Goal: Task Accomplishment & Management: Manage account settings

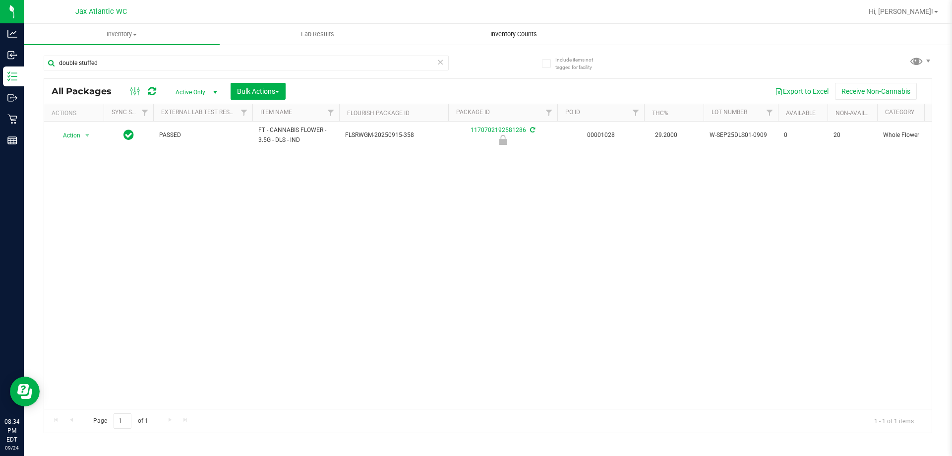
click at [518, 31] on span "Inventory Counts" at bounding box center [513, 34] width 73 height 9
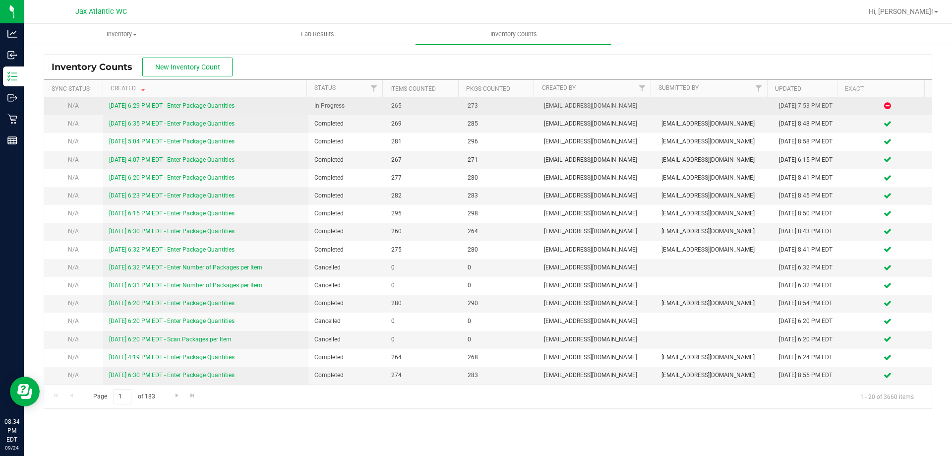
click at [125, 104] on link "[DATE] 6:29 PM EDT - Enter Package Quantities" at bounding box center [171, 105] width 125 height 7
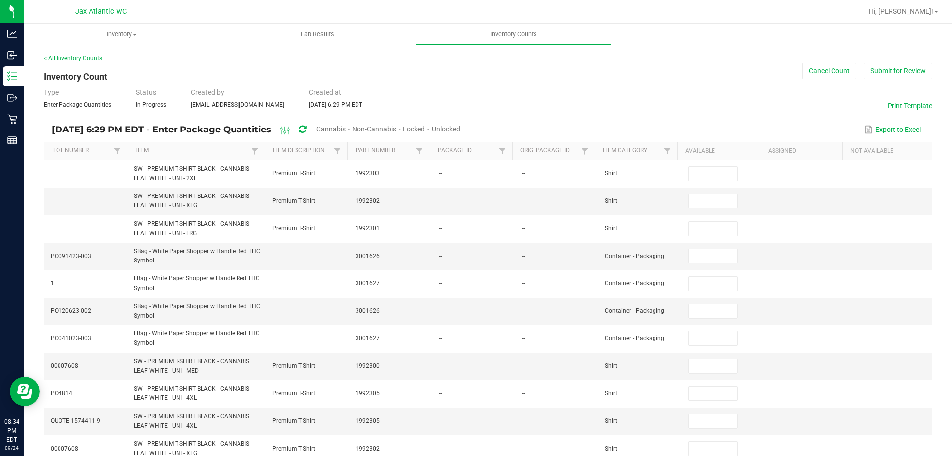
click at [352, 124] on div "Cannabis" at bounding box center [334, 130] width 36 height 18
click at [346, 130] on span "Cannabis" at bounding box center [330, 129] width 29 height 8
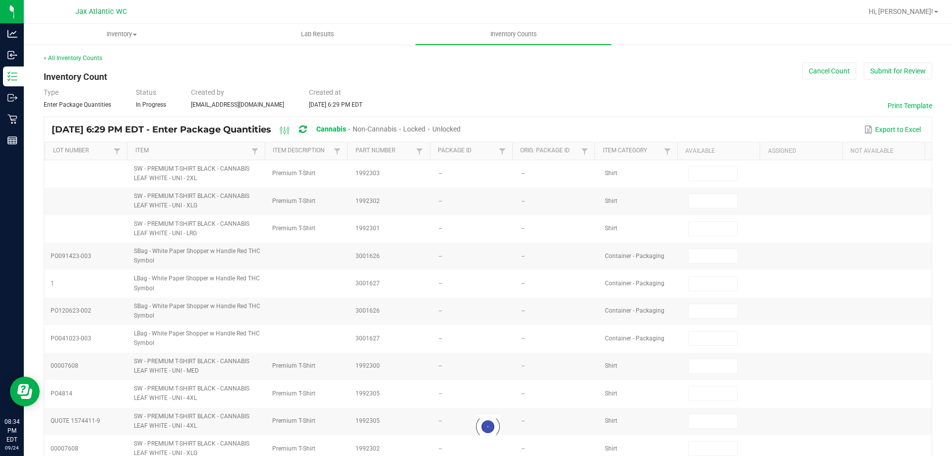
type input "7"
type input "0"
type input "1"
type input "0"
type input "11"
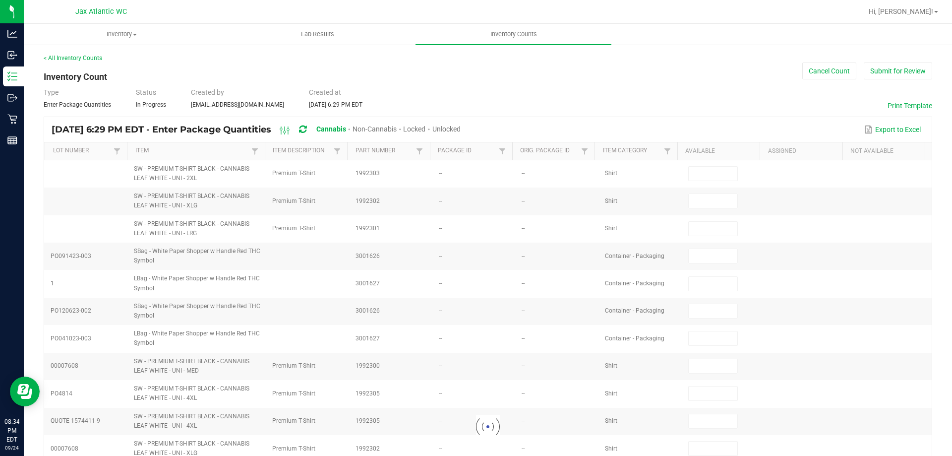
type input "0"
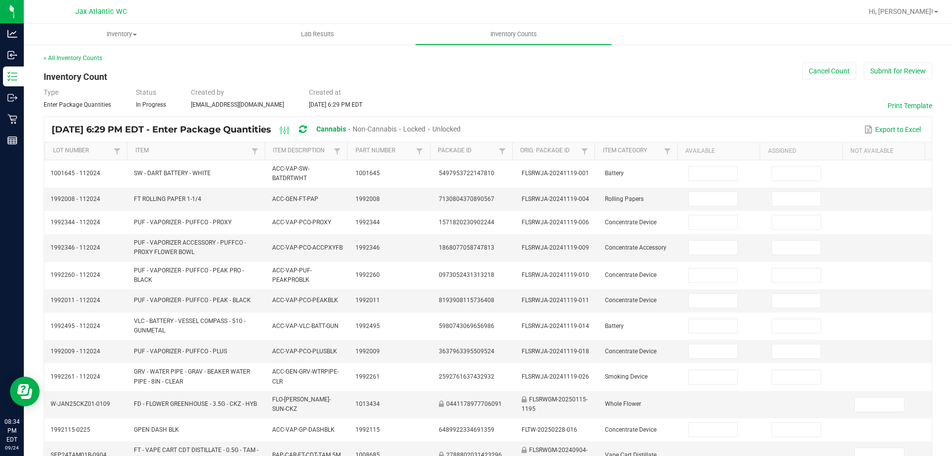
click at [461, 126] on span "Unlocked" at bounding box center [446, 129] width 28 height 8
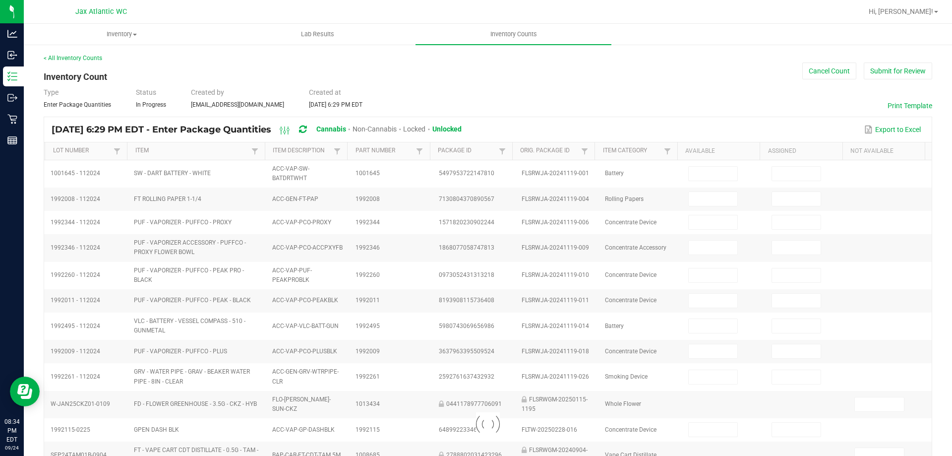
type input "7"
type input "11"
type input "3"
type input "0"
type input "2"
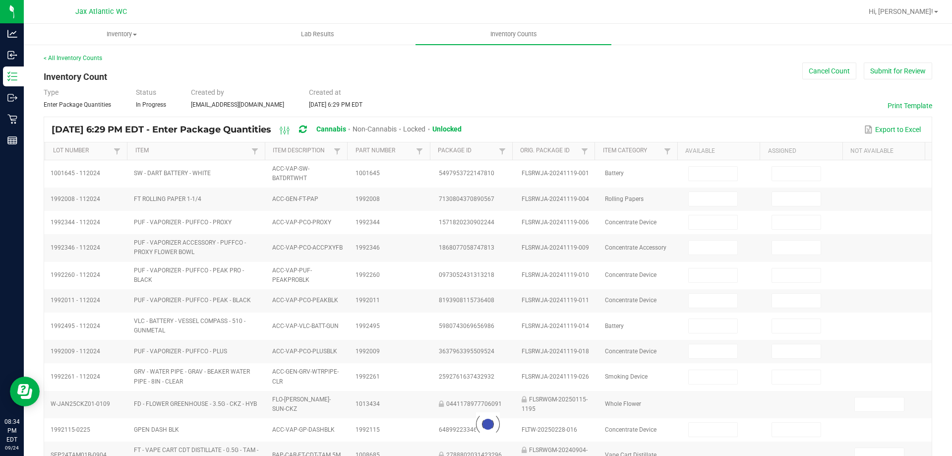
type input "0"
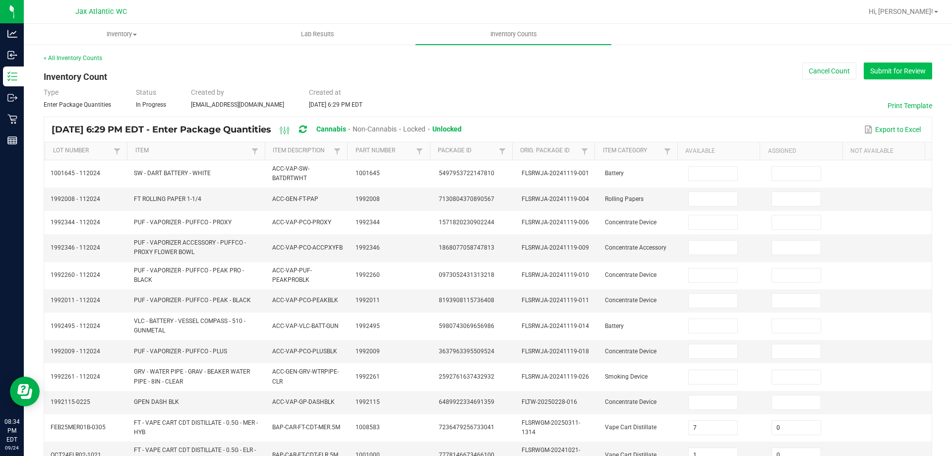
click at [896, 71] on button "Submit for Review" at bounding box center [898, 70] width 68 height 17
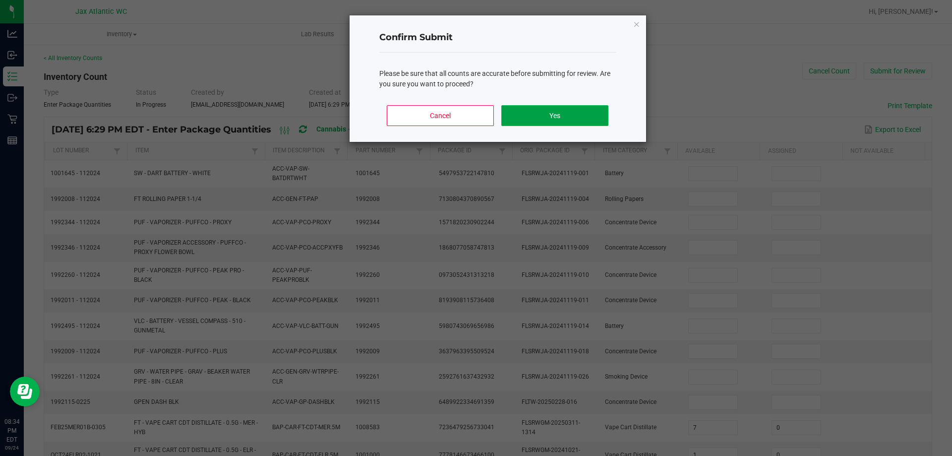
click at [563, 114] on button "Yes" at bounding box center [554, 115] width 107 height 21
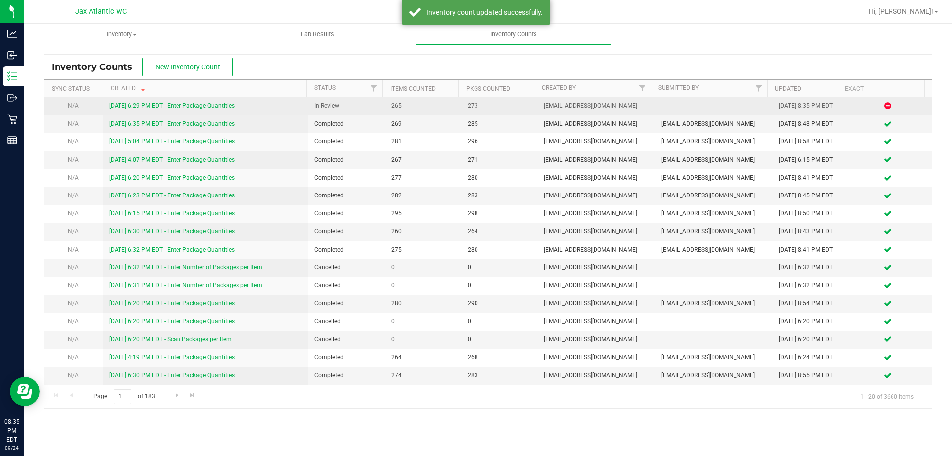
click at [181, 101] on div "[DATE] 6:29 PM EDT - Enter Package Quantities" at bounding box center [206, 105] width 194 height 9
click at [177, 105] on link "[DATE] 6:29 PM EDT - Enter Package Quantities" at bounding box center [171, 105] width 125 height 7
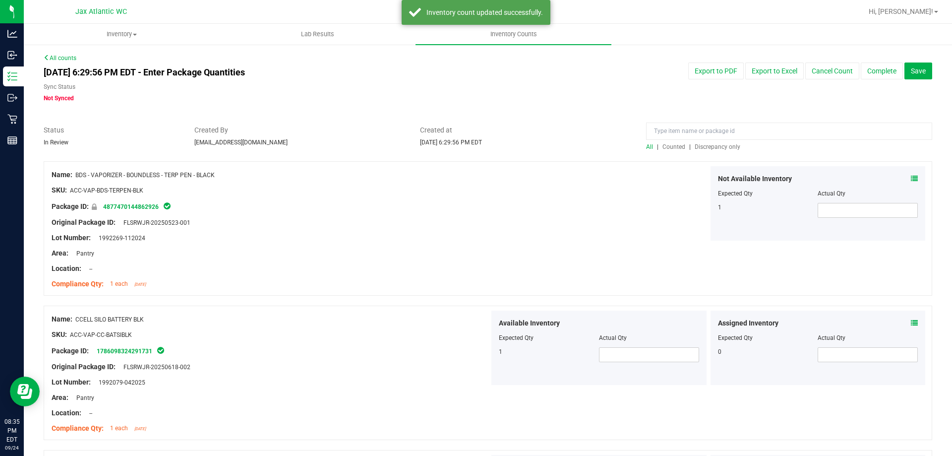
click at [707, 147] on span "Discrepancy only" at bounding box center [718, 146] width 46 height 7
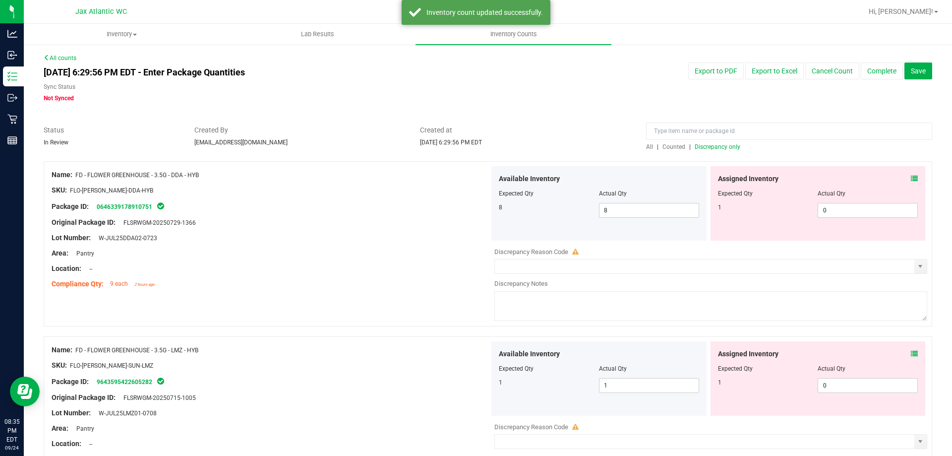
click at [911, 178] on icon at bounding box center [914, 178] width 7 height 7
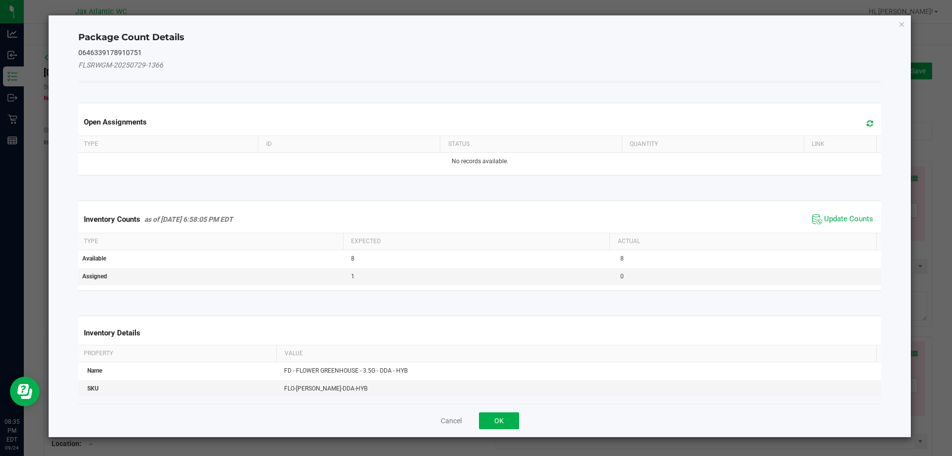
click at [835, 215] on span "Update Counts" at bounding box center [848, 219] width 49 height 10
drag, startPoint x: 833, startPoint y: 212, endPoint x: 827, endPoint y: 210, distance: 6.6
click at [832, 212] on span "Update Counts" at bounding box center [843, 219] width 63 height 14
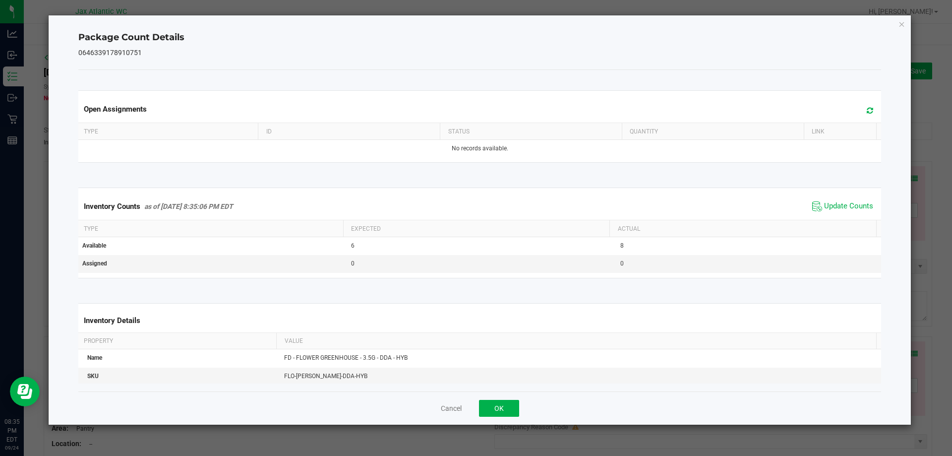
click at [824, 201] on span "Update Counts" at bounding box center [843, 206] width 66 height 15
click at [824, 207] on span "Update Counts" at bounding box center [848, 206] width 49 height 10
click at [824, 206] on span "Update Counts" at bounding box center [848, 206] width 49 height 10
click at [500, 406] on button "OK" at bounding box center [499, 408] width 40 height 17
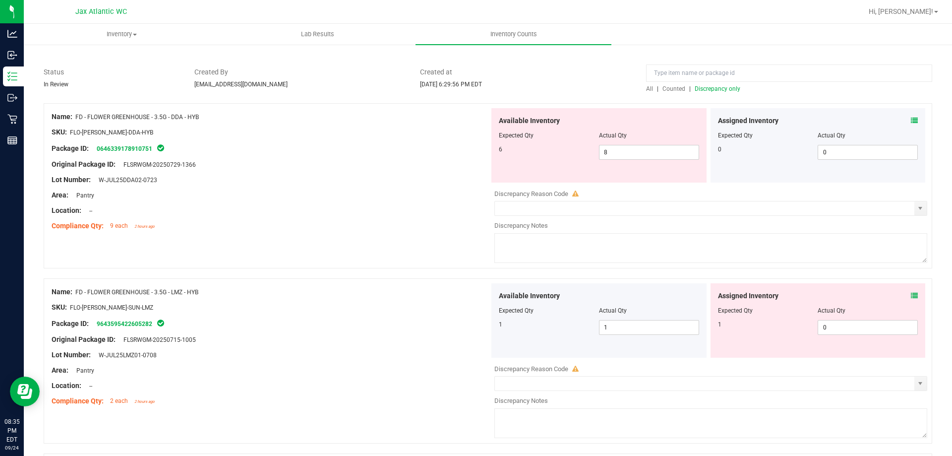
scroll to position [99, 0]
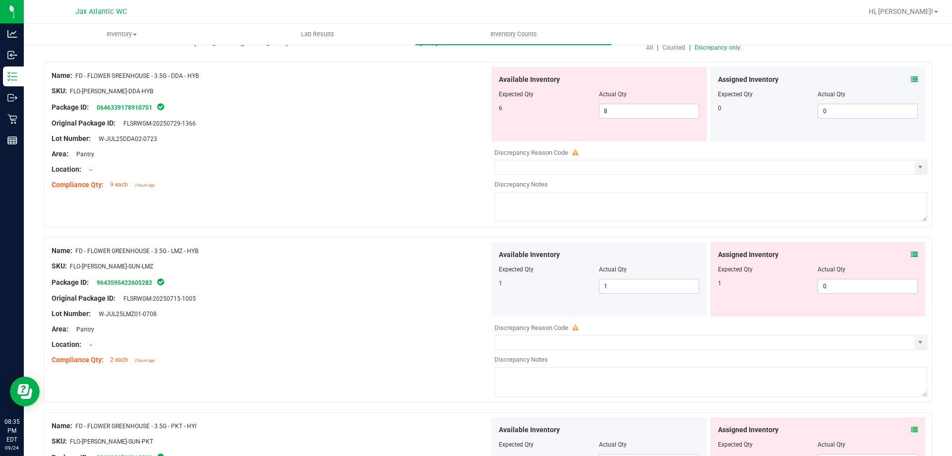
click at [911, 254] on icon at bounding box center [914, 254] width 7 height 7
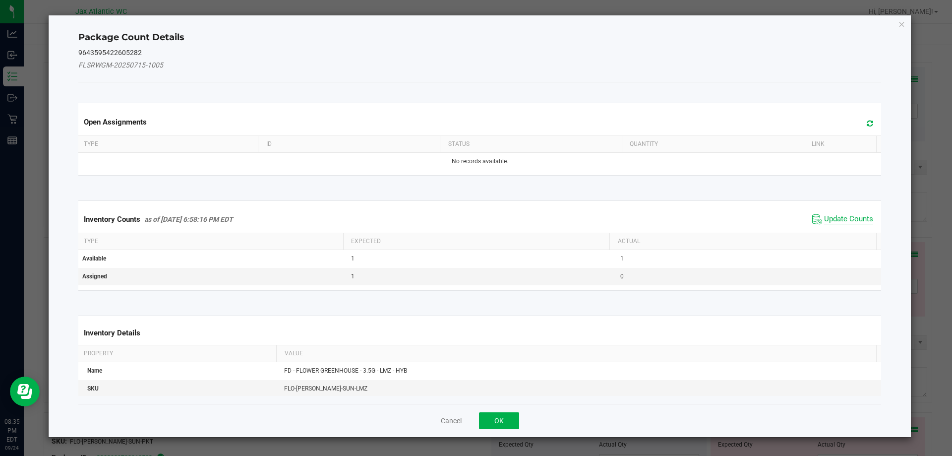
click at [842, 221] on span "Update Counts" at bounding box center [848, 219] width 49 height 10
click at [840, 219] on div "Inventory Counts as of [DATE] 6:58:16 PM EDT Update Counts" at bounding box center [479, 219] width 807 height 27
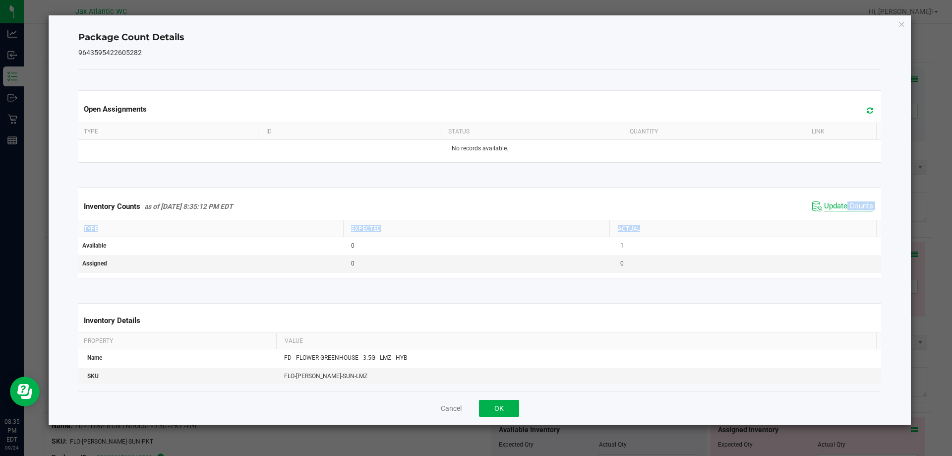
click at [840, 209] on span "Update Counts" at bounding box center [848, 206] width 49 height 10
click at [840, 208] on span "Update Counts" at bounding box center [848, 206] width 49 height 10
click at [839, 208] on span "Update Counts" at bounding box center [848, 205] width 49 height 9
drag, startPoint x: 486, startPoint y: 408, endPoint x: 619, endPoint y: 375, distance: 137.0
click at [489, 406] on button "OK" at bounding box center [499, 408] width 40 height 17
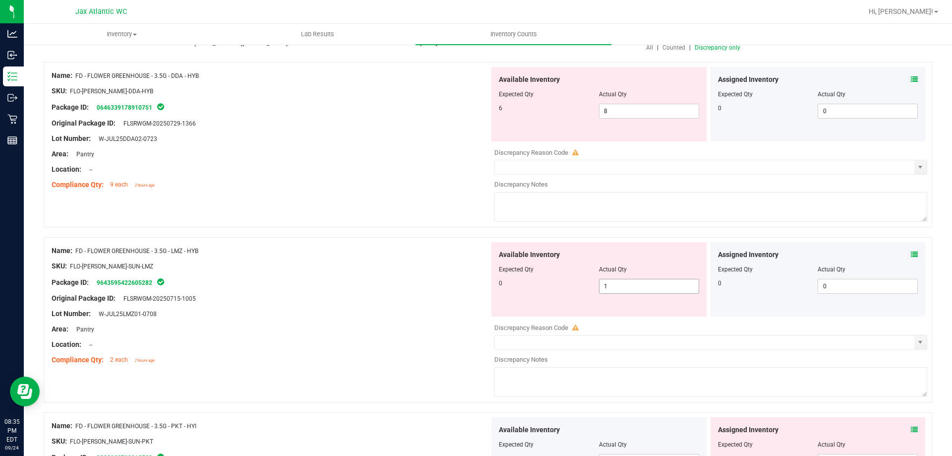
click at [663, 292] on span "1 1" at bounding box center [649, 286] width 100 height 15
click at [663, 292] on input "1" at bounding box center [649, 286] width 99 height 14
type input "0"
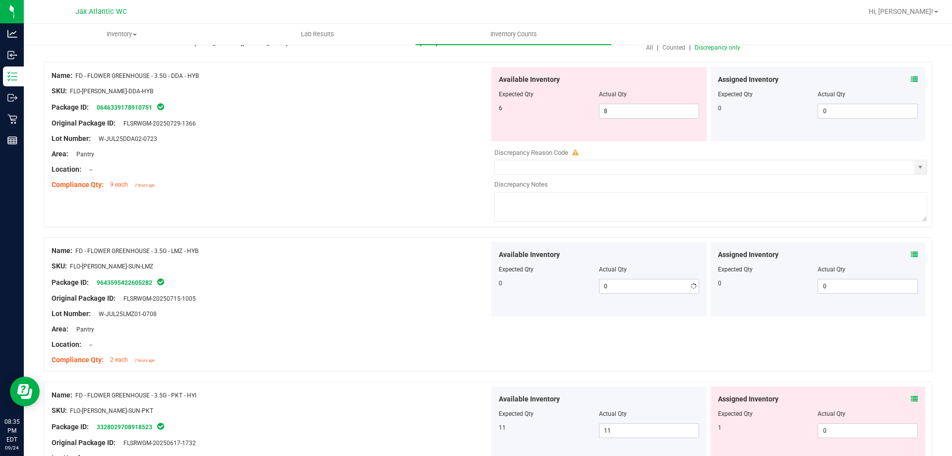
drag, startPoint x: 327, startPoint y: 310, endPoint x: 376, endPoint y: 307, distance: 49.2
click at [327, 310] on div "Lot Number: W-JUL25LMZ01-0708" at bounding box center [271, 313] width 438 height 10
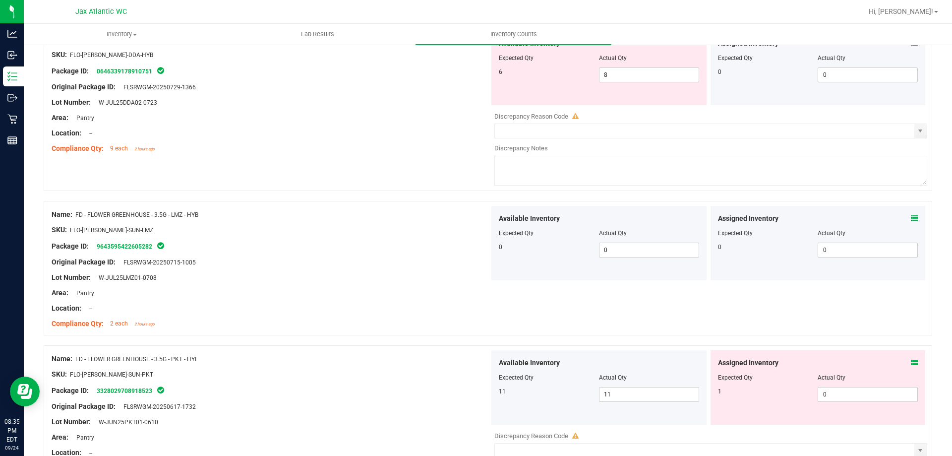
scroll to position [298, 0]
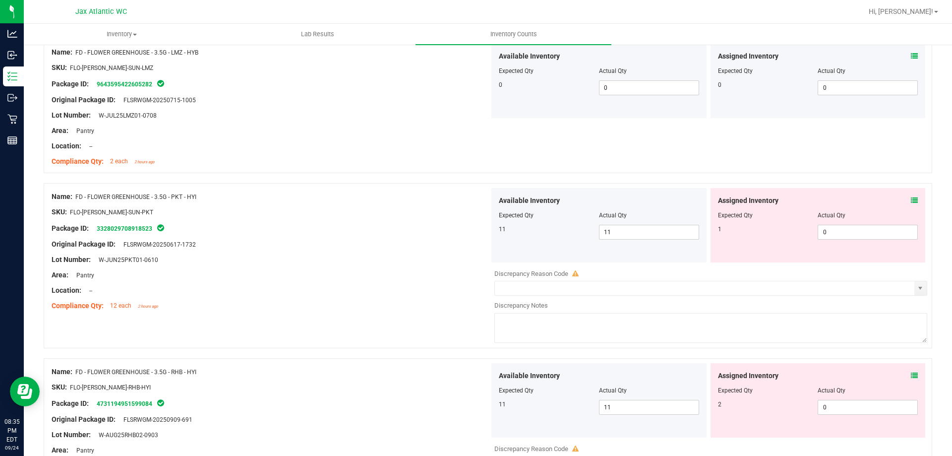
click at [911, 198] on icon at bounding box center [914, 200] width 7 height 7
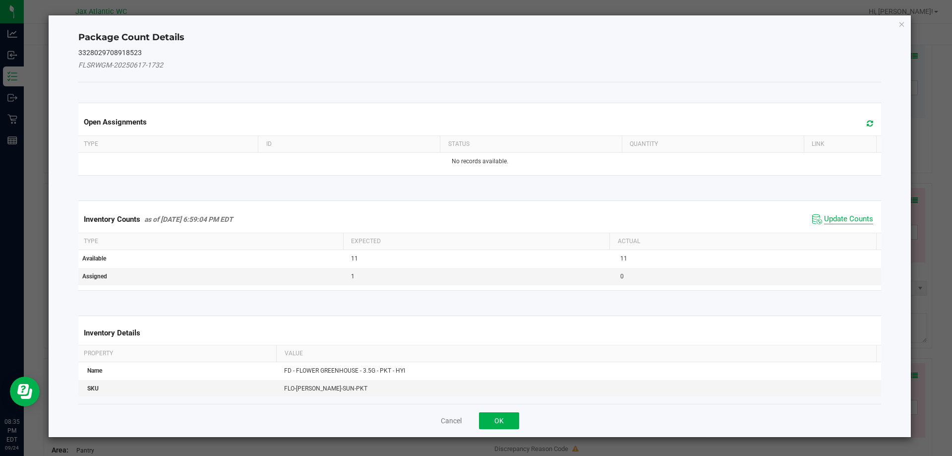
click at [830, 215] on span "Update Counts" at bounding box center [848, 219] width 49 height 10
click at [831, 214] on span "Update Counts" at bounding box center [843, 219] width 63 height 14
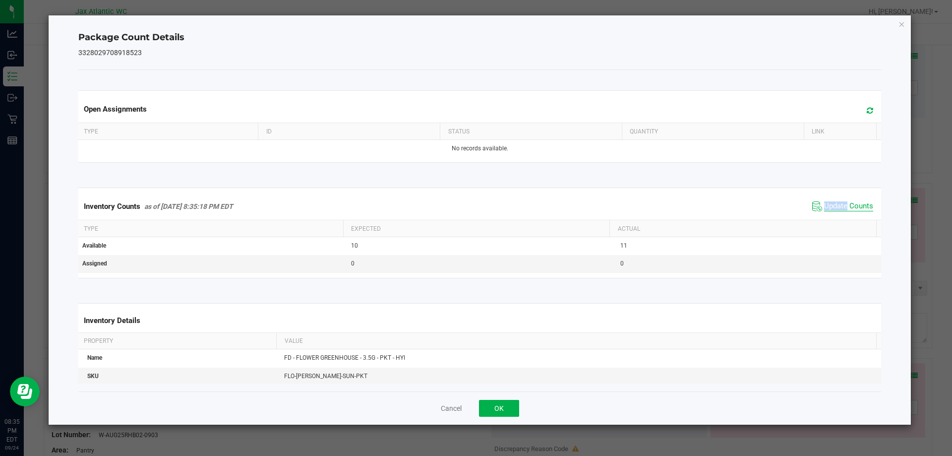
click at [833, 203] on span "Update Counts" at bounding box center [848, 206] width 49 height 10
drag, startPoint x: 833, startPoint y: 203, endPoint x: 822, endPoint y: 209, distance: 12.2
click at [832, 204] on span "Update Counts" at bounding box center [848, 206] width 49 height 10
click at [499, 403] on button "OK" at bounding box center [499, 408] width 40 height 17
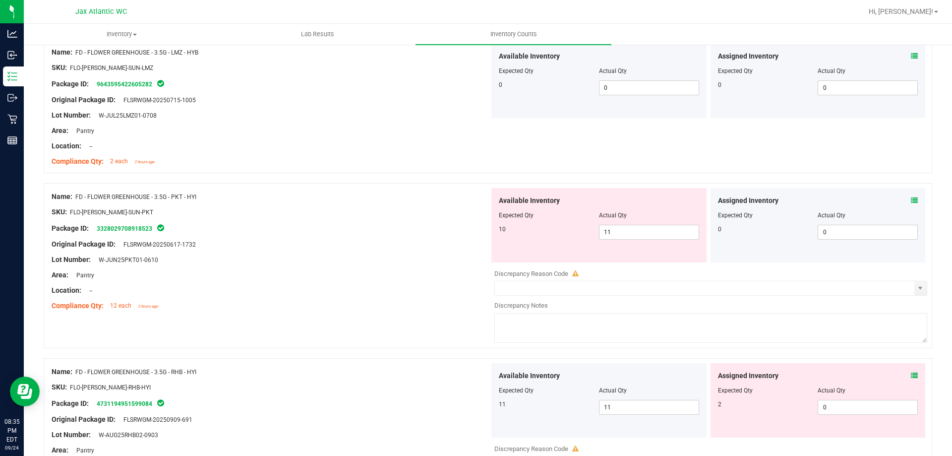
click at [436, 314] on div "Name: FD - FLOWER GREENHOUSE - 3.5G - PKT - HYI SKU: FLO-[PERSON_NAME]-SUN-PKT …" at bounding box center [271, 251] width 438 height 126
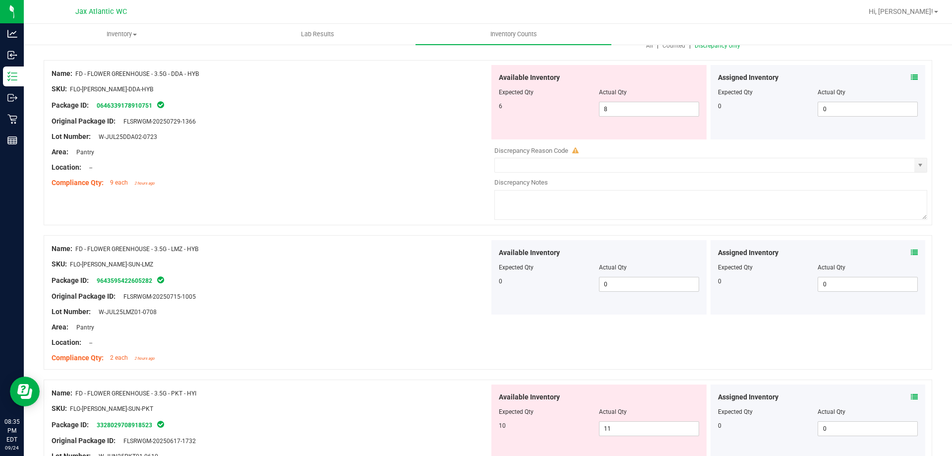
scroll to position [99, 0]
click at [642, 110] on span "8 8" at bounding box center [649, 111] width 100 height 15
click at [640, 110] on input "8" at bounding box center [649, 111] width 99 height 14
type input "86"
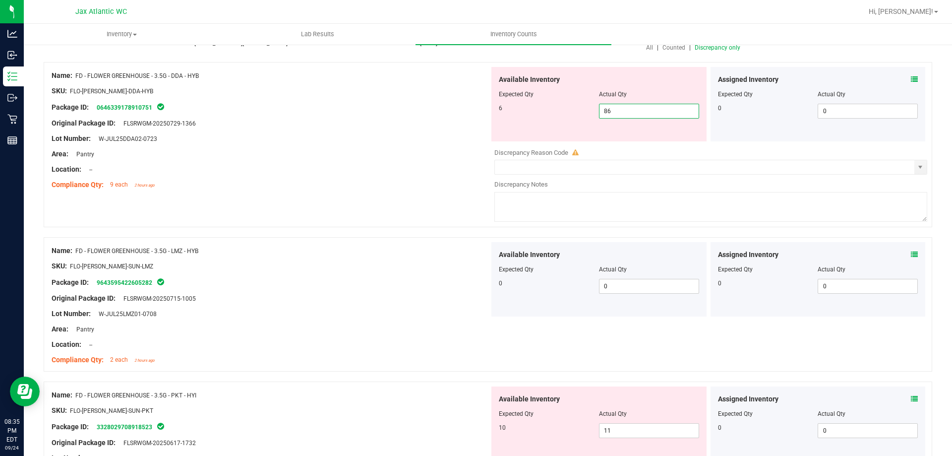
click at [291, 233] on div at bounding box center [488, 232] width 889 height 10
click at [609, 114] on span "86 86" at bounding box center [649, 111] width 100 height 15
click at [608, 114] on input "86" at bounding box center [649, 111] width 99 height 14
type input "6"
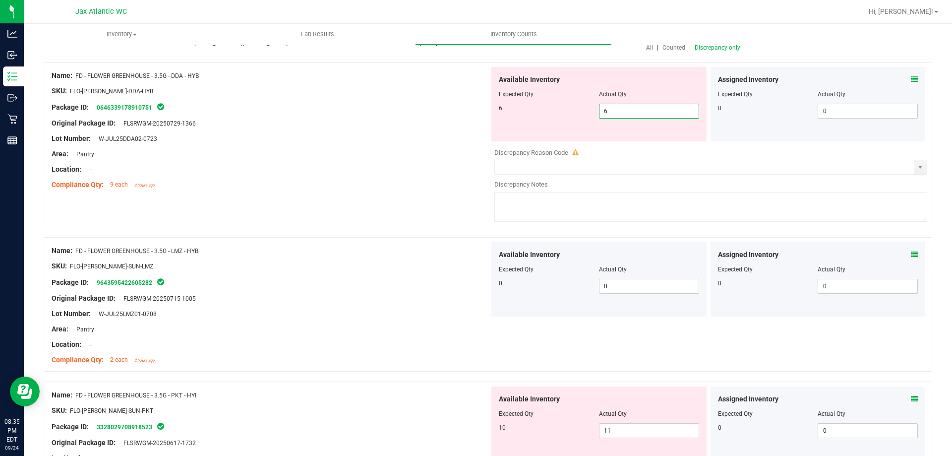
click at [425, 156] on div "Area: Pantry" at bounding box center [271, 154] width 438 height 10
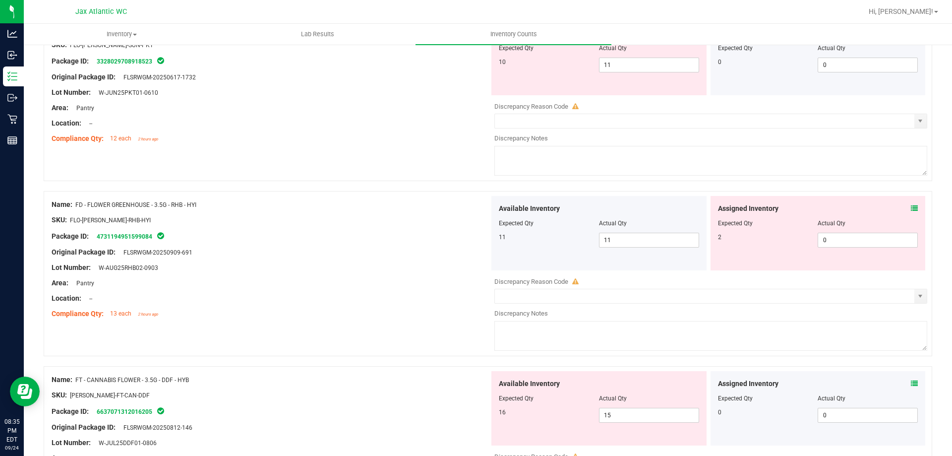
scroll to position [446, 0]
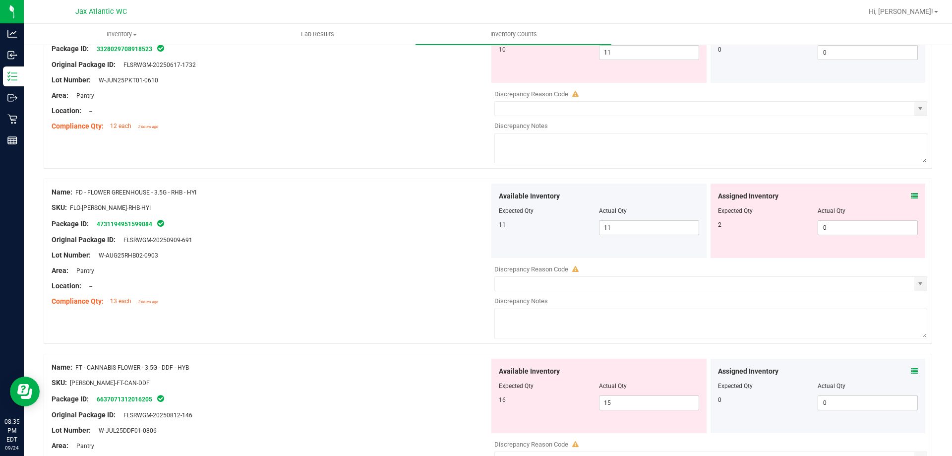
click at [911, 196] on icon at bounding box center [914, 195] width 7 height 7
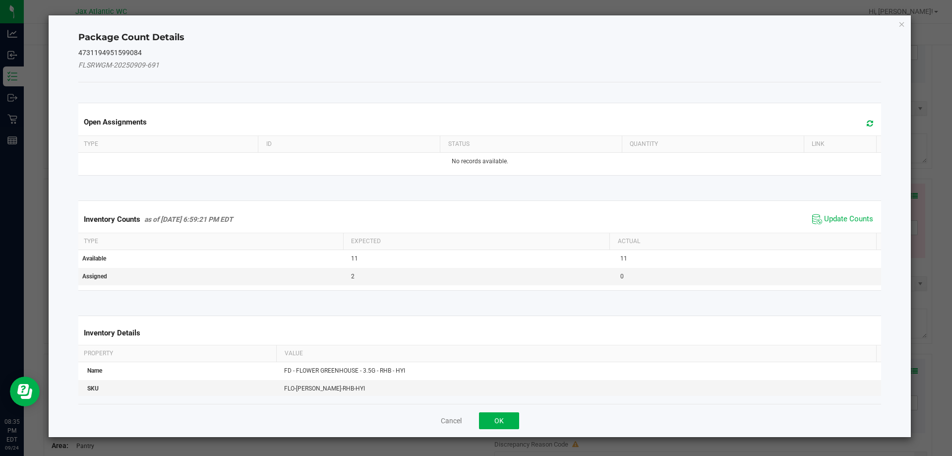
click at [838, 217] on span "Update Counts" at bounding box center [848, 219] width 49 height 10
click at [838, 213] on span "Update Counts" at bounding box center [843, 219] width 66 height 15
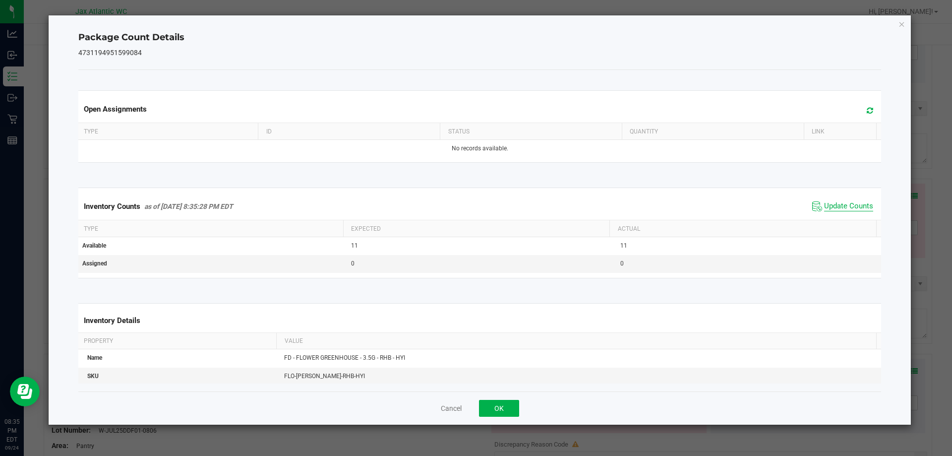
click at [834, 207] on span "Update Counts" at bounding box center [848, 206] width 49 height 10
click at [833, 207] on span "Update Counts" at bounding box center [848, 205] width 49 height 9
drag, startPoint x: 496, startPoint y: 409, endPoint x: 512, endPoint y: 399, distance: 19.1
click at [496, 408] on button "OK" at bounding box center [499, 408] width 40 height 17
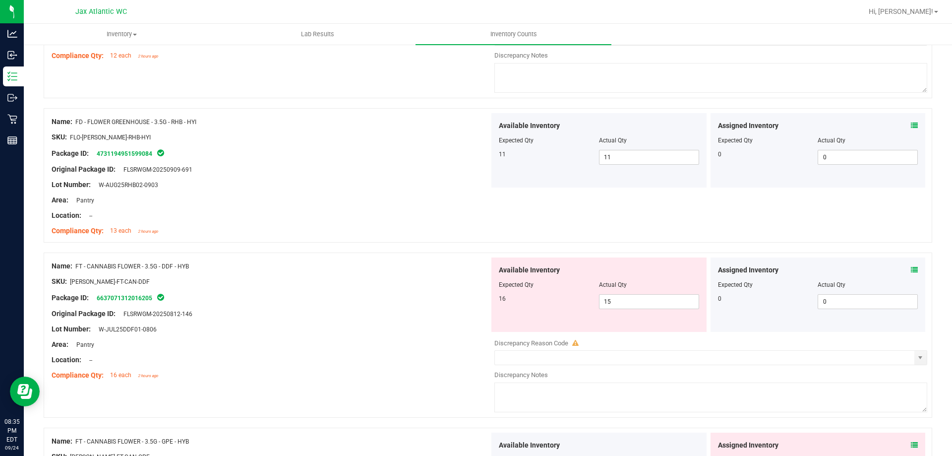
scroll to position [545, 0]
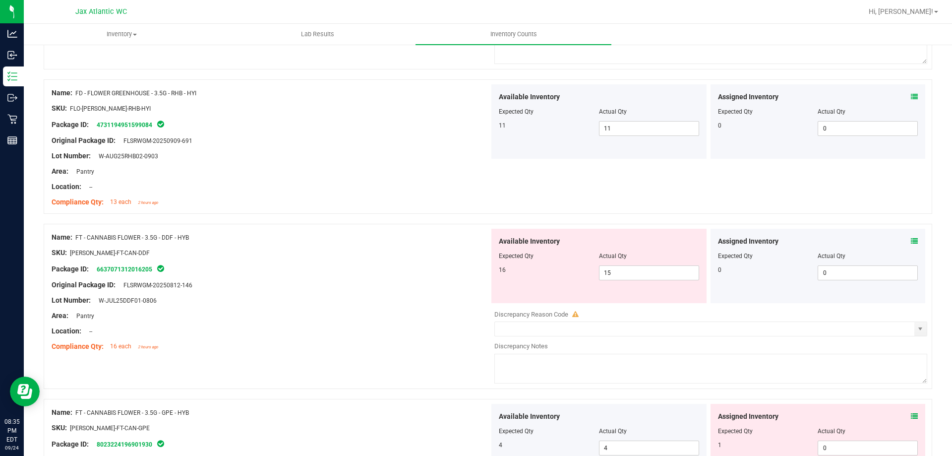
click at [910, 242] on div "Assigned Inventory Expected Qty Actual Qty 0 0 0" at bounding box center [818, 266] width 215 height 74
click at [911, 242] on icon at bounding box center [914, 241] width 7 height 7
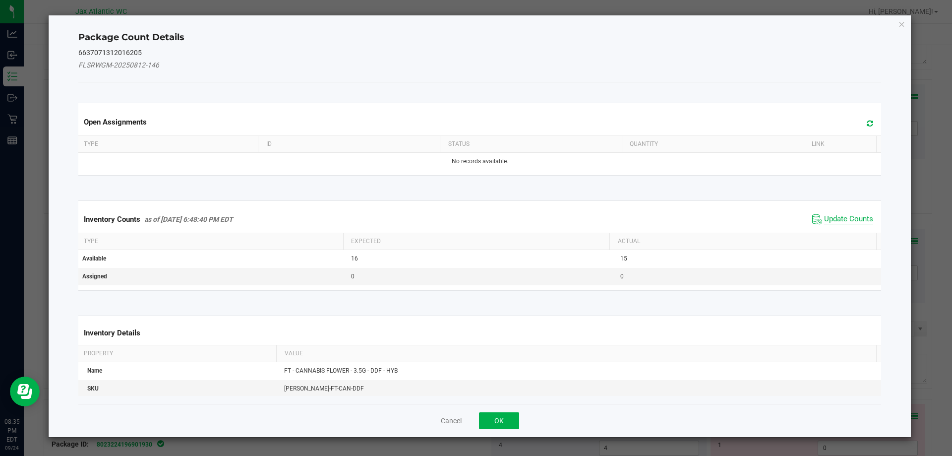
click at [832, 216] on span "Update Counts" at bounding box center [848, 219] width 49 height 10
click at [832, 215] on div "Inventory Counts as of [DATE] 6:48:40 PM EDT Update Counts" at bounding box center [479, 219] width 807 height 27
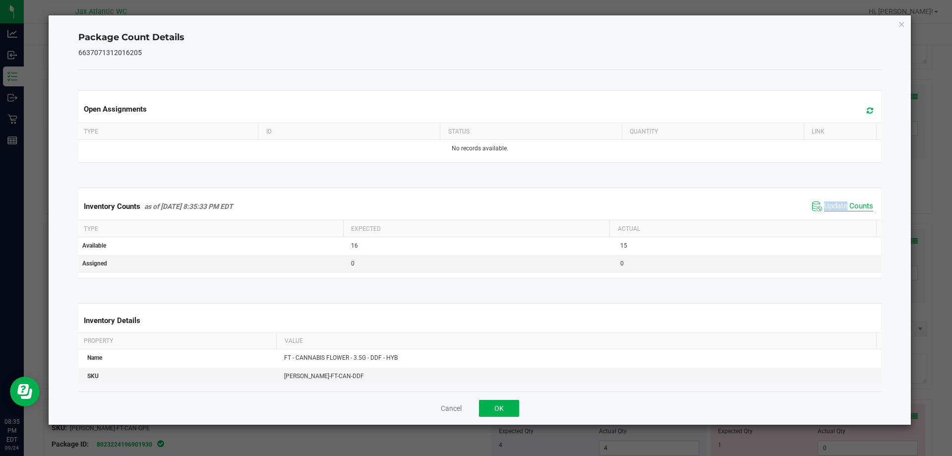
click at [830, 209] on span "Update Counts" at bounding box center [848, 206] width 49 height 10
click at [831, 207] on span "Update Counts" at bounding box center [848, 206] width 49 height 10
drag, startPoint x: 831, startPoint y: 207, endPoint x: 823, endPoint y: 211, distance: 8.4
click at [830, 207] on span "Update Counts" at bounding box center [848, 206] width 49 height 10
drag, startPoint x: 490, startPoint y: 403, endPoint x: 529, endPoint y: 375, distance: 48.3
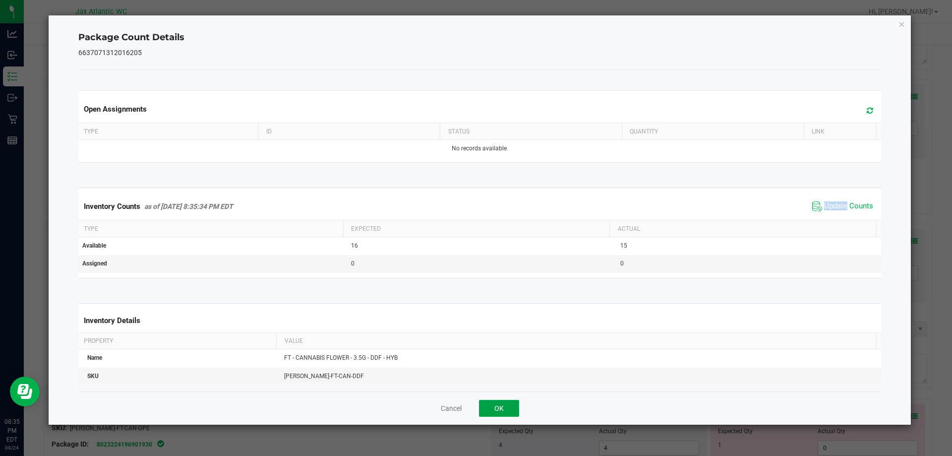
click at [490, 402] on button "OK" at bounding box center [499, 408] width 40 height 17
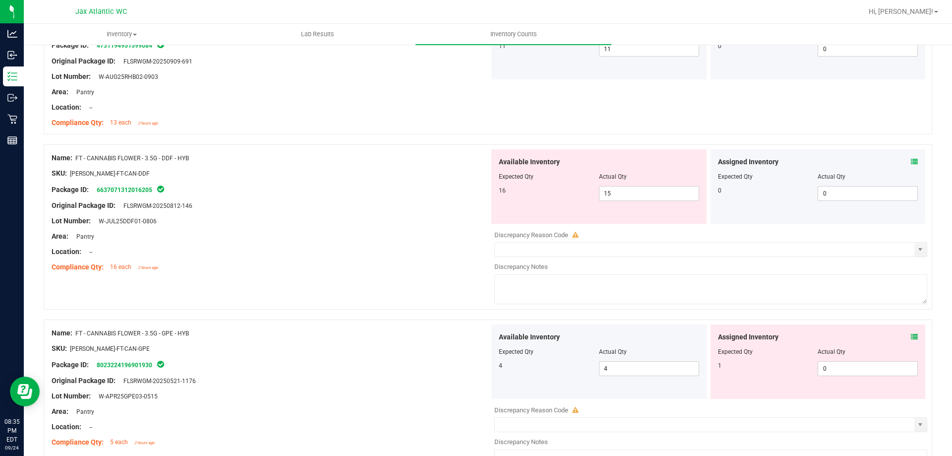
scroll to position [645, 0]
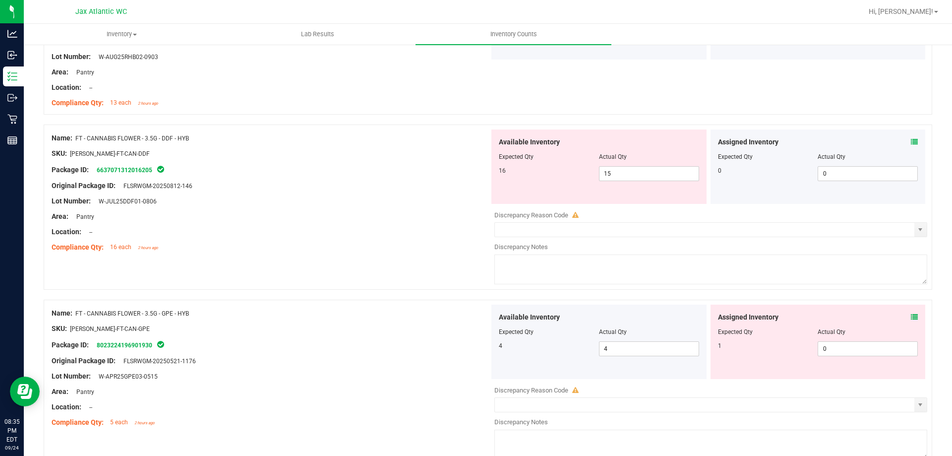
click at [911, 315] on icon at bounding box center [914, 316] width 7 height 7
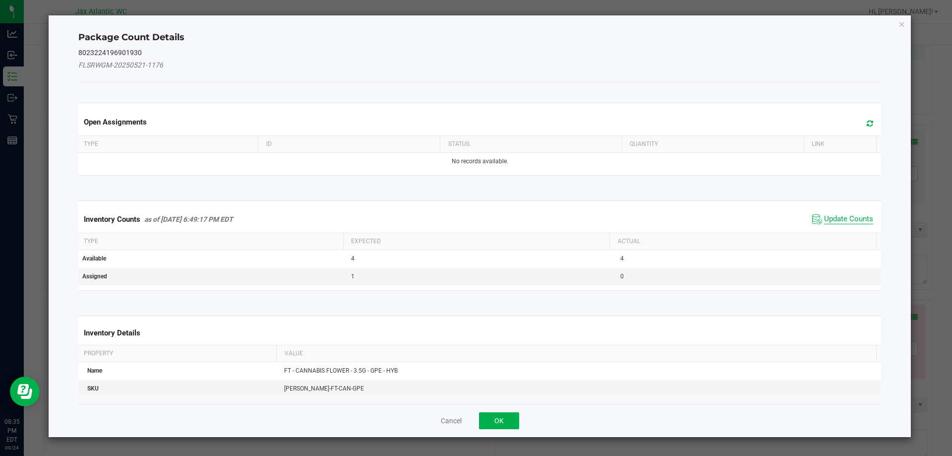
click at [834, 221] on span "Update Counts" at bounding box center [848, 219] width 49 height 10
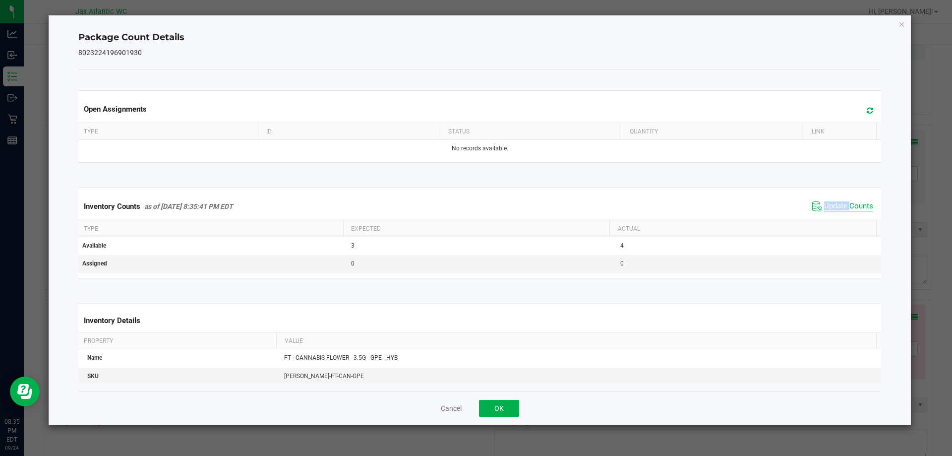
drag, startPoint x: 834, startPoint y: 221, endPoint x: 833, endPoint y: 211, distance: 9.9
click at [834, 219] on div "Inventory Counts as of [DATE] 8:35:41 PM EDT Update Counts" at bounding box center [479, 206] width 807 height 27
click at [833, 208] on span "Update Counts" at bounding box center [848, 206] width 49 height 10
click at [833, 207] on span "Update Counts" at bounding box center [848, 205] width 49 height 9
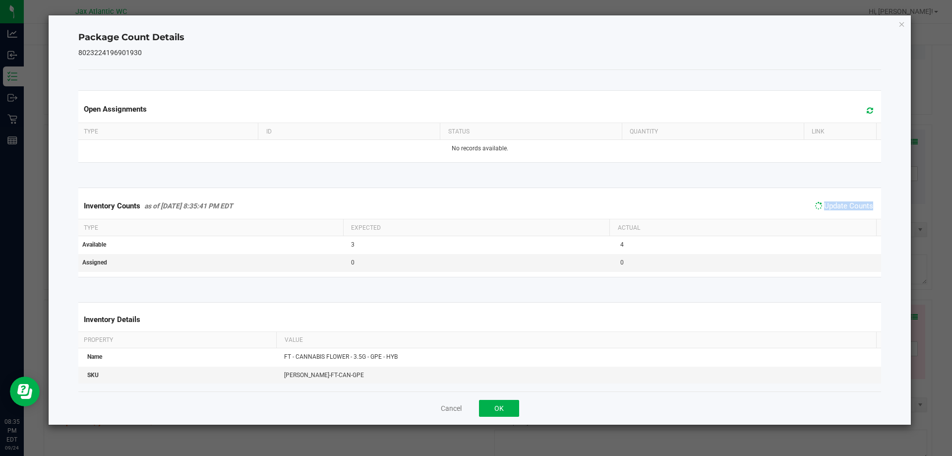
drag, startPoint x: 833, startPoint y: 207, endPoint x: 818, endPoint y: 216, distance: 17.3
click at [827, 212] on span "Update Counts" at bounding box center [843, 206] width 63 height 14
click at [496, 413] on button "OK" at bounding box center [499, 408] width 40 height 17
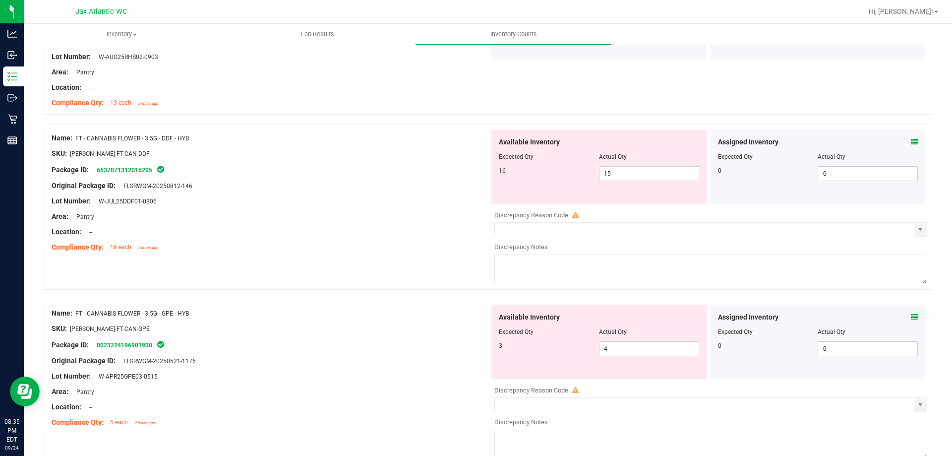
click at [419, 343] on div "Package ID: 8023224196901930" at bounding box center [271, 345] width 438 height 12
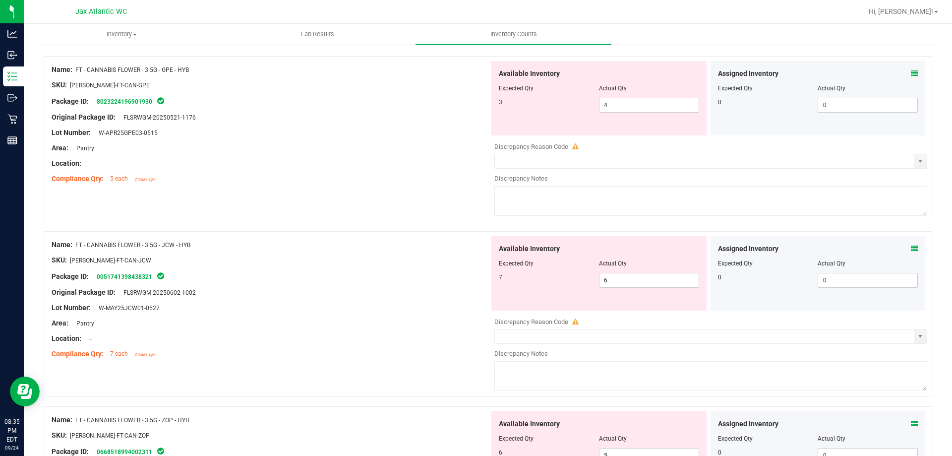
scroll to position [893, 0]
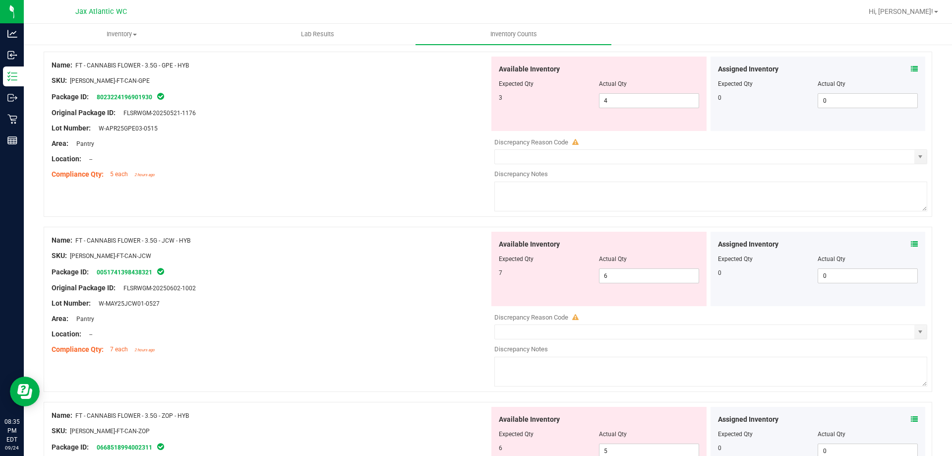
click at [911, 244] on icon at bounding box center [914, 244] width 7 height 7
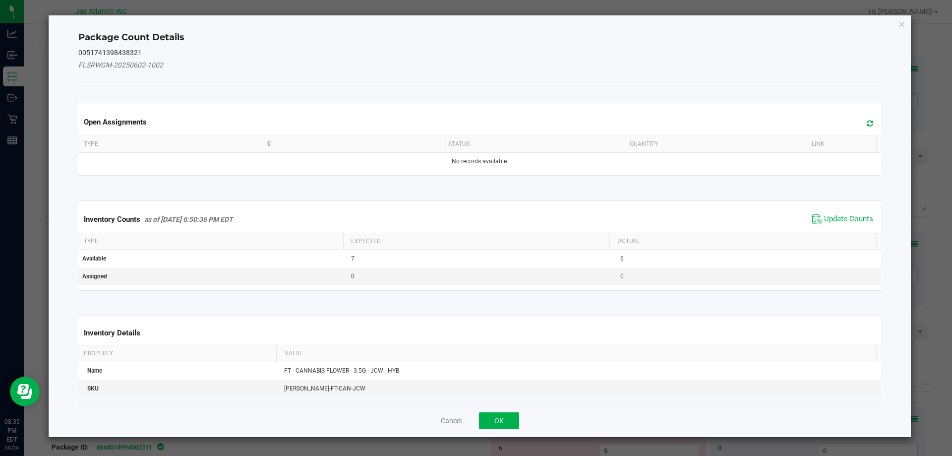
click at [831, 210] on div "Inventory Counts as of [DATE] 6:50:36 PM EDT Update Counts" at bounding box center [479, 219] width 807 height 27
click at [829, 216] on span "Update Counts" at bounding box center [848, 219] width 49 height 10
click at [828, 216] on div "Inventory Counts as of [DATE] 6:50:36 PM EDT Update Counts" at bounding box center [479, 219] width 807 height 26
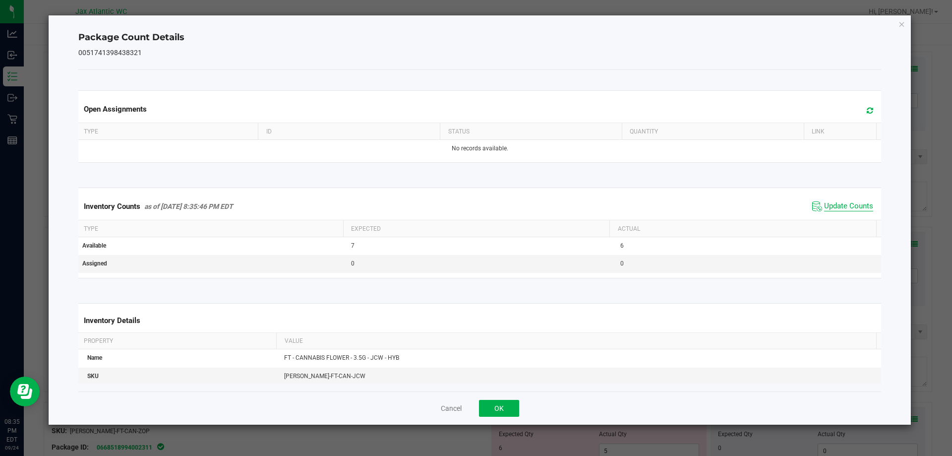
click at [828, 207] on span "Update Counts" at bounding box center [848, 206] width 49 height 10
click at [828, 207] on span "Update Counts" at bounding box center [848, 205] width 49 height 9
drag, startPoint x: 828, startPoint y: 207, endPoint x: 688, endPoint y: 281, distance: 157.9
click at [824, 209] on span "Update Counts" at bounding box center [848, 205] width 49 height 9
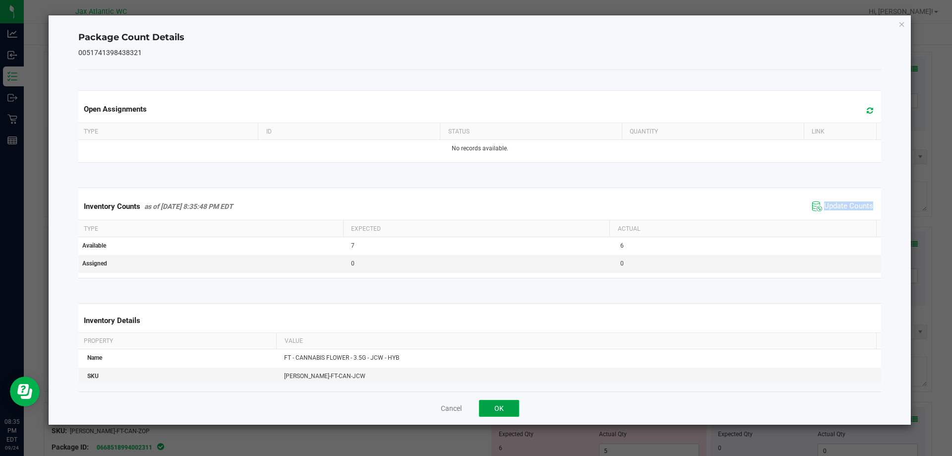
click at [489, 404] on button "OK" at bounding box center [499, 408] width 40 height 17
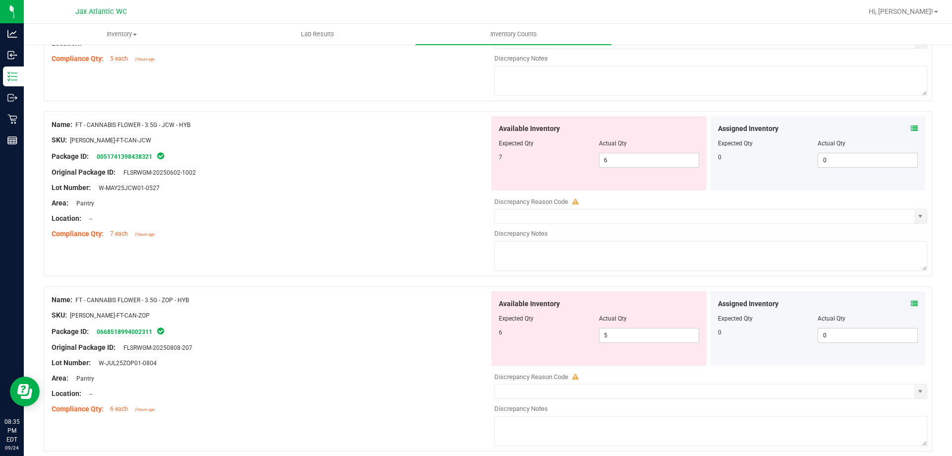
scroll to position [1041, 0]
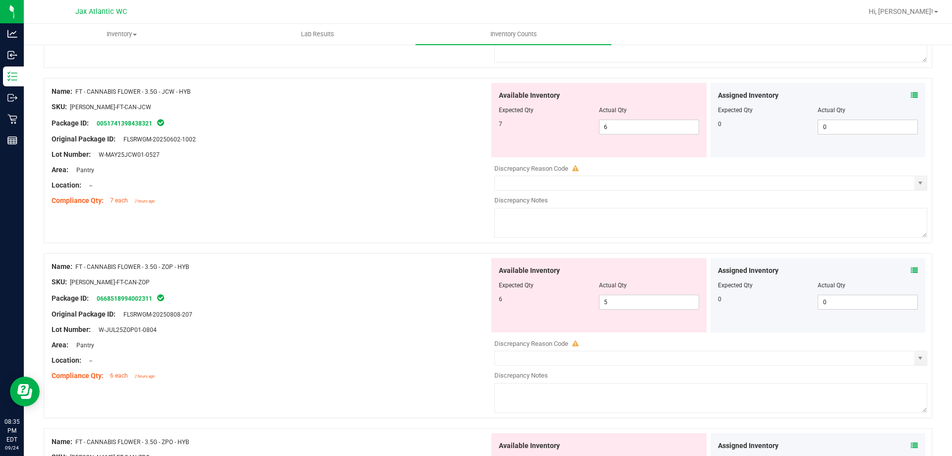
click at [911, 270] on icon at bounding box center [914, 270] width 7 height 7
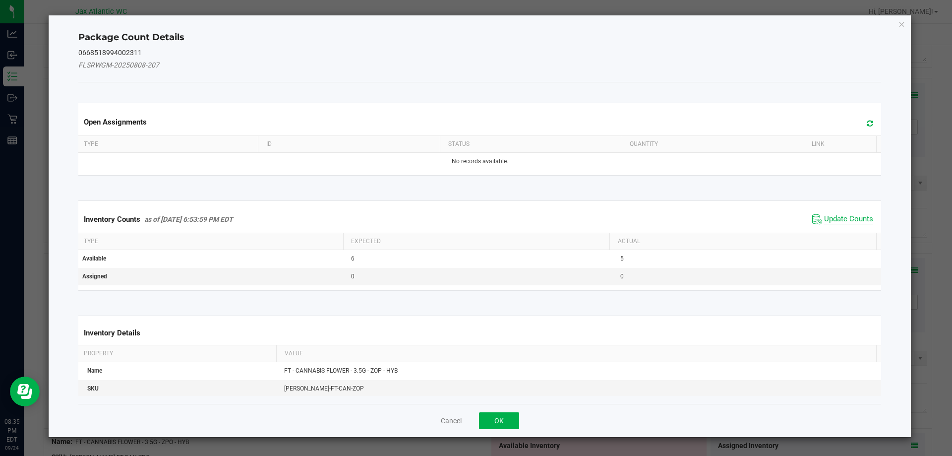
click at [824, 218] on span "Update Counts" at bounding box center [848, 219] width 49 height 10
click at [826, 216] on div "Inventory Counts as of [DATE] 6:53:59 PM EDT Update Counts" at bounding box center [479, 219] width 807 height 26
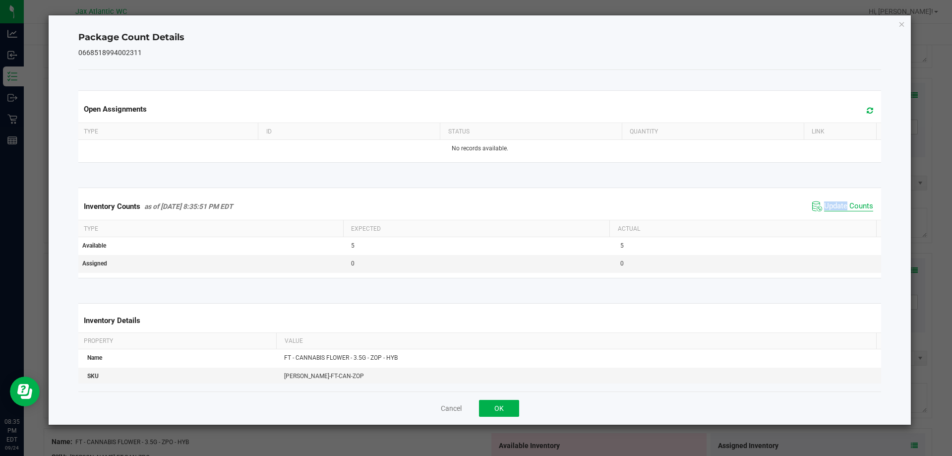
click at [830, 205] on span "Update Counts" at bounding box center [848, 206] width 49 height 10
click at [830, 204] on span "Update Counts" at bounding box center [848, 206] width 49 height 10
click at [496, 410] on button "OK" at bounding box center [499, 408] width 40 height 17
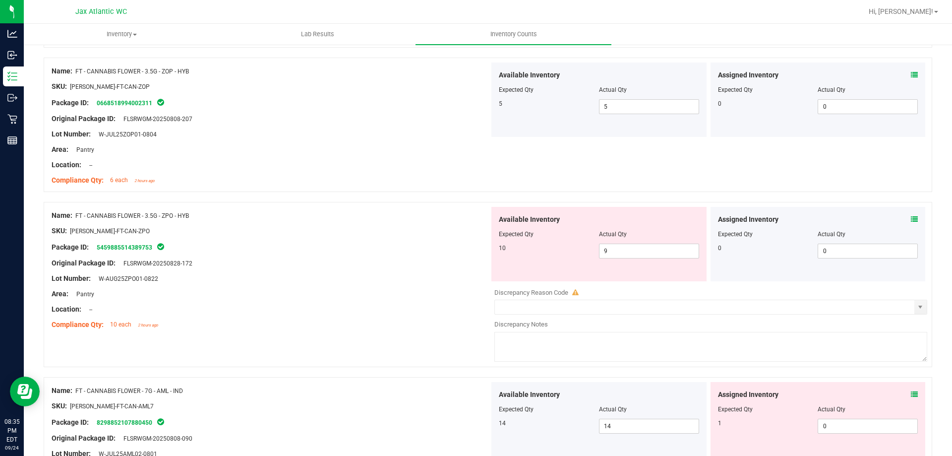
scroll to position [1240, 0]
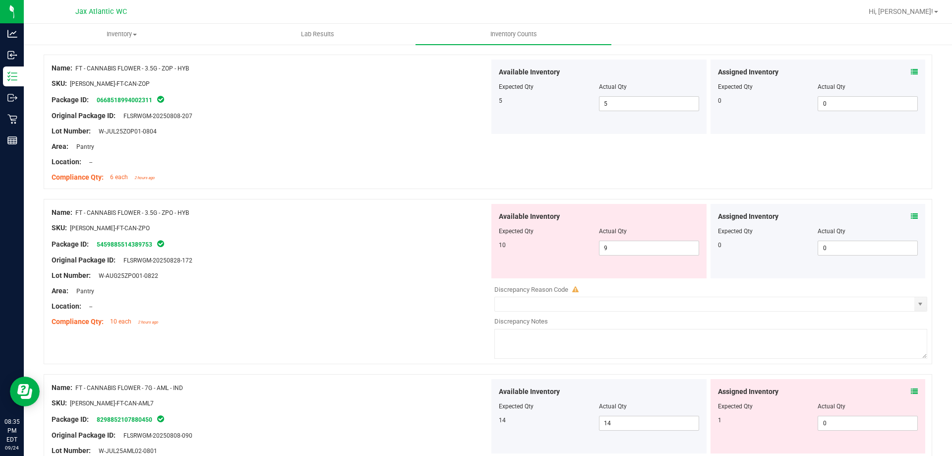
click at [911, 215] on icon at bounding box center [914, 216] width 7 height 7
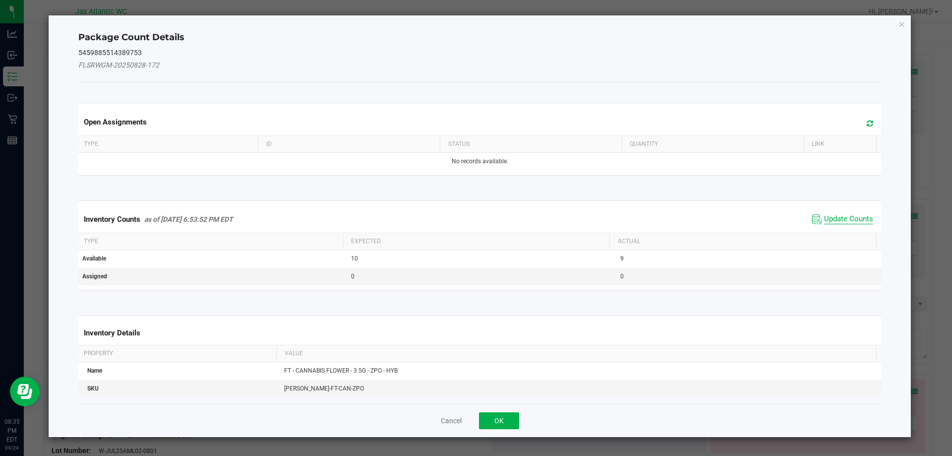
click at [837, 218] on span "Update Counts" at bounding box center [848, 219] width 49 height 10
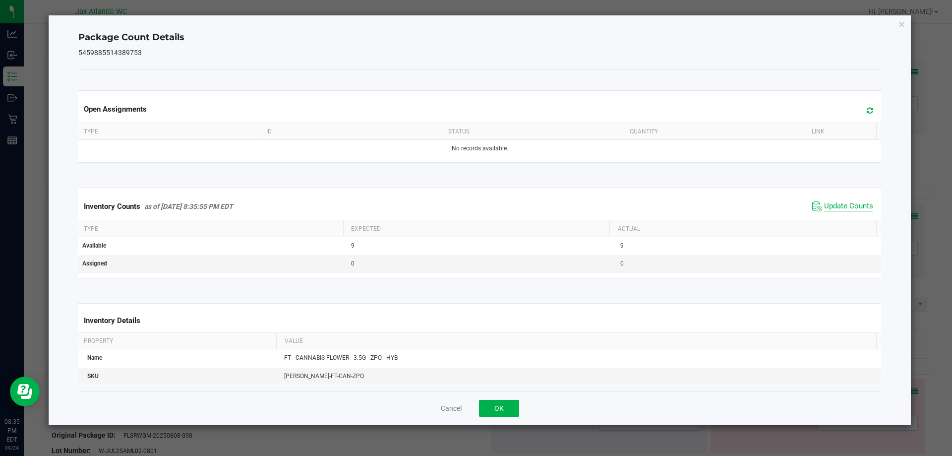
click at [835, 216] on div "Inventory Counts as of [DATE] 8:35:55 PM EDT Update Counts" at bounding box center [479, 206] width 807 height 27
click at [828, 204] on span "Update Counts" at bounding box center [848, 206] width 49 height 10
click at [828, 204] on span "Update Counts" at bounding box center [848, 205] width 49 height 9
click at [500, 414] on button "OK" at bounding box center [499, 408] width 40 height 17
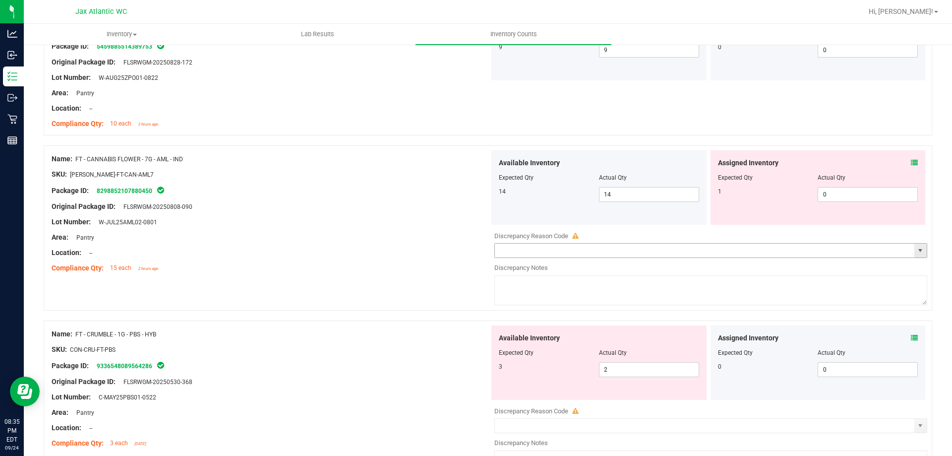
scroll to position [1438, 0]
click at [911, 160] on icon at bounding box center [914, 162] width 7 height 7
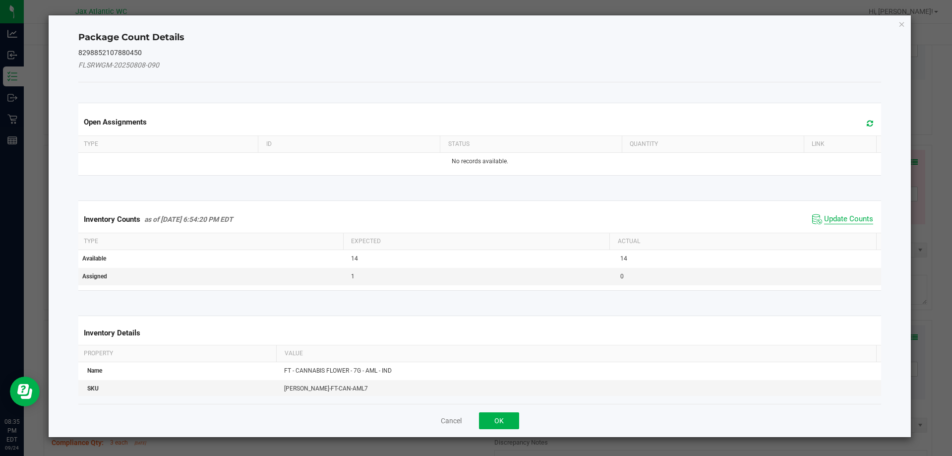
click at [830, 216] on span "Update Counts" at bounding box center [848, 219] width 49 height 10
click at [829, 217] on div "Inventory Counts as of [DATE] 6:54:20 PM EDT Update Counts" at bounding box center [479, 219] width 807 height 27
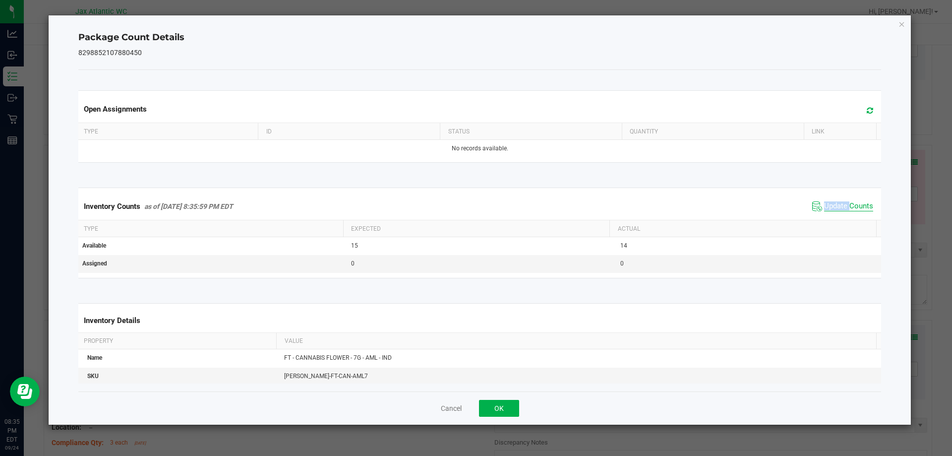
click at [832, 203] on span "Update Counts" at bounding box center [848, 206] width 49 height 10
click at [832, 203] on span "Update Counts" at bounding box center [848, 205] width 49 height 9
drag, startPoint x: 832, startPoint y: 203, endPoint x: 651, endPoint y: 297, distance: 204.0
click at [832, 204] on span "Update Counts" at bounding box center [848, 205] width 49 height 9
click at [500, 402] on button "OK" at bounding box center [499, 408] width 40 height 17
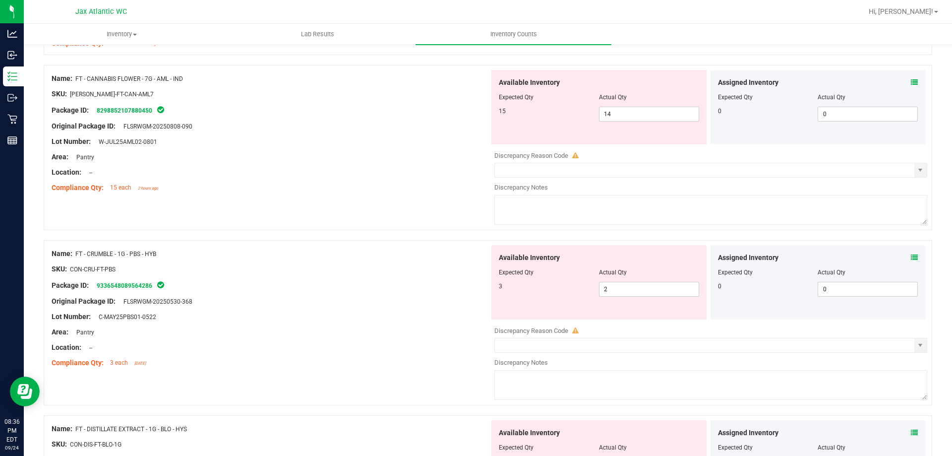
scroll to position [1537, 0]
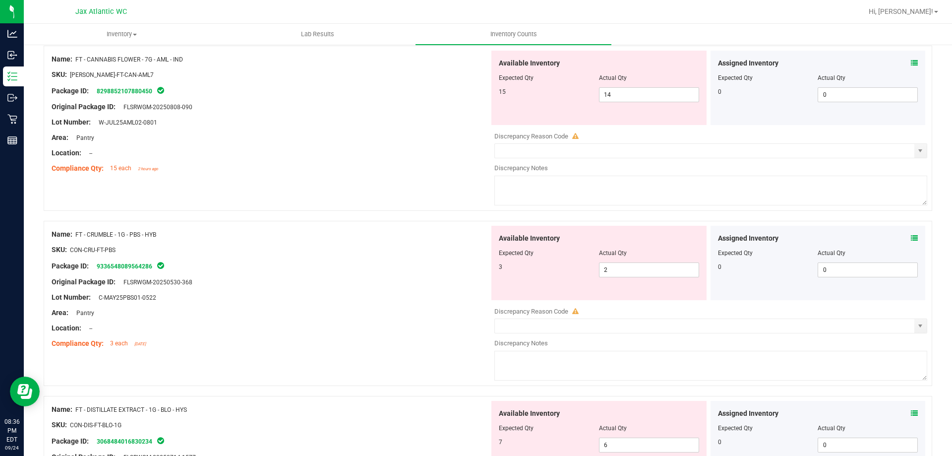
click at [911, 239] on icon at bounding box center [914, 238] width 7 height 7
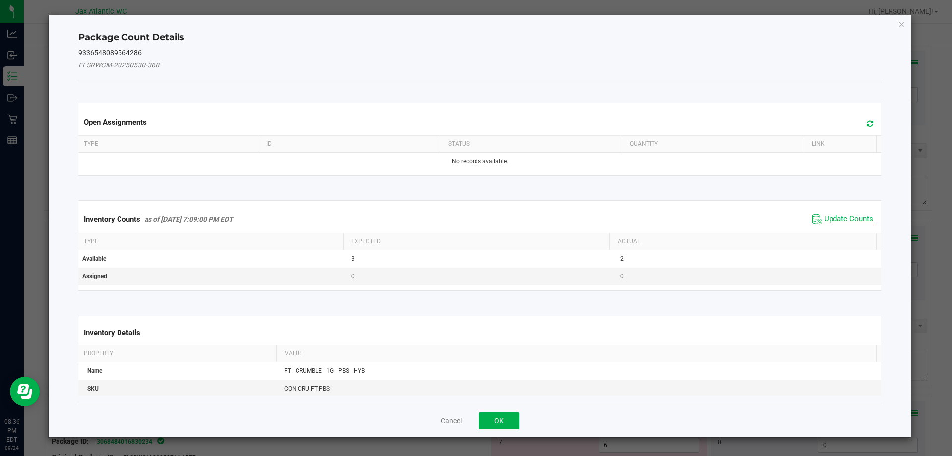
drag, startPoint x: 836, startPoint y: 221, endPoint x: 837, endPoint y: 215, distance: 6.0
click at [837, 218] on span "Update Counts" at bounding box center [848, 219] width 49 height 10
drag, startPoint x: 837, startPoint y: 215, endPoint x: 832, endPoint y: 207, distance: 9.4
click at [837, 214] on div "Inventory Counts as of [DATE] 7:09:00 PM EDT Update Counts" at bounding box center [479, 219] width 807 height 26
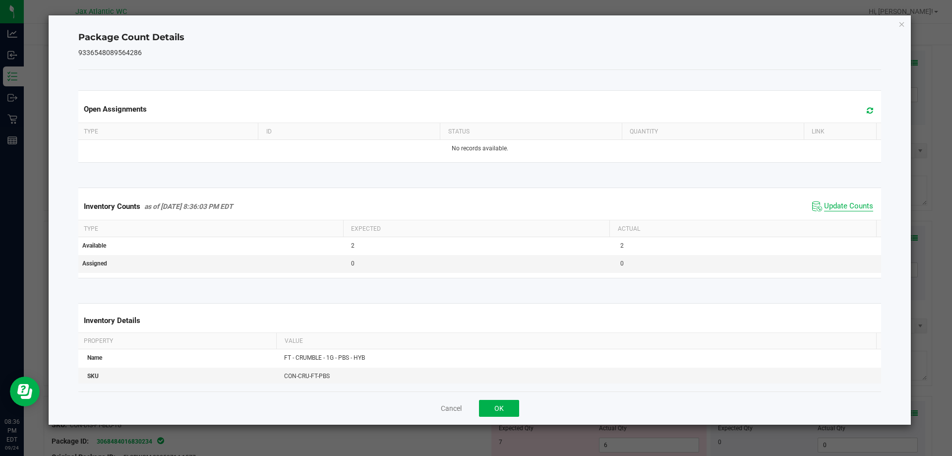
click at [831, 205] on span "Update Counts" at bounding box center [848, 206] width 49 height 10
click at [831, 205] on span "Update Counts" at bounding box center [848, 205] width 49 height 9
drag, startPoint x: 831, startPoint y: 205, endPoint x: 631, endPoint y: 320, distance: 231.0
click at [828, 207] on span "Update Counts" at bounding box center [848, 205] width 49 height 9
drag, startPoint x: 506, startPoint y: 402, endPoint x: 566, endPoint y: 348, distance: 81.1
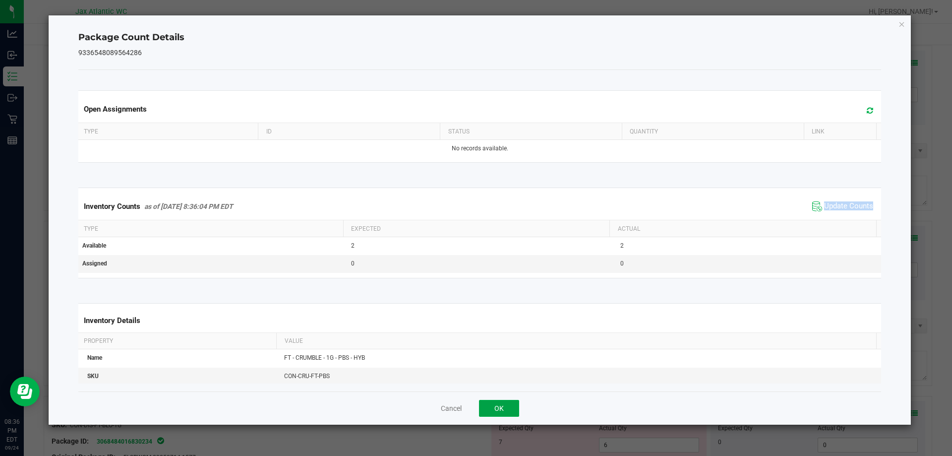
click at [506, 402] on button "OK" at bounding box center [499, 408] width 40 height 17
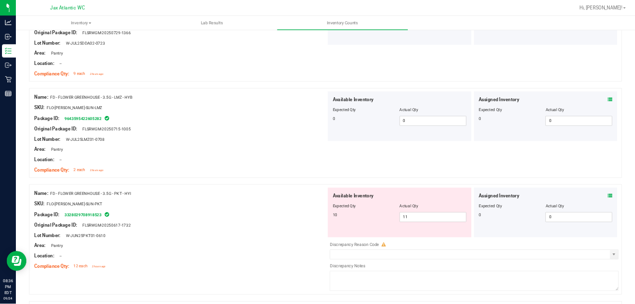
scroll to position [149, 0]
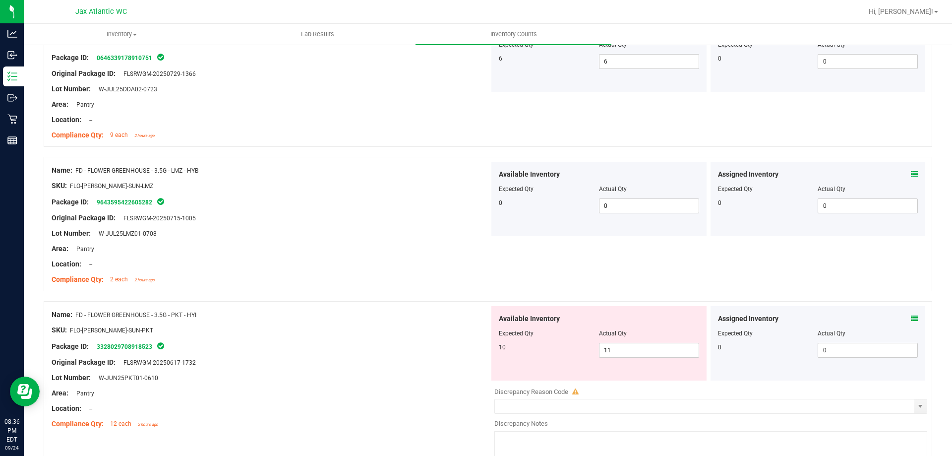
drag, startPoint x: 196, startPoint y: 315, endPoint x: 76, endPoint y: 313, distance: 120.5
click at [76, 313] on div "Name: FD - FLOWER GREENHOUSE - 3.5G - PKT - HYI" at bounding box center [271, 314] width 438 height 10
copy span "FD - FLOWER GREENHOUSE - 3.5G - PKT - HYI"
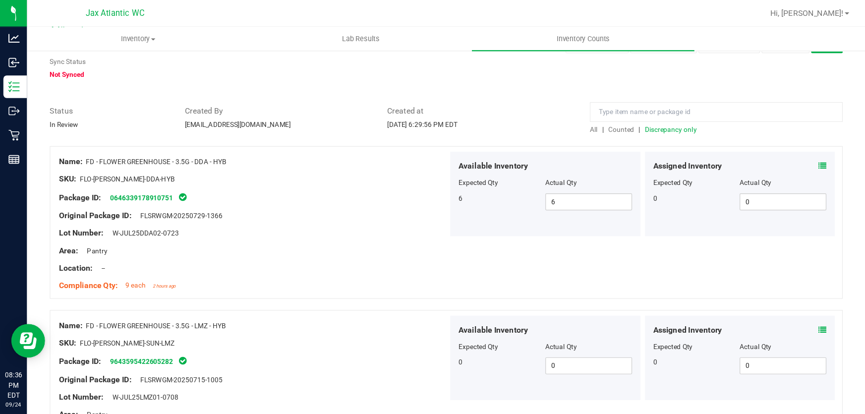
scroll to position [33, 0]
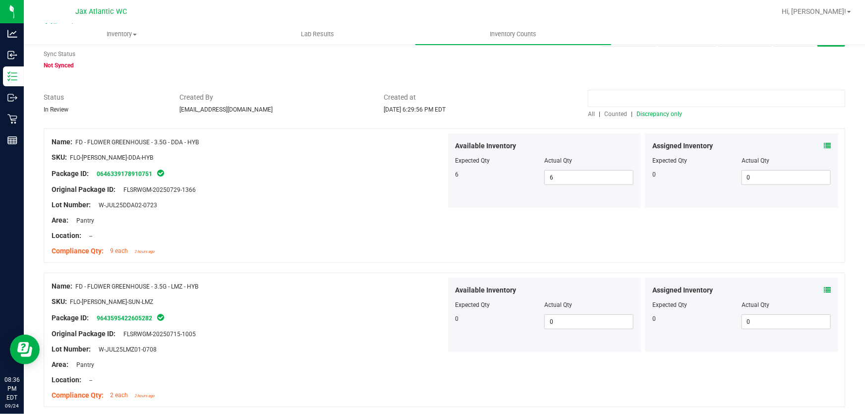
click at [643, 98] on input at bounding box center [716, 98] width 257 height 17
paste input "FD - FLOWER GREENHOUSE - 3.5G - PKT - HYI"
type input "FD - FLOWER GREENHOUSE - 3.5G - PKT - HYI"
click at [609, 115] on span "Counted" at bounding box center [616, 114] width 23 height 7
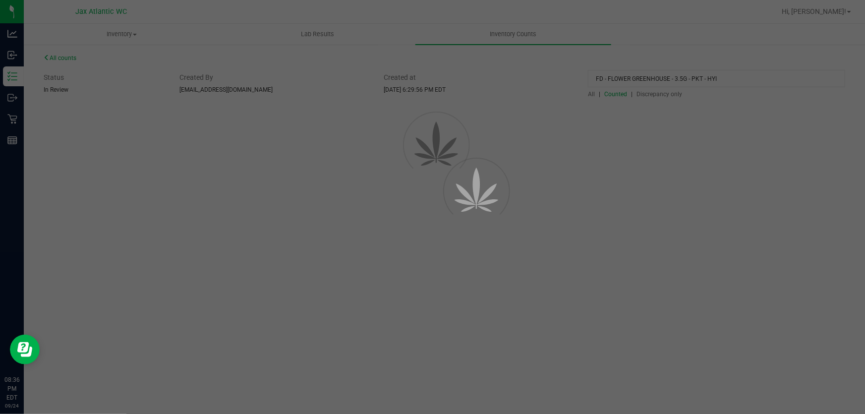
scroll to position [0, 0]
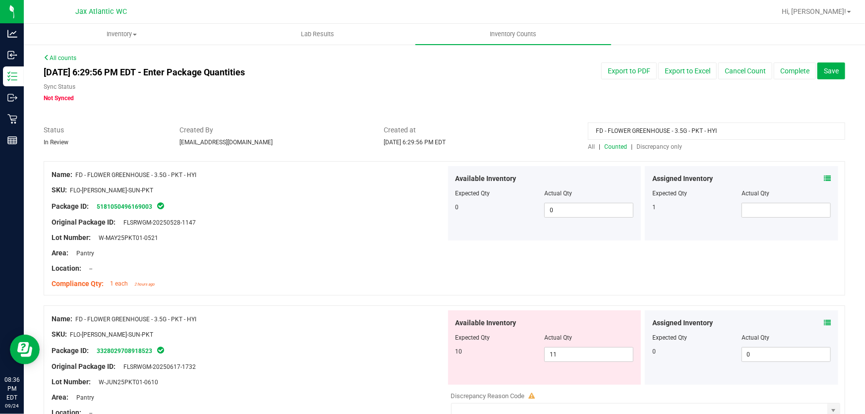
click at [824, 177] on icon at bounding box center [827, 178] width 7 height 7
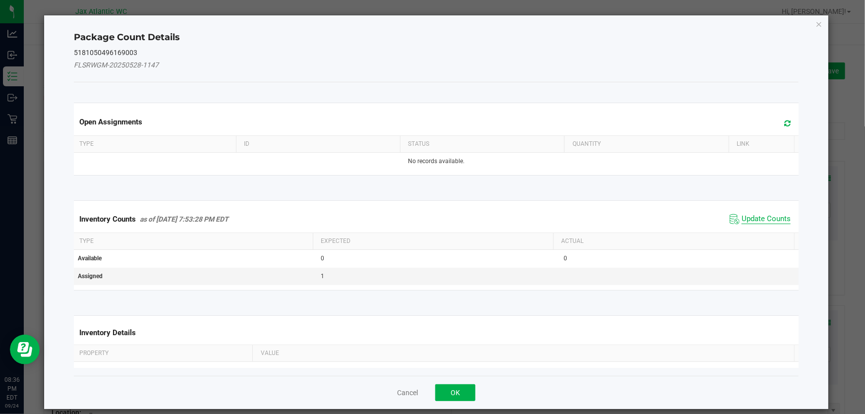
click at [742, 218] on span "Update Counts" at bounding box center [766, 219] width 49 height 10
drag, startPoint x: 739, startPoint y: 218, endPoint x: 747, endPoint y: 211, distance: 10.9
click at [739, 217] on div "Inventory Counts as of [DATE] 7:53:28 PM EDT Update Counts" at bounding box center [436, 219] width 729 height 26
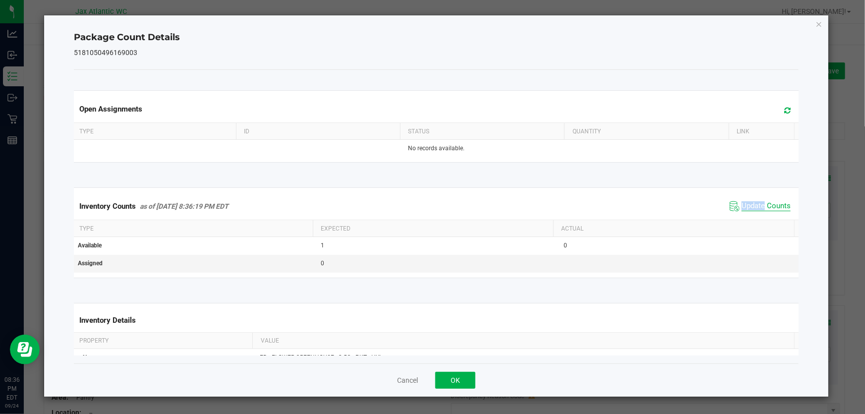
click at [749, 208] on span "Update Counts" at bounding box center [766, 206] width 49 height 10
click at [749, 206] on span "Update Counts" at bounding box center [766, 206] width 49 height 10
click at [754, 202] on span "Update Counts" at bounding box center [766, 205] width 49 height 9
drag, startPoint x: 446, startPoint y: 377, endPoint x: 466, endPoint y: 333, distance: 48.4
click at [448, 375] on button "OK" at bounding box center [455, 380] width 40 height 17
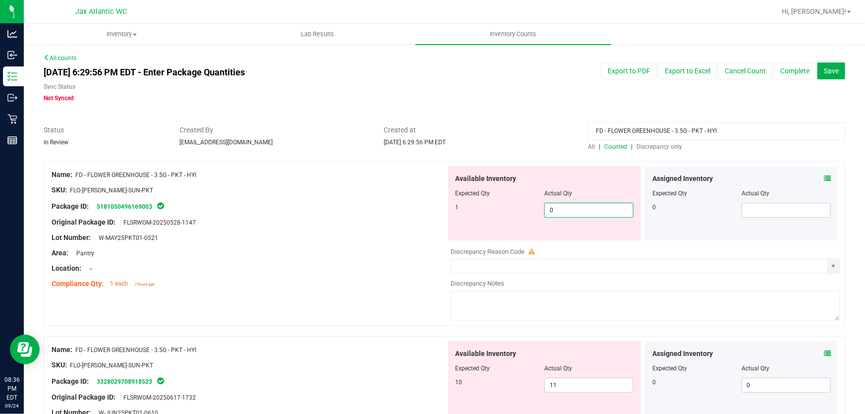
click at [555, 213] on span "0 0" at bounding box center [589, 210] width 89 height 15
click at [555, 213] on input "0" at bounding box center [589, 210] width 88 height 14
type input "1"
click at [583, 373] on div "Available Inventory Expected Qty Actual Qty 10 11 11" at bounding box center [544, 378] width 193 height 74
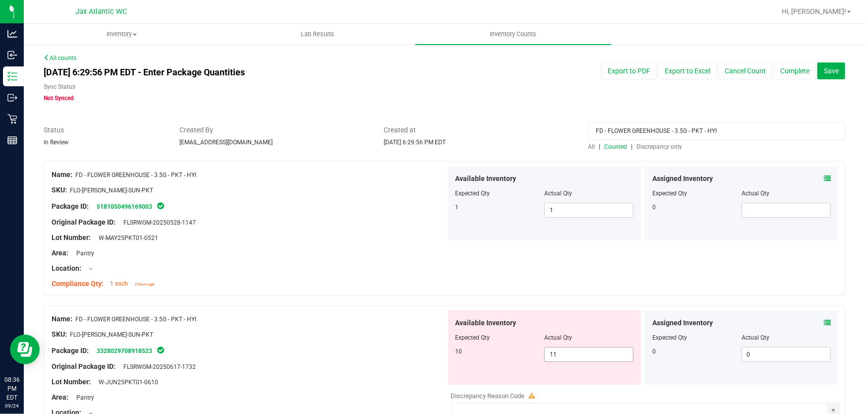
click at [568, 357] on span "11 11" at bounding box center [589, 354] width 89 height 15
click at [568, 357] on input "11" at bounding box center [589, 355] width 88 height 14
type input "10"
click at [415, 293] on div "Name: FD - FLOWER GREENHOUSE - 3.5G - PKT - HYI SKU: FLO-[PERSON_NAME]-SUN-PKT …" at bounding box center [445, 228] width 802 height 134
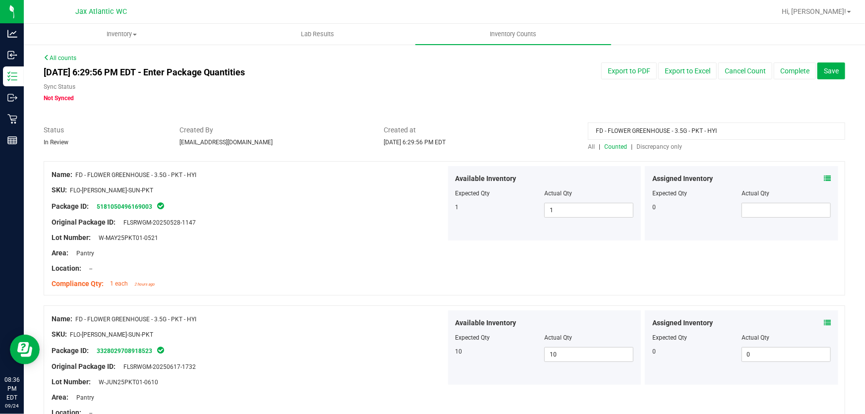
drag, startPoint x: 650, startPoint y: 139, endPoint x: 520, endPoint y: 147, distance: 130.2
click at [516, 146] on div "Status In Review Created By [EMAIL_ADDRESS][DOMAIN_NAME] Created at [DATE] 6:29…" at bounding box center [444, 138] width 817 height 26
drag, startPoint x: 699, startPoint y: 121, endPoint x: 673, endPoint y: 142, distance: 33.5
click at [699, 121] on div at bounding box center [445, 120] width 802 height 10
click at [654, 149] on span "Discrepancy only" at bounding box center [660, 146] width 46 height 7
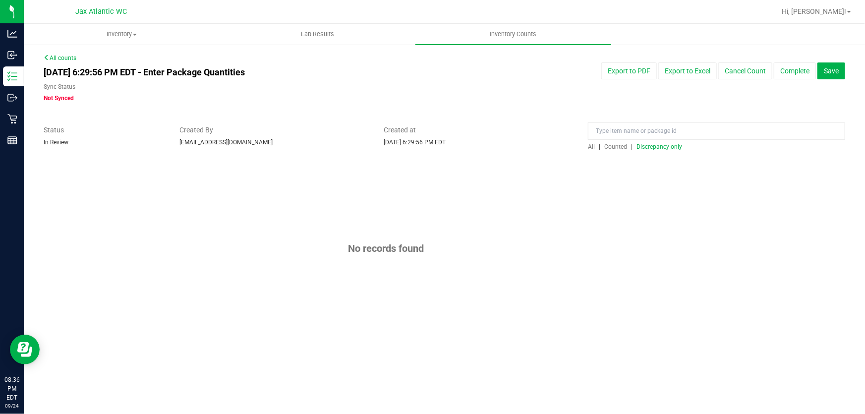
click at [653, 149] on span "Discrepancy only" at bounding box center [660, 146] width 46 height 7
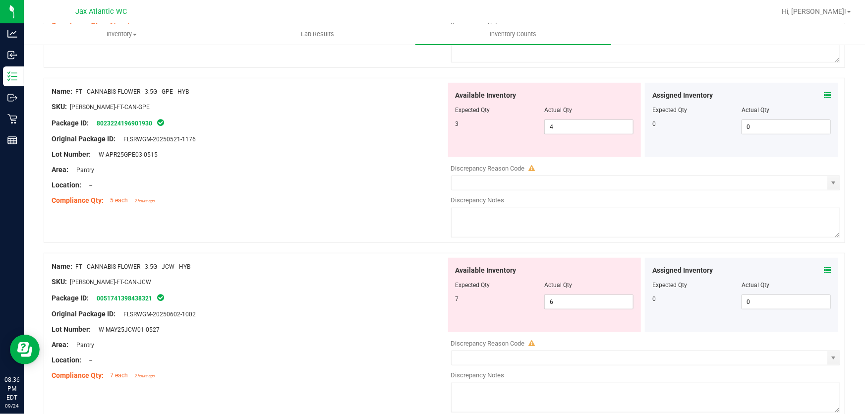
scroll to position [270, 0]
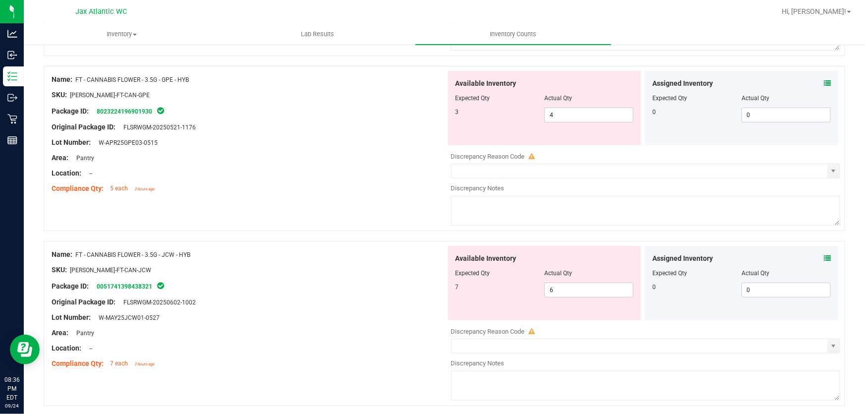
click at [824, 257] on icon at bounding box center [827, 258] width 7 height 7
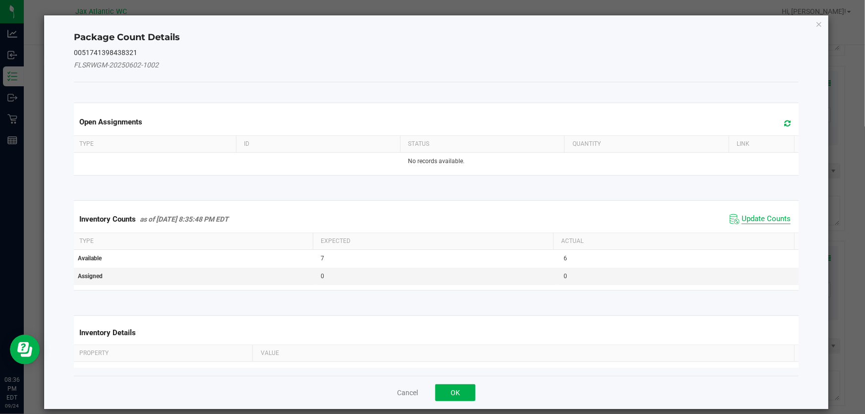
click at [757, 217] on span "Update Counts" at bounding box center [766, 219] width 49 height 10
drag, startPoint x: 757, startPoint y: 216, endPoint x: 746, endPoint y: 213, distance: 11.0
click at [756, 216] on div "Inventory Counts as of [DATE] 8:35:48 PM EDT Update Counts" at bounding box center [436, 219] width 729 height 26
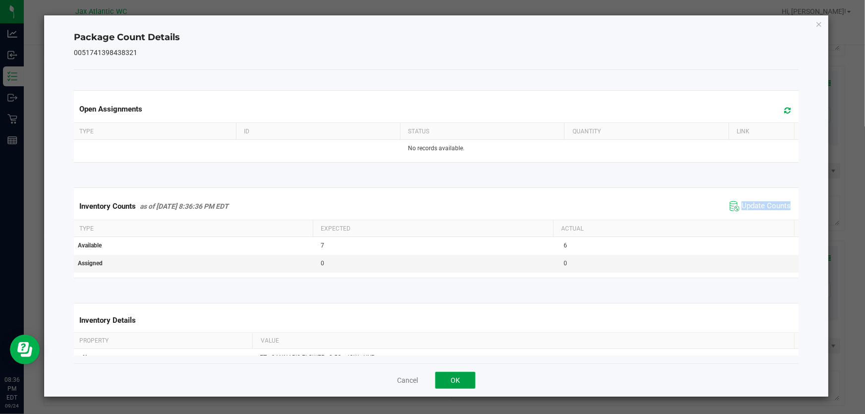
click at [455, 378] on button "OK" at bounding box center [455, 380] width 40 height 17
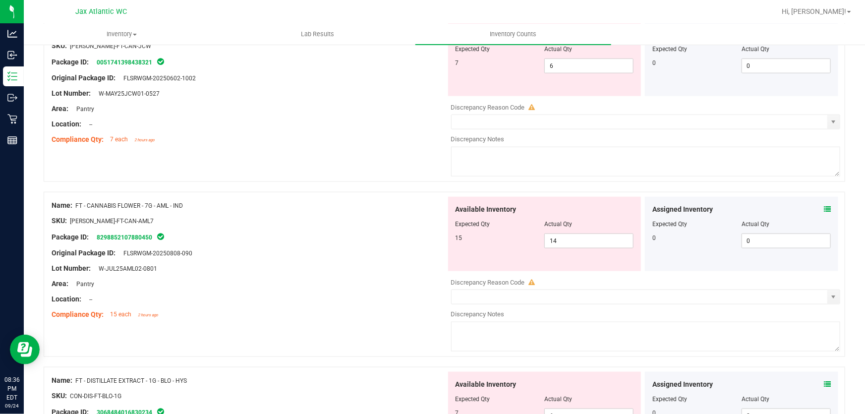
scroll to position [496, 0]
click at [824, 209] on icon at bounding box center [827, 207] width 7 height 7
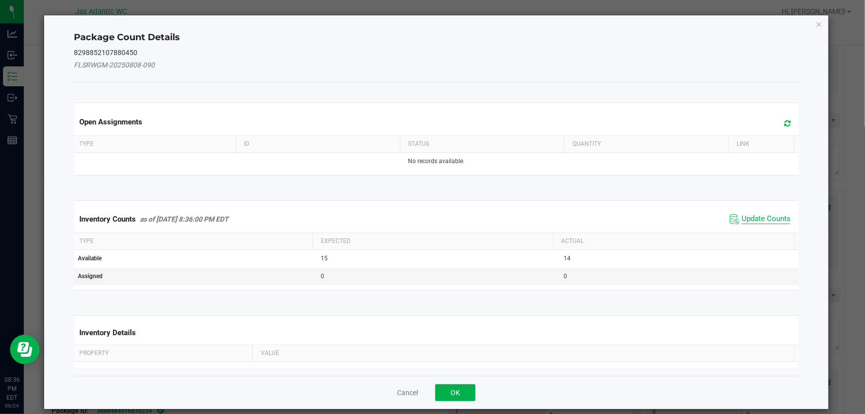
click at [755, 218] on span "Update Counts" at bounding box center [766, 219] width 49 height 10
drag, startPoint x: 755, startPoint y: 218, endPoint x: 746, endPoint y: 211, distance: 11.0
click at [755, 218] on div "Inventory Counts as of [DATE] 8:36:00 PM EDT Update Counts" at bounding box center [436, 219] width 729 height 26
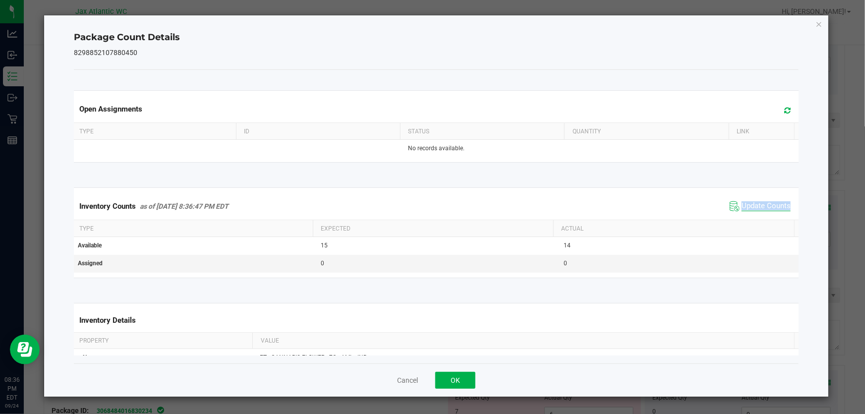
click at [745, 208] on span "Update Counts" at bounding box center [766, 206] width 49 height 10
click at [745, 207] on span "Update Counts" at bounding box center [766, 206] width 49 height 10
click at [745, 207] on span "Update Counts" at bounding box center [766, 205] width 49 height 9
click at [450, 372] on button "OK" at bounding box center [455, 380] width 40 height 17
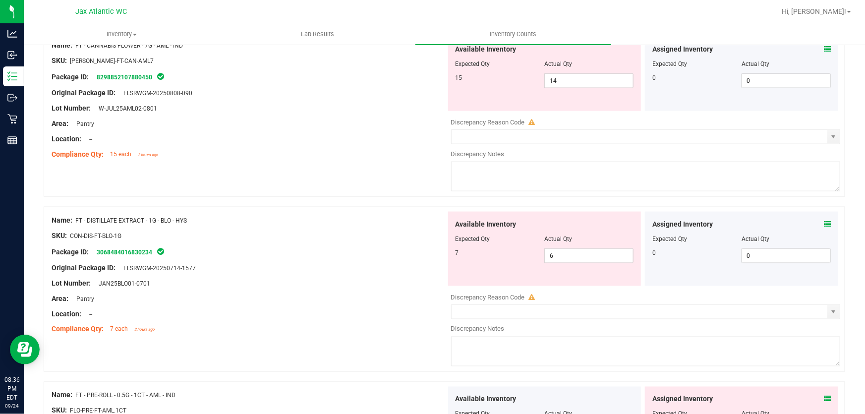
scroll to position [676, 0]
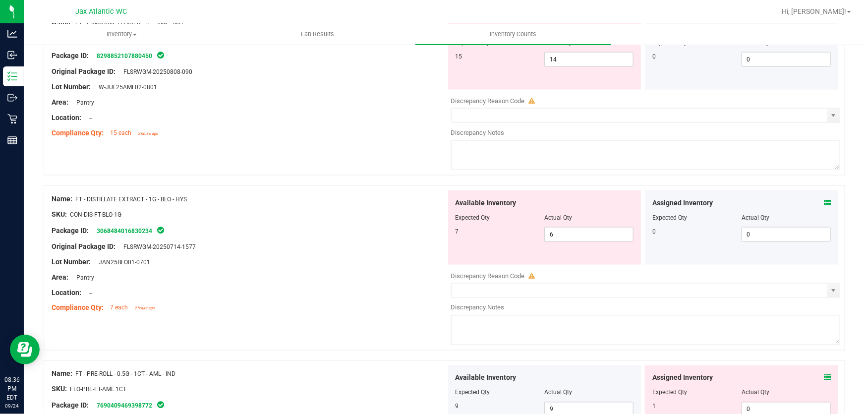
click at [824, 200] on icon at bounding box center [827, 202] width 7 height 7
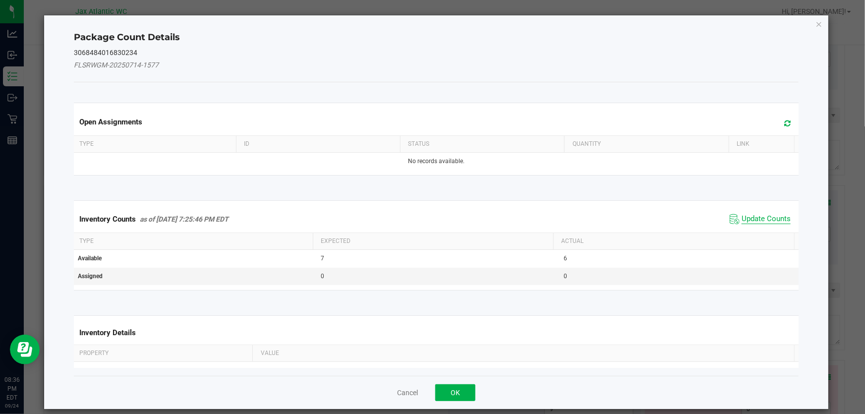
click at [742, 223] on span "Update Counts" at bounding box center [766, 219] width 49 height 10
drag, startPoint x: 739, startPoint y: 219, endPoint x: 743, endPoint y: 212, distance: 8.3
click at [740, 216] on div "Inventory Counts as of [DATE] 7:25:46 PM EDT Update Counts" at bounding box center [436, 219] width 729 height 26
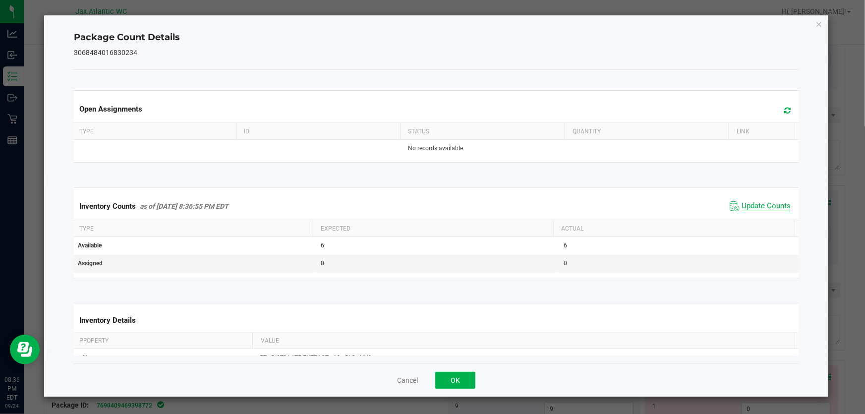
click at [744, 208] on span "Update Counts" at bounding box center [766, 206] width 49 height 10
click at [744, 207] on span "Update Counts" at bounding box center [766, 205] width 49 height 9
drag, startPoint x: 448, startPoint y: 375, endPoint x: 453, endPoint y: 371, distance: 6.0
click at [448, 375] on button "OK" at bounding box center [455, 380] width 40 height 17
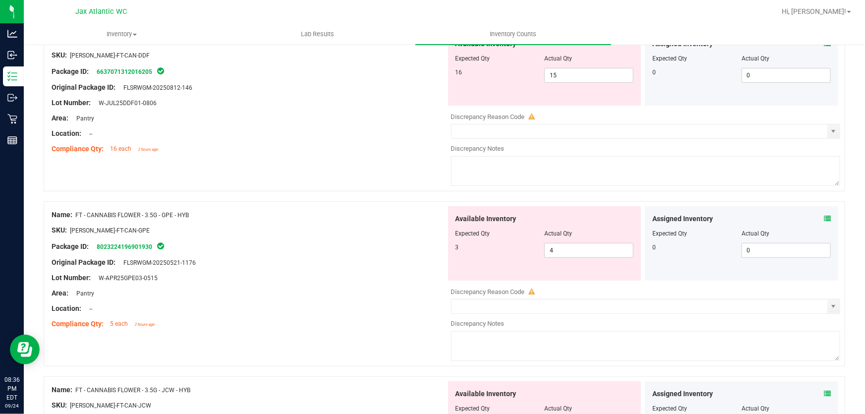
scroll to position [0, 0]
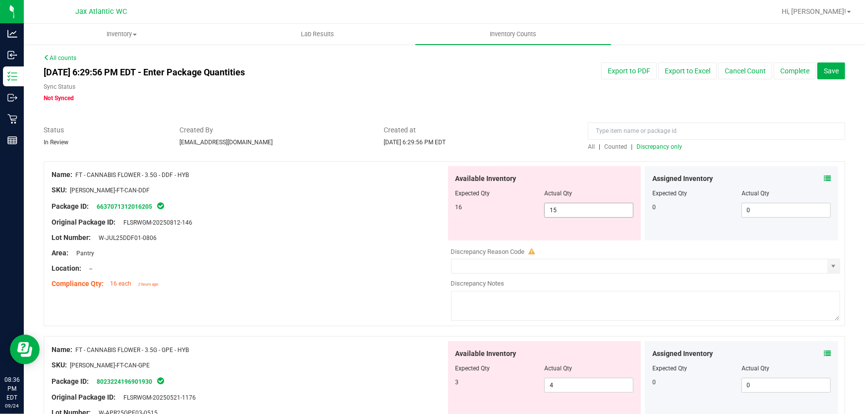
click at [567, 211] on span "15 15" at bounding box center [589, 210] width 89 height 15
click at [354, 255] on div "Area: Pantry" at bounding box center [249, 253] width 395 height 10
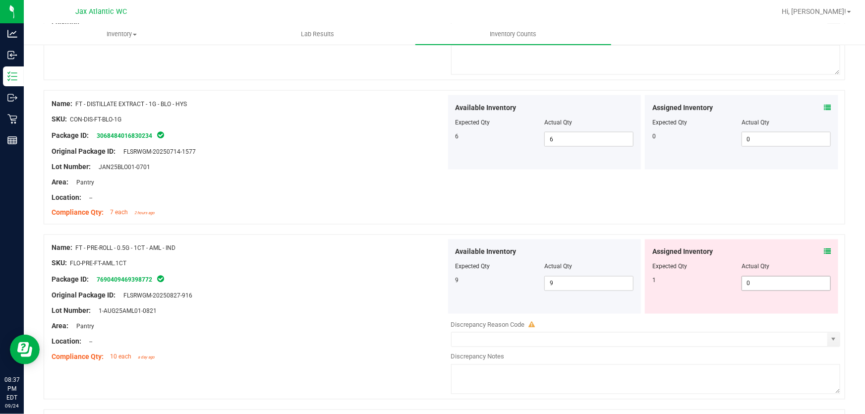
scroll to position [811, 0]
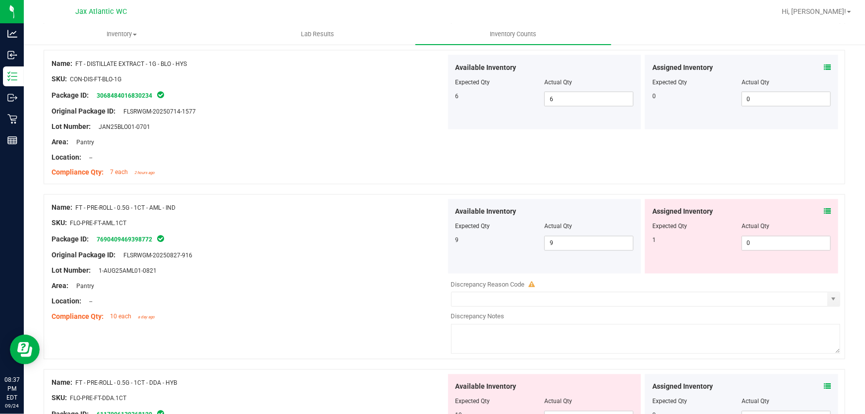
click at [824, 210] on icon at bounding box center [827, 211] width 7 height 7
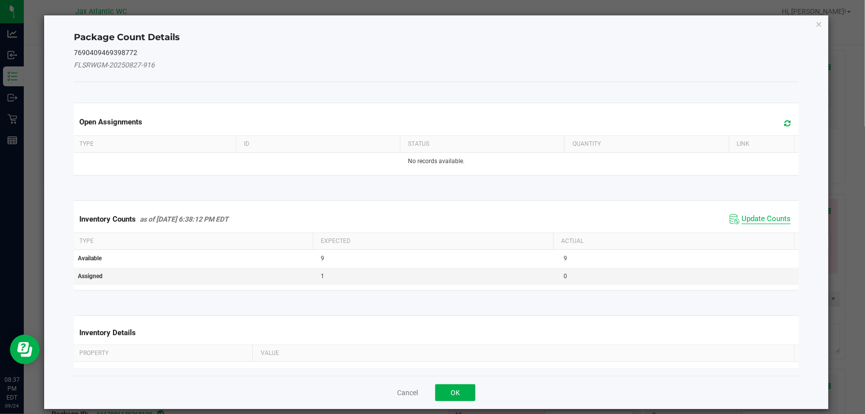
click at [753, 216] on span "Update Counts" at bounding box center [766, 219] width 49 height 10
click at [750, 215] on div "Inventory Counts as of [DATE] 6:38:12 PM EDT Update Counts" at bounding box center [436, 219] width 729 height 27
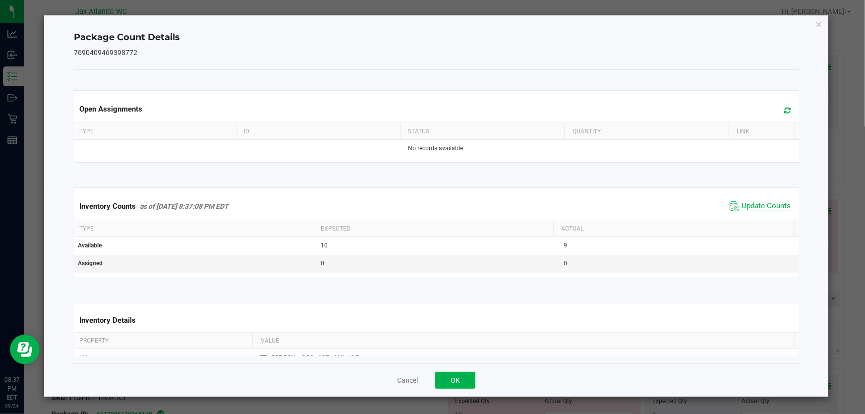
click at [745, 209] on span "Update Counts" at bounding box center [766, 206] width 49 height 10
click at [745, 208] on span "Update Counts" at bounding box center [766, 206] width 49 height 10
drag, startPoint x: 745, startPoint y: 207, endPoint x: 682, endPoint y: 242, distance: 72.6
click at [745, 207] on span "Update Counts" at bounding box center [766, 206] width 49 height 10
drag, startPoint x: 459, startPoint y: 378, endPoint x: 459, endPoint y: 342, distance: 36.2
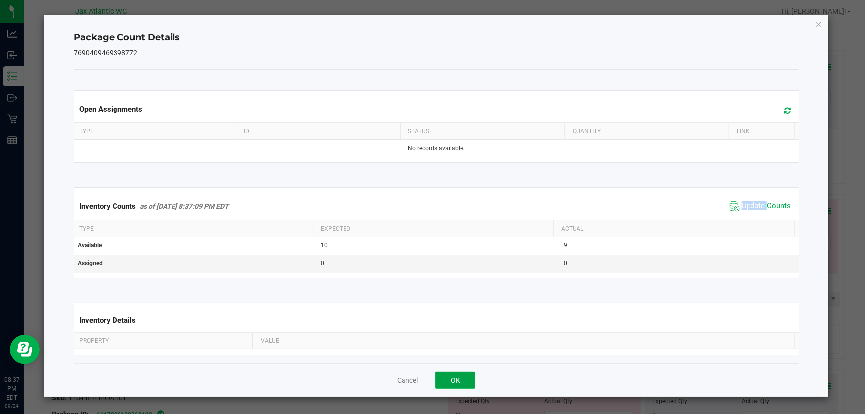
click at [459, 377] on button "OK" at bounding box center [455, 380] width 40 height 17
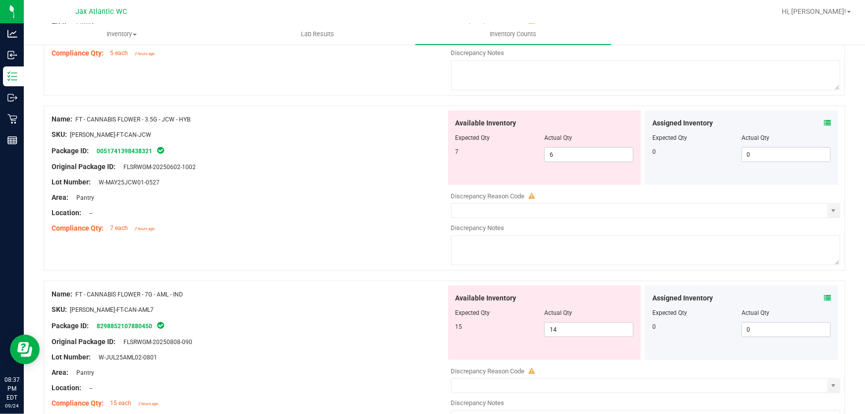
scroll to position [45, 0]
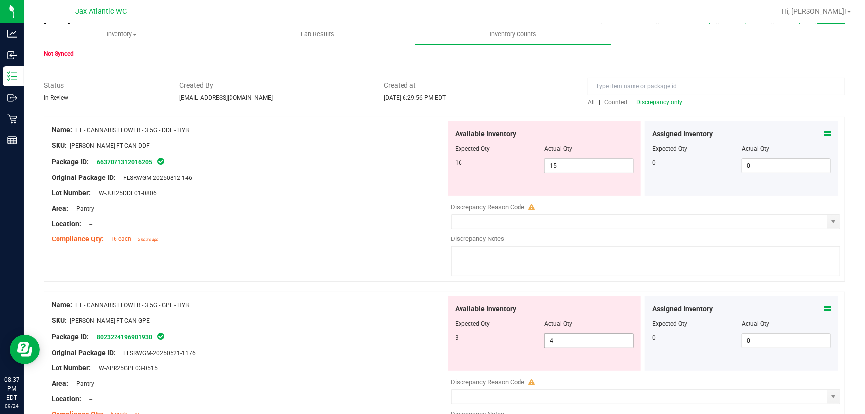
click at [578, 338] on span "4 4" at bounding box center [589, 340] width 89 height 15
click at [578, 337] on input "4" at bounding box center [589, 341] width 88 height 14
type input "3"
click at [323, 295] on div "Name: FT - CANNABIS FLOWER - 3.5G - GPE - HYB SKU: [PERSON_NAME]-FT-CAN-GPE Pac…" at bounding box center [445, 374] width 802 height 165
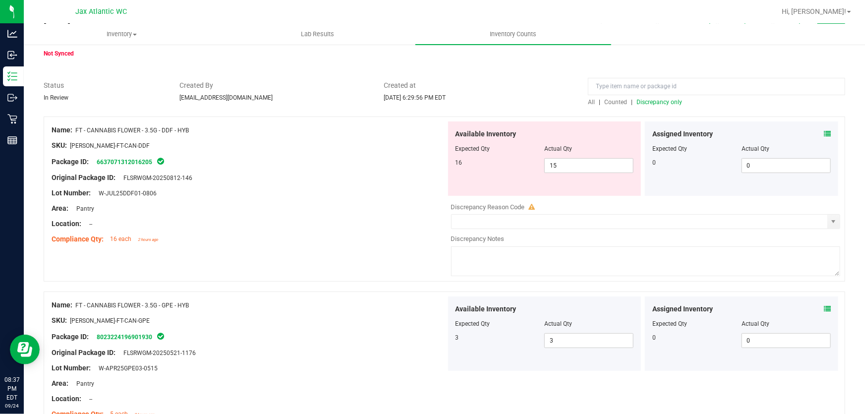
scroll to position [225, 0]
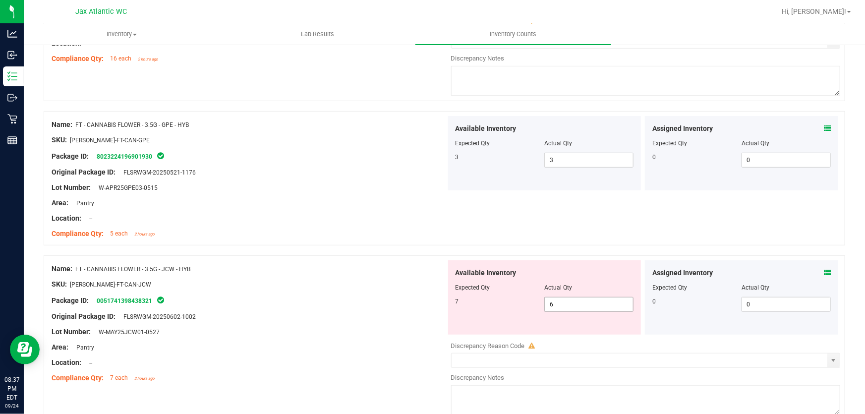
click at [570, 305] on span "6 6" at bounding box center [589, 304] width 89 height 15
click at [570, 305] on input "6" at bounding box center [589, 305] width 88 height 14
type input "7"
click at [350, 303] on div "Package ID: 0051741398438321" at bounding box center [249, 301] width 395 height 12
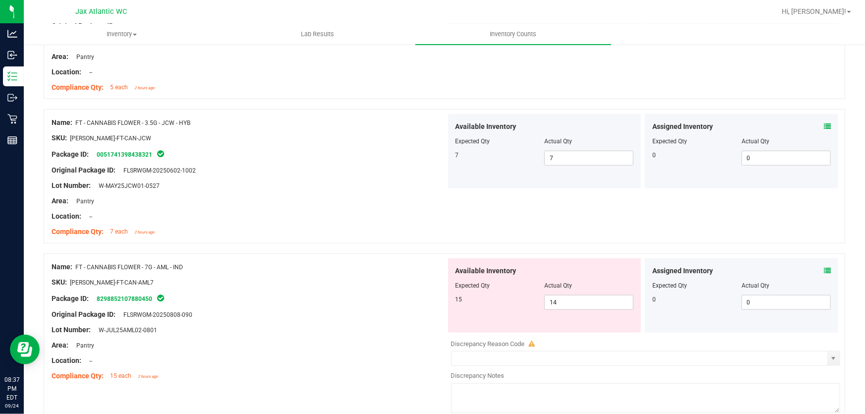
scroll to position [406, 0]
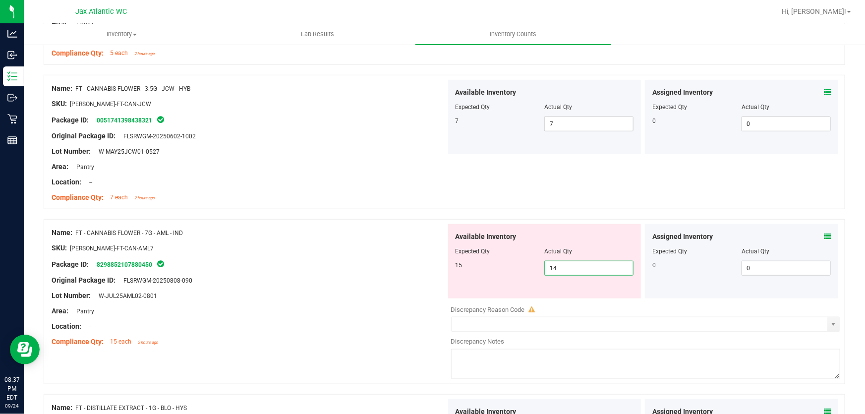
click at [568, 271] on span "14 14" at bounding box center [589, 268] width 89 height 15
click at [568, 271] on input "14" at bounding box center [589, 268] width 88 height 14
type input "15"
click at [363, 279] on div "Original Package ID: FLSRWGM-20250808-090" at bounding box center [249, 280] width 395 height 10
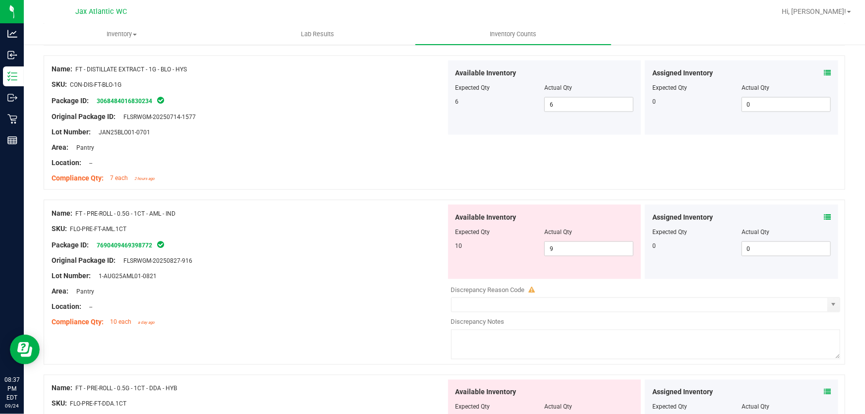
scroll to position [721, 0]
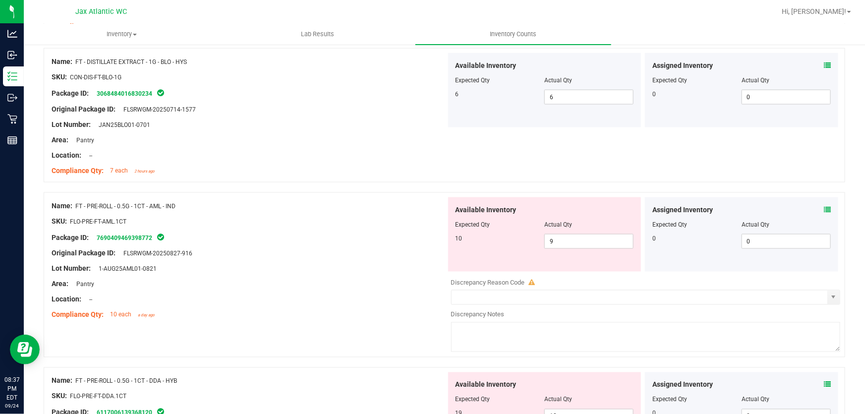
click at [824, 207] on icon at bounding box center [827, 209] width 7 height 7
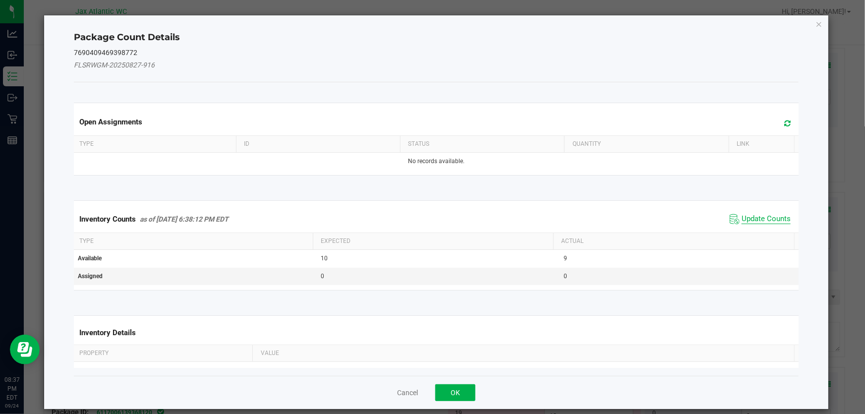
click at [754, 219] on span "Update Counts" at bounding box center [766, 219] width 49 height 10
click at [754, 219] on kendo-grid "Inventory Counts as of [DATE] 6:38:12 PM EDT Update Counts Type Expected Actual…" at bounding box center [436, 245] width 740 height 90
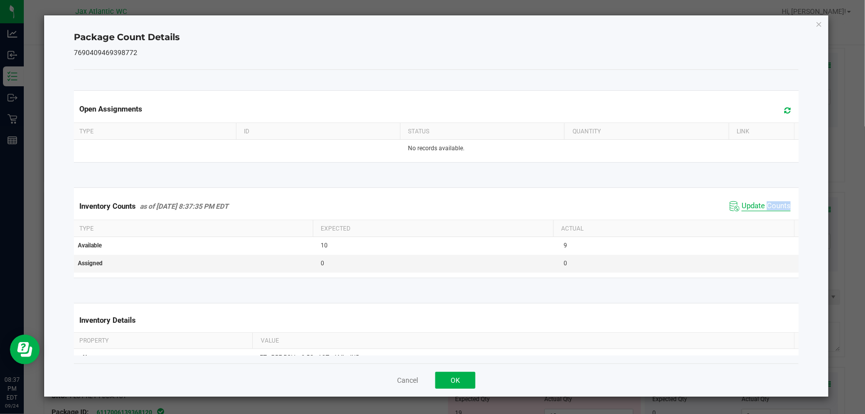
click at [745, 211] on span "Update Counts" at bounding box center [766, 206] width 49 height 10
click at [745, 210] on span "Update Counts" at bounding box center [761, 206] width 63 height 14
click at [445, 377] on button "OK" at bounding box center [455, 380] width 40 height 17
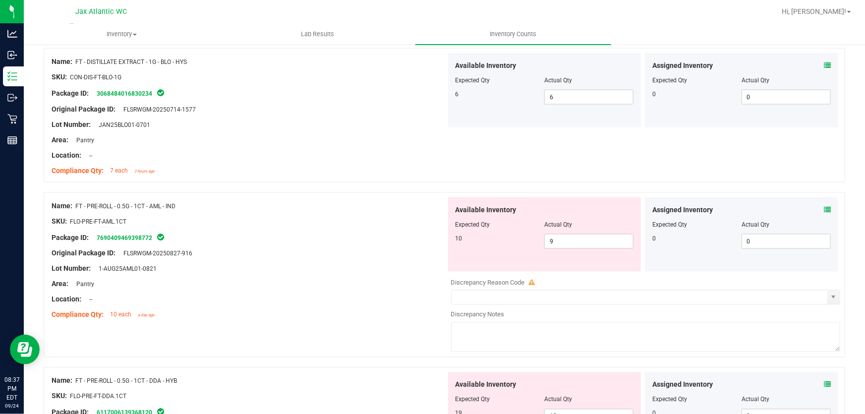
click at [347, 247] on div at bounding box center [249, 245] width 395 height 5
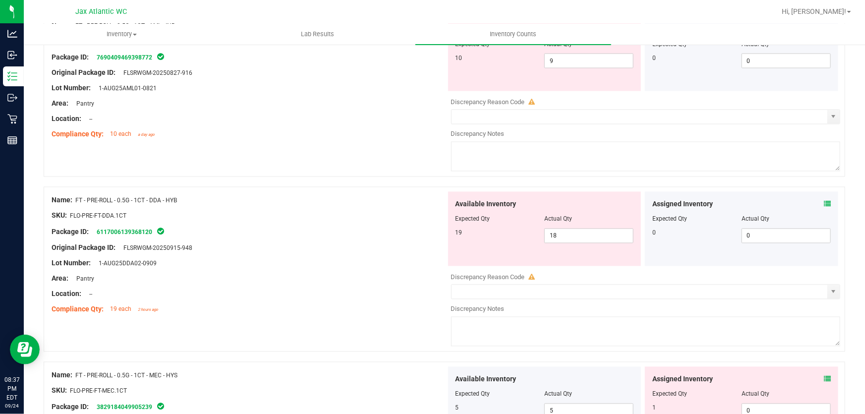
scroll to position [811, 0]
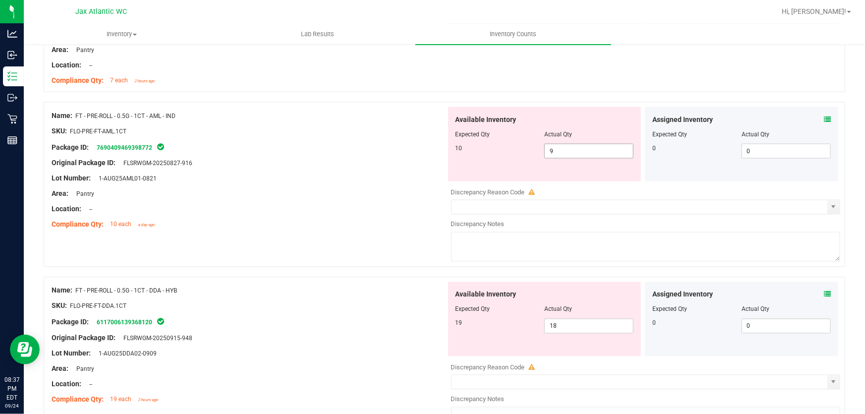
click at [583, 150] on span "9 9" at bounding box center [589, 151] width 89 height 15
click at [583, 150] on input "9" at bounding box center [589, 151] width 88 height 14
type input "10"
click at [369, 236] on div "Name: FT - PRE-ROLL - 0.5G - 1CT - AML - IND SKU: FLO-PRE-FT-AML.1CT Package ID…" at bounding box center [445, 189] width 802 height 175
type input "10"
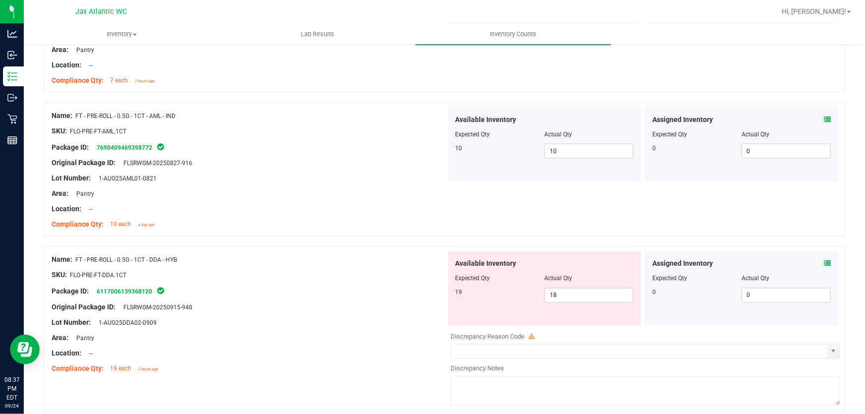
scroll to position [856, 0]
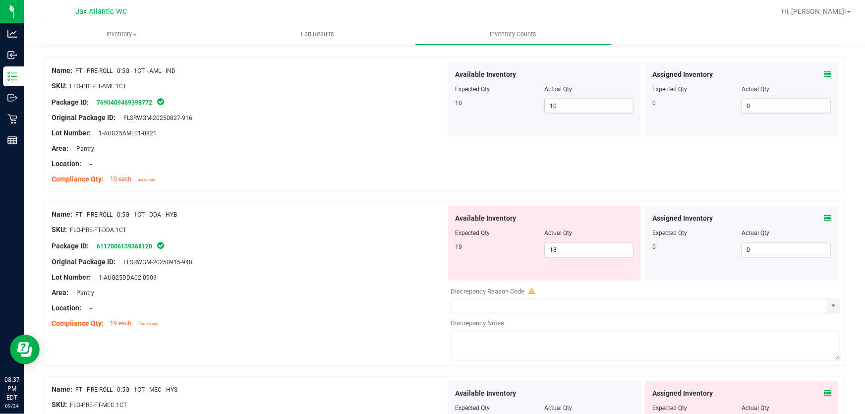
click at [824, 219] on icon at bounding box center [827, 218] width 7 height 7
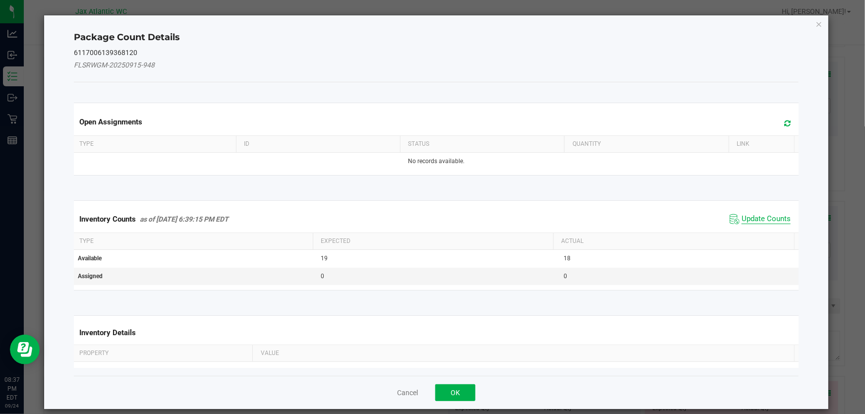
click at [742, 222] on span "Update Counts" at bounding box center [766, 219] width 49 height 10
click at [740, 218] on div "Inventory Counts as of [DATE] 6:39:15 PM EDT Update Counts" at bounding box center [436, 219] width 729 height 27
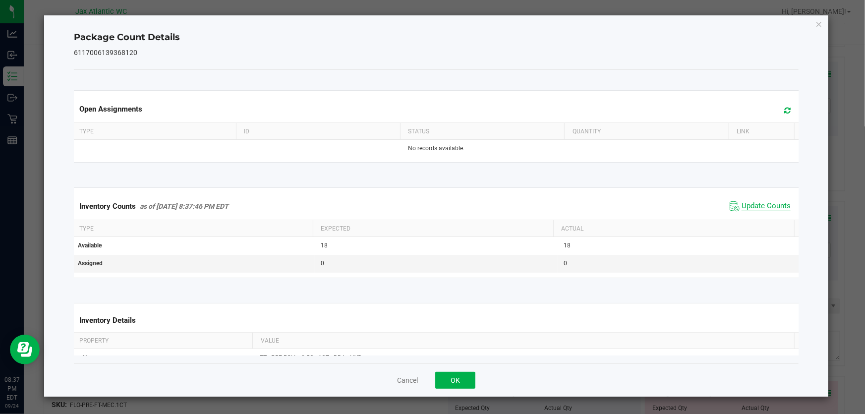
click at [745, 208] on span "Update Counts" at bounding box center [766, 206] width 49 height 10
click at [744, 207] on span "Update Counts" at bounding box center [766, 205] width 49 height 9
click at [744, 206] on span "Update Counts" at bounding box center [766, 206] width 49 height 10
drag, startPoint x: 448, startPoint y: 382, endPoint x: 519, endPoint y: 339, distance: 83.0
click at [450, 381] on button "OK" at bounding box center [455, 380] width 40 height 17
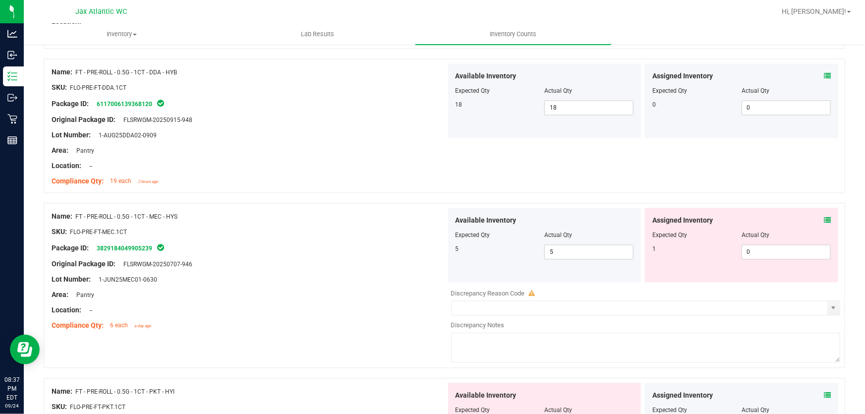
scroll to position [1036, 0]
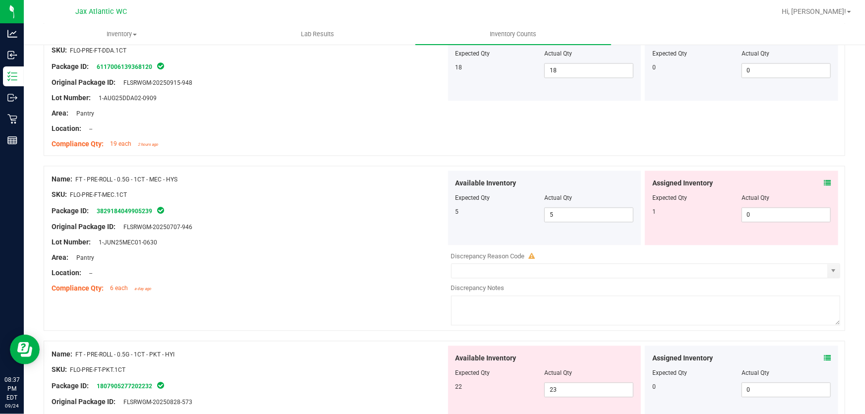
click at [824, 180] on icon at bounding box center [827, 183] width 7 height 7
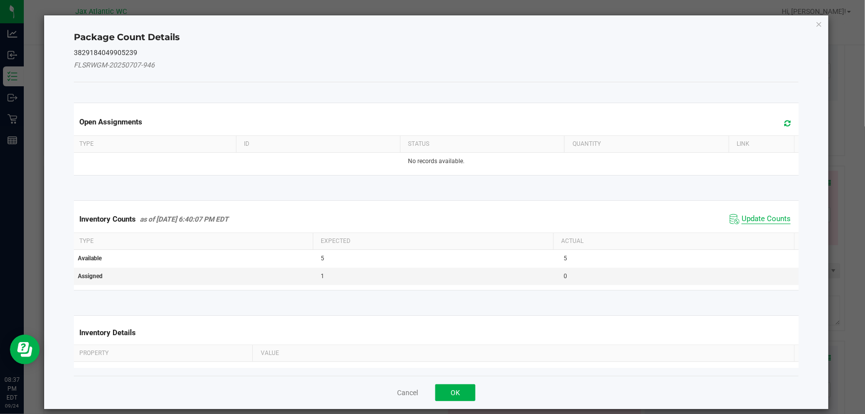
drag, startPoint x: 756, startPoint y: 210, endPoint x: 749, endPoint y: 216, distance: 8.4
click at [755, 211] on div "Inventory Counts as of [DATE] 6:40:07 PM EDT Update Counts" at bounding box center [436, 219] width 729 height 27
click at [749, 216] on span "Update Counts" at bounding box center [766, 219] width 49 height 10
drag, startPoint x: 749, startPoint y: 215, endPoint x: 749, endPoint y: 208, distance: 7.0
click at [749, 208] on div "Inventory Counts as of [DATE] 6:40:07 PM EDT Update Counts" at bounding box center [436, 219] width 729 height 26
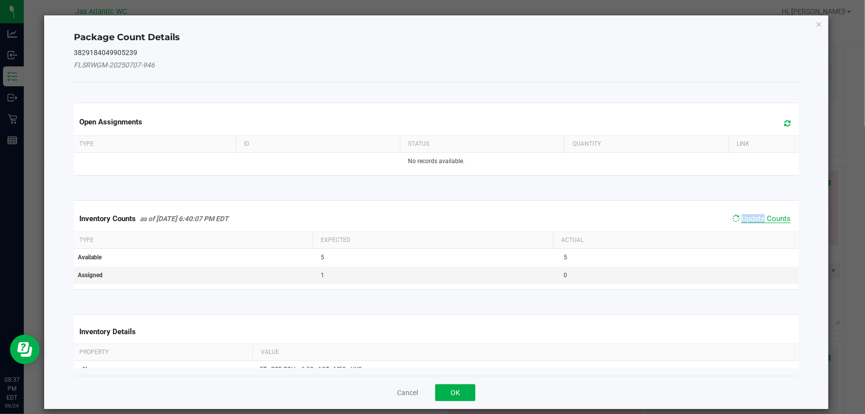
drag, startPoint x: 749, startPoint y: 208, endPoint x: 737, endPoint y: 214, distance: 14.0
click at [749, 208] on div "Inventory Counts as of [DATE] 6:40:07 PM EDT Update Counts" at bounding box center [436, 219] width 729 height 26
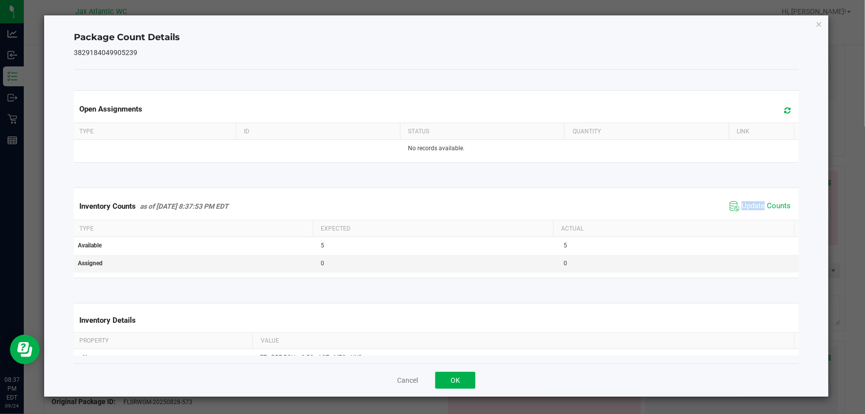
click at [737, 215] on div "Inventory Counts as of [DATE] 8:37:53 PM EDT Update Counts" at bounding box center [436, 206] width 729 height 27
click at [742, 208] on span "Update Counts" at bounding box center [766, 206] width 49 height 10
click at [742, 208] on span "Update Counts" at bounding box center [766, 205] width 49 height 9
drag, startPoint x: 741, startPoint y: 208, endPoint x: 526, endPoint y: 324, distance: 244.3
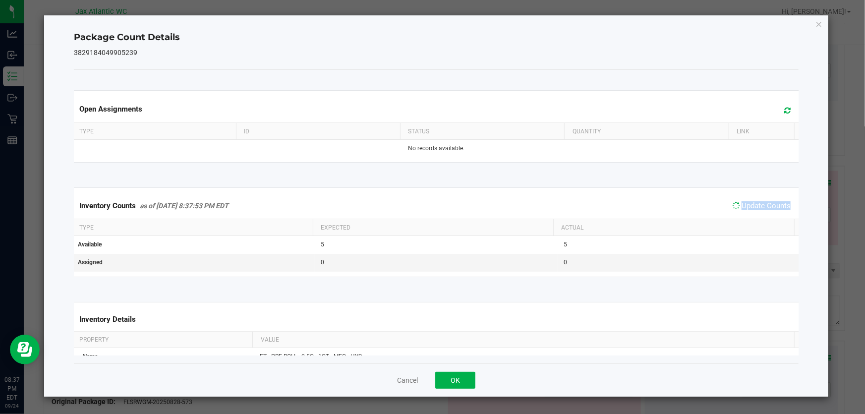
click at [731, 213] on div "Inventory Counts as of [DATE] 8:37:53 PM EDT Update Counts" at bounding box center [436, 206] width 729 height 26
drag, startPoint x: 455, startPoint y: 378, endPoint x: 530, endPoint y: 342, distance: 83.0
click at [456, 377] on button "OK" at bounding box center [455, 380] width 40 height 17
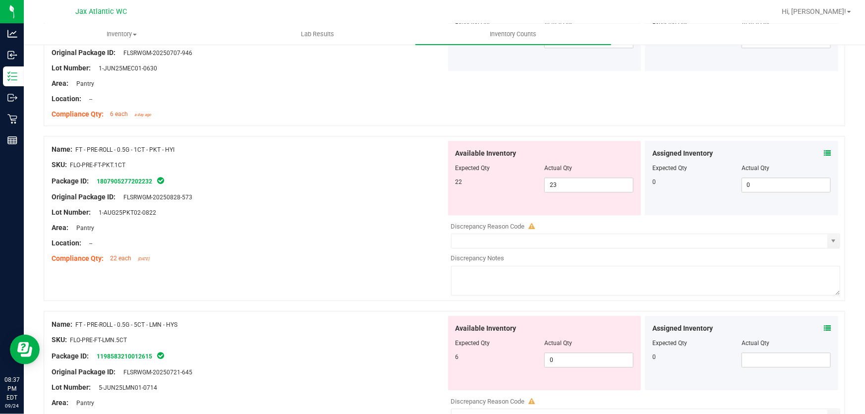
scroll to position [1217, 0]
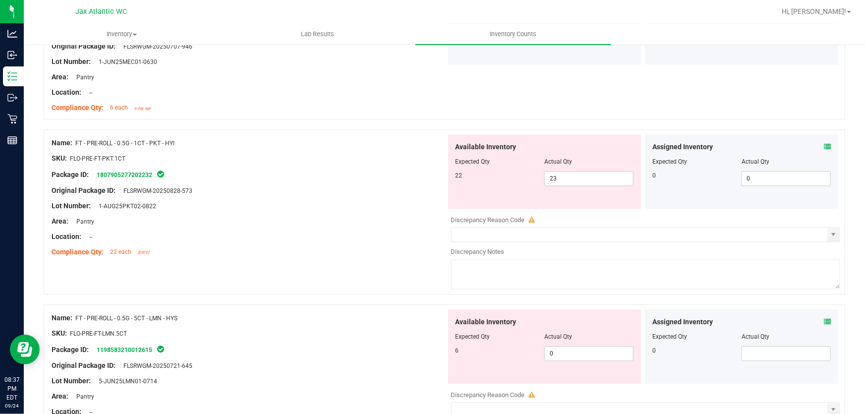
click at [824, 145] on icon at bounding box center [827, 146] width 7 height 7
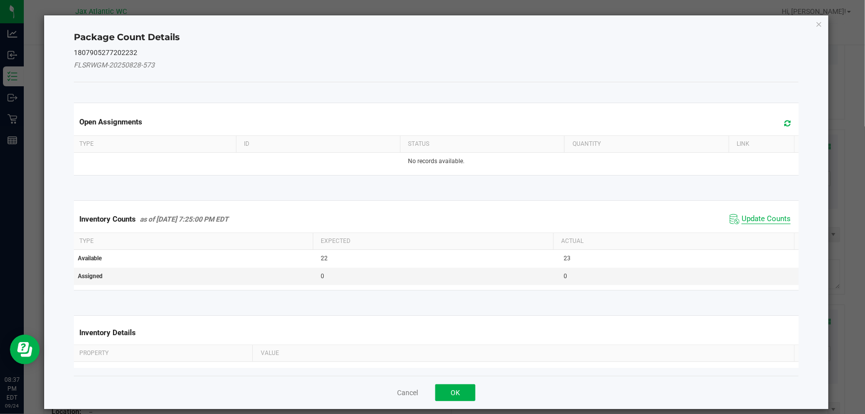
click at [759, 214] on span "Update Counts" at bounding box center [766, 219] width 49 height 10
drag, startPoint x: 753, startPoint y: 215, endPoint x: 748, endPoint y: 210, distance: 7.0
click at [752, 215] on div "Inventory Counts as of [DATE] 7:25:00 PM EDT Update Counts" at bounding box center [436, 219] width 729 height 27
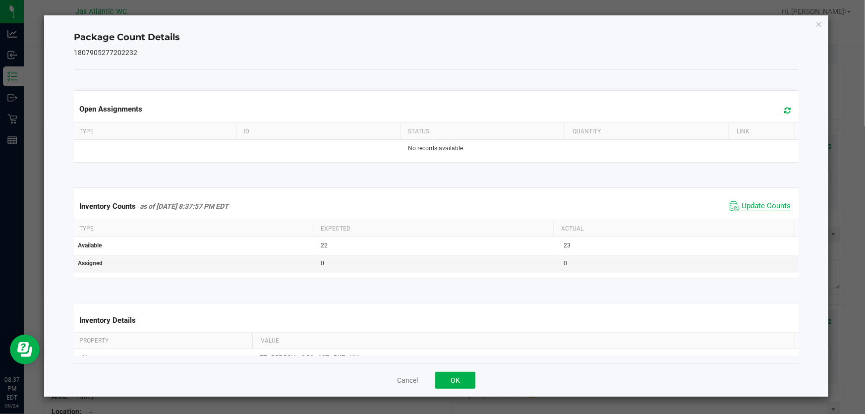
click at [744, 205] on span "Update Counts" at bounding box center [766, 206] width 49 height 10
click at [745, 205] on span "Update Counts" at bounding box center [766, 206] width 49 height 10
click at [744, 205] on span "Update Counts" at bounding box center [766, 205] width 49 height 9
drag, startPoint x: 744, startPoint y: 205, endPoint x: 461, endPoint y: 385, distance: 336.0
click at [742, 207] on span "Update Counts" at bounding box center [766, 205] width 49 height 9
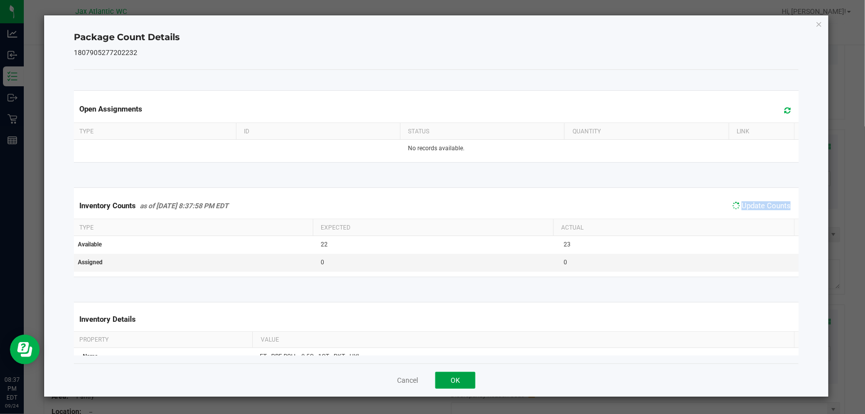
click at [454, 374] on button "OK" at bounding box center [455, 380] width 40 height 17
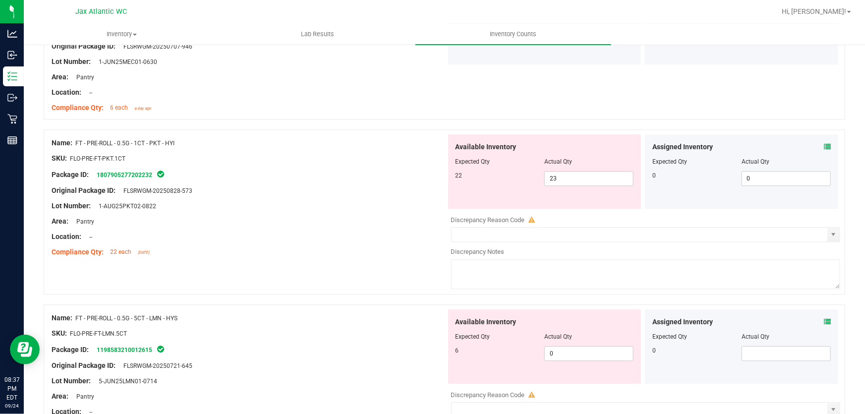
click at [322, 288] on div "Name: FT - PRE-ROLL - 0.5G - 1CT - PKT - HYI SKU: FLO-PRE-FT-PKT.1CT Package ID…" at bounding box center [445, 211] width 802 height 165
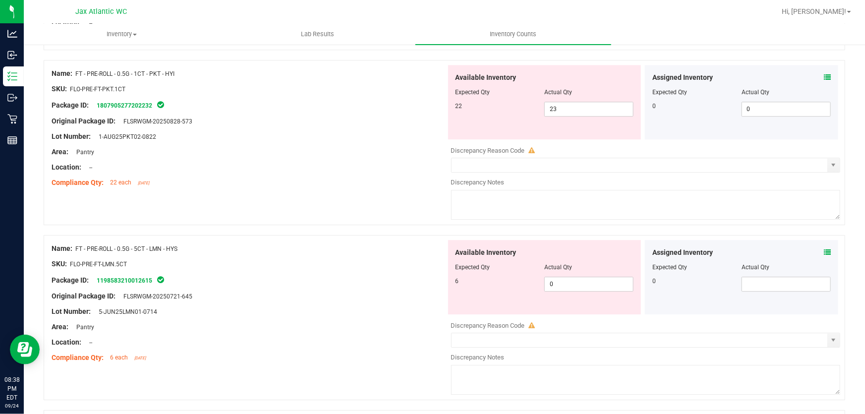
scroll to position [1307, 0]
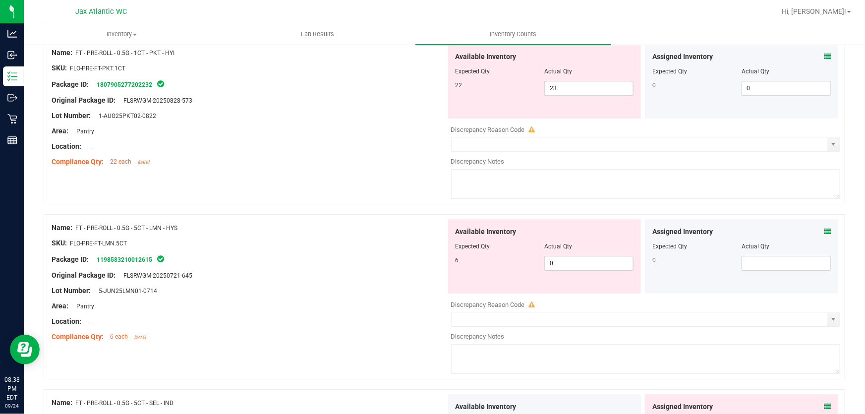
click at [824, 228] on icon at bounding box center [827, 231] width 7 height 7
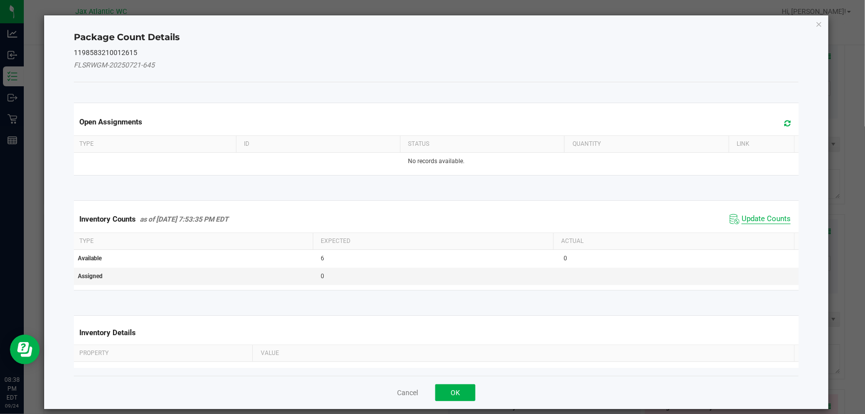
click at [764, 223] on span "Update Counts" at bounding box center [766, 219] width 49 height 10
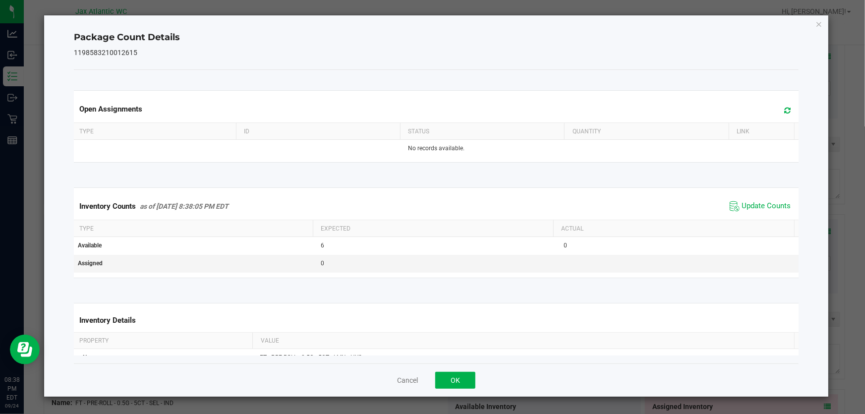
click at [763, 215] on div "Inventory Counts as of [DATE] 8:38:05 PM EDT Update Counts" at bounding box center [436, 206] width 729 height 27
click at [757, 208] on span "Update Counts" at bounding box center [766, 206] width 49 height 10
click at [757, 208] on span "Update Counts" at bounding box center [766, 205] width 49 height 9
drag, startPoint x: 757, startPoint y: 208, endPoint x: 521, endPoint y: 313, distance: 257.9
click at [756, 208] on span "Update Counts" at bounding box center [766, 205] width 49 height 9
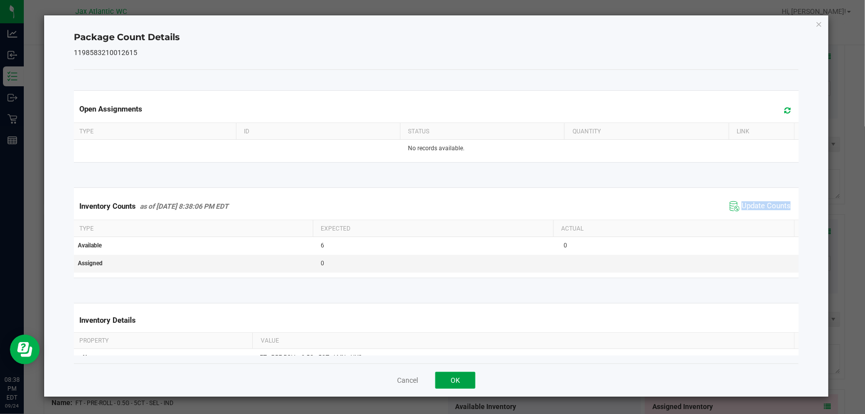
click at [443, 378] on button "OK" at bounding box center [455, 380] width 40 height 17
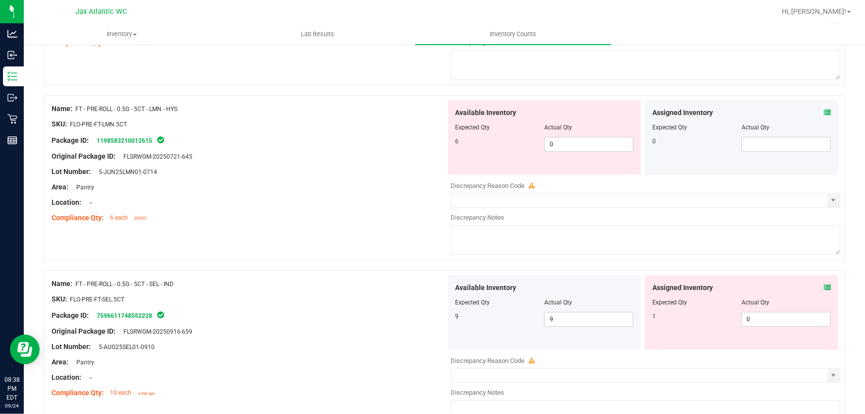
scroll to position [1443, 0]
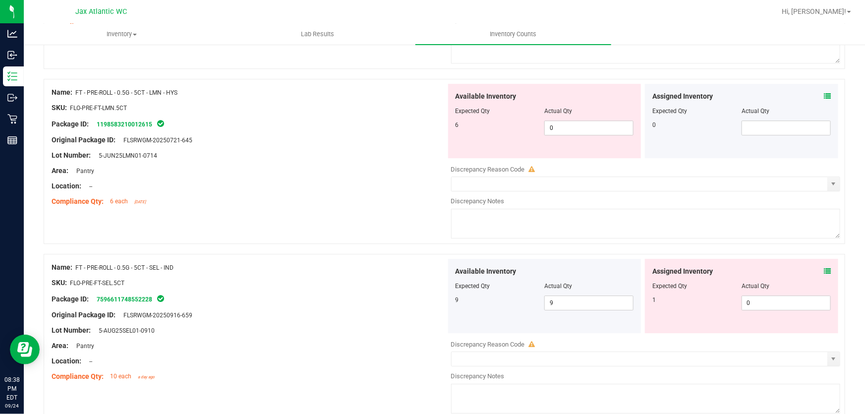
click at [824, 272] on icon at bounding box center [827, 271] width 7 height 7
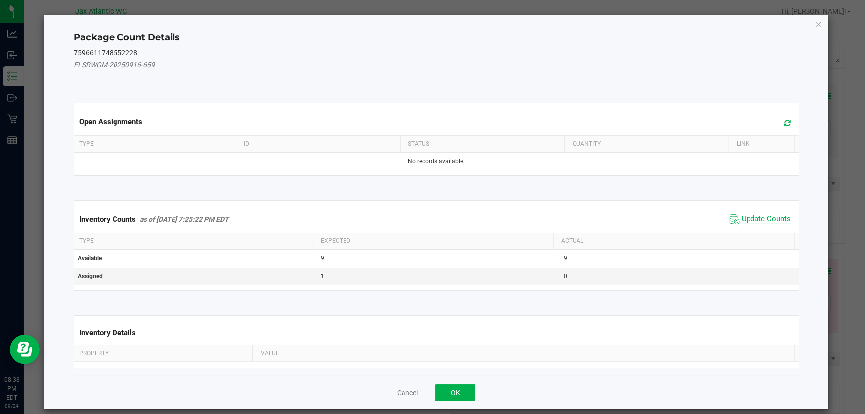
click at [749, 215] on span "Update Counts" at bounding box center [766, 219] width 49 height 10
click at [749, 215] on div "Inventory Counts as of [DATE] 7:25:22 PM EDT Update Counts" at bounding box center [436, 219] width 729 height 26
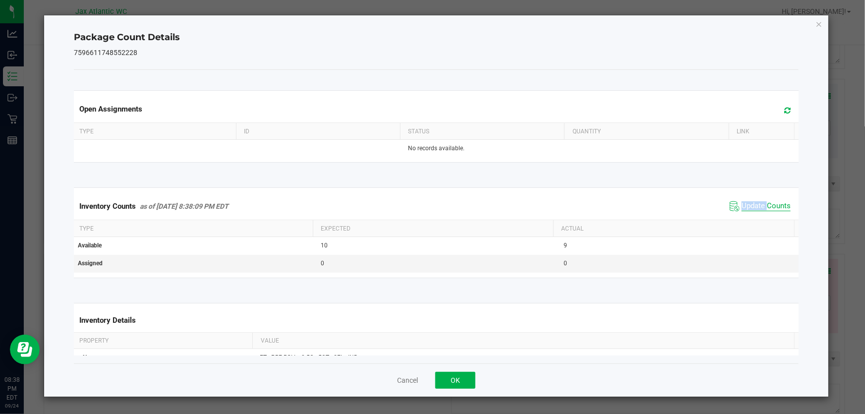
click at [742, 203] on span "Update Counts" at bounding box center [766, 206] width 49 height 10
click at [742, 203] on span "Update Counts" at bounding box center [766, 205] width 49 height 9
drag, startPoint x: 450, startPoint y: 381, endPoint x: 387, endPoint y: 334, distance: 78.7
click at [450, 381] on button "OK" at bounding box center [455, 380] width 40 height 17
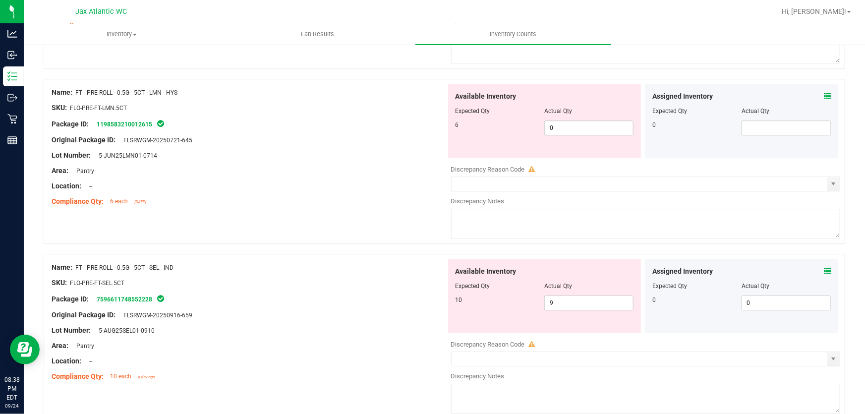
click at [378, 291] on div at bounding box center [249, 290] width 395 height 5
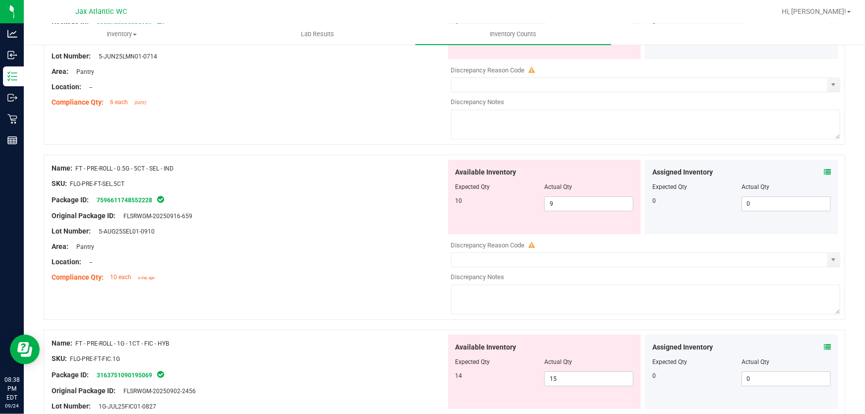
scroll to position [1577, 0]
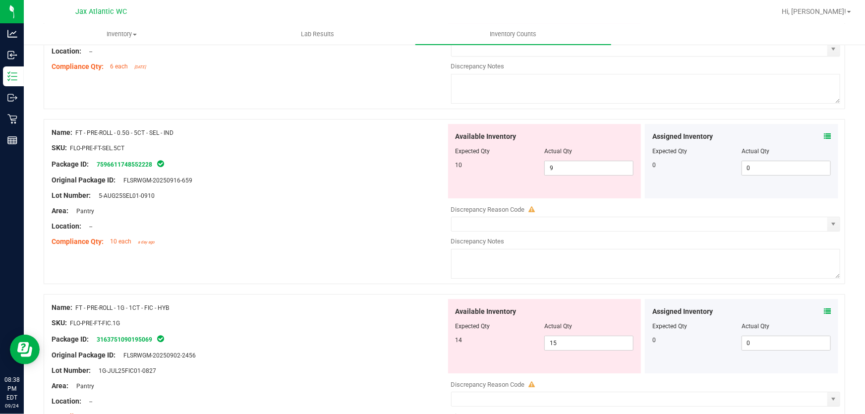
click at [824, 312] on icon at bounding box center [827, 311] width 7 height 7
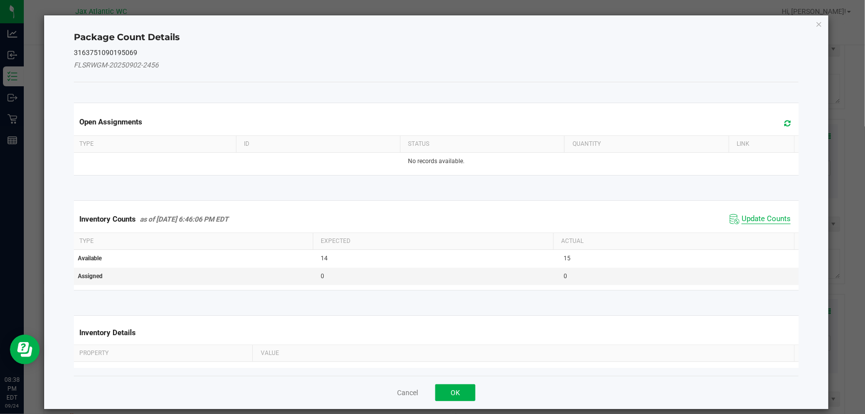
click at [759, 218] on span "Update Counts" at bounding box center [766, 219] width 49 height 10
click at [755, 218] on div "Inventory Counts as of [DATE] 6:46:06 PM EDT Update Counts" at bounding box center [436, 219] width 729 height 26
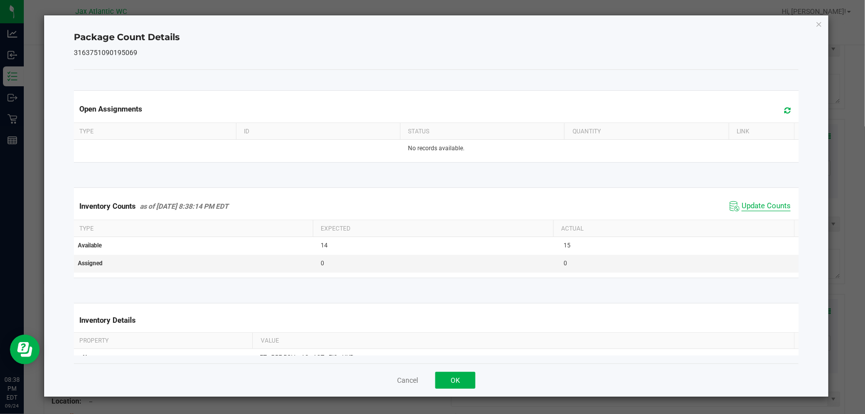
click at [744, 203] on span "Update Counts" at bounding box center [766, 206] width 49 height 10
click at [744, 203] on span "Update Counts" at bounding box center [766, 205] width 49 height 9
drag, startPoint x: 452, startPoint y: 385, endPoint x: 436, endPoint y: 371, distance: 20.4
click at [452, 384] on button "OK" at bounding box center [455, 380] width 40 height 17
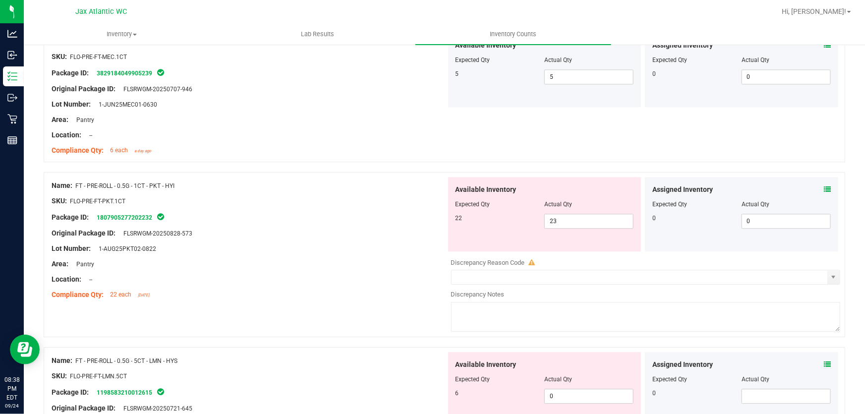
scroll to position [1172, 0]
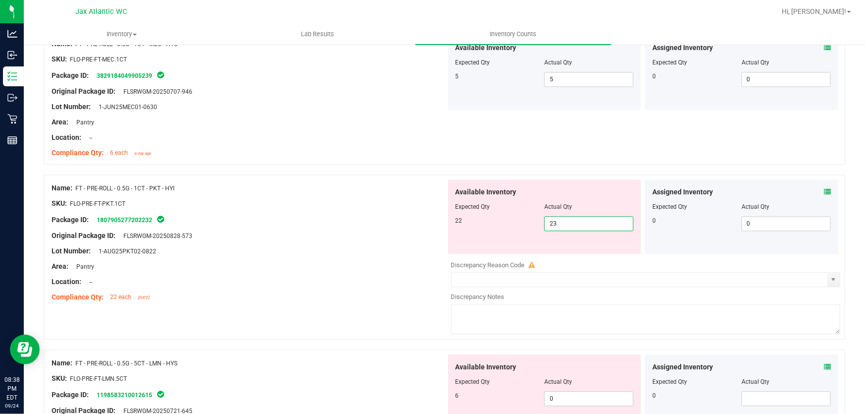
click at [577, 225] on span "23 23" at bounding box center [589, 223] width 89 height 15
click at [577, 225] on input "23" at bounding box center [589, 224] width 88 height 14
type input "22"
click at [342, 226] on div at bounding box center [249, 228] width 395 height 5
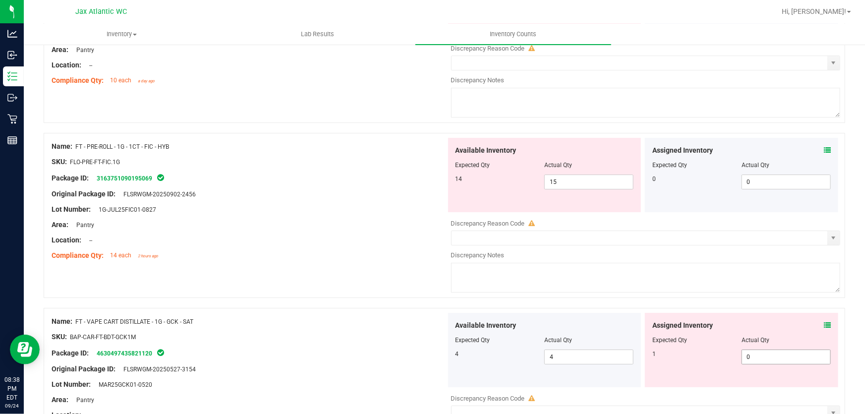
scroll to position [1803, 0]
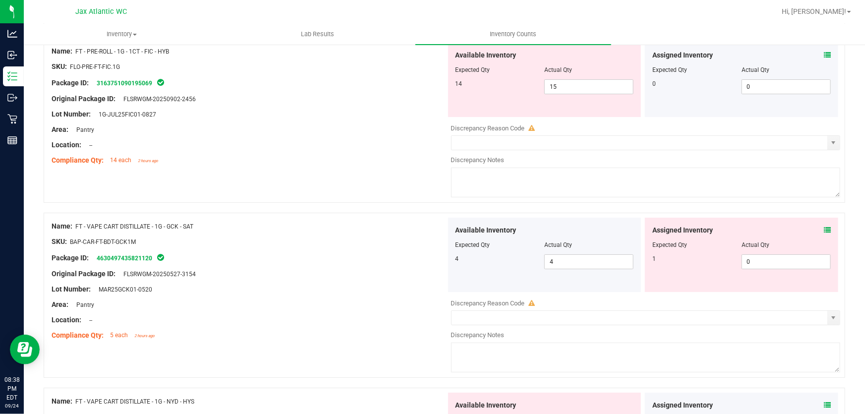
click at [824, 228] on icon at bounding box center [827, 230] width 7 height 7
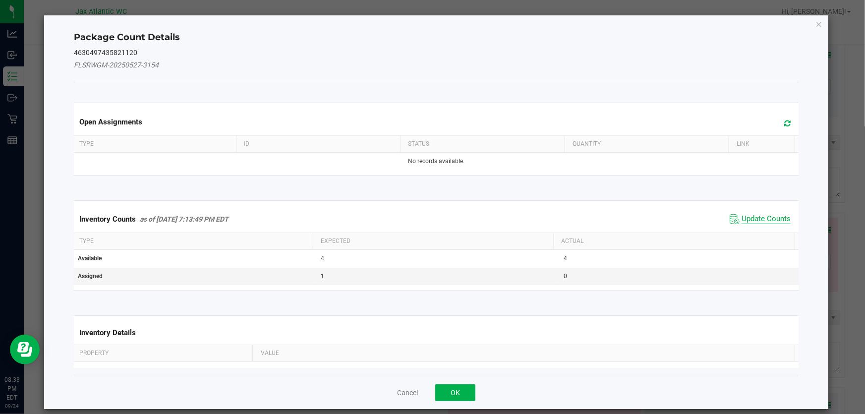
click at [770, 219] on span "Update Counts" at bounding box center [766, 219] width 49 height 10
drag, startPoint x: 764, startPoint y: 216, endPoint x: 759, endPoint y: 212, distance: 6.7
click at [764, 215] on div "Inventory Counts as of [DATE] 7:13:49 PM EDT Update Counts" at bounding box center [436, 219] width 729 height 26
drag, startPoint x: 759, startPoint y: 212, endPoint x: 756, endPoint y: 206, distance: 6.2
click at [758, 212] on span "Update Counts" at bounding box center [761, 219] width 63 height 14
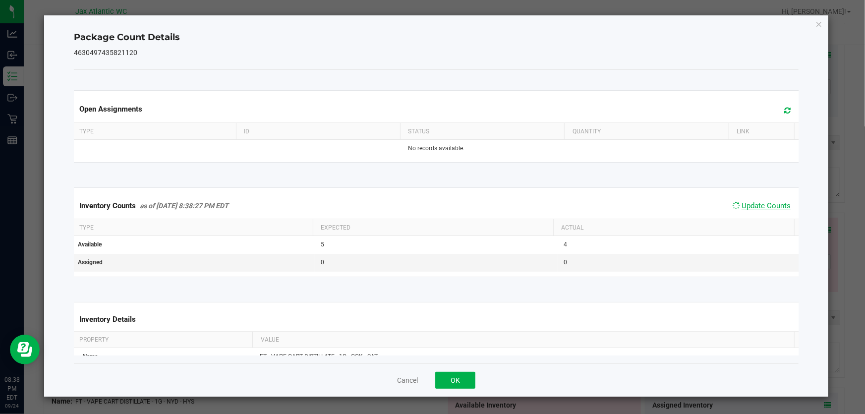
click at [749, 202] on span "Update Counts" at bounding box center [766, 205] width 49 height 9
drag, startPoint x: 749, startPoint y: 202, endPoint x: 673, endPoint y: 254, distance: 91.3
click at [748, 202] on span "Update Counts" at bounding box center [766, 205] width 49 height 9
click at [453, 381] on button "OK" at bounding box center [455, 380] width 40 height 17
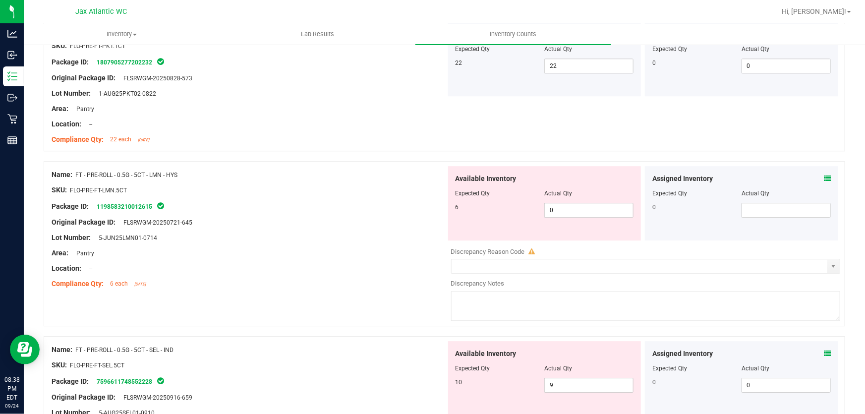
scroll to position [1172, 0]
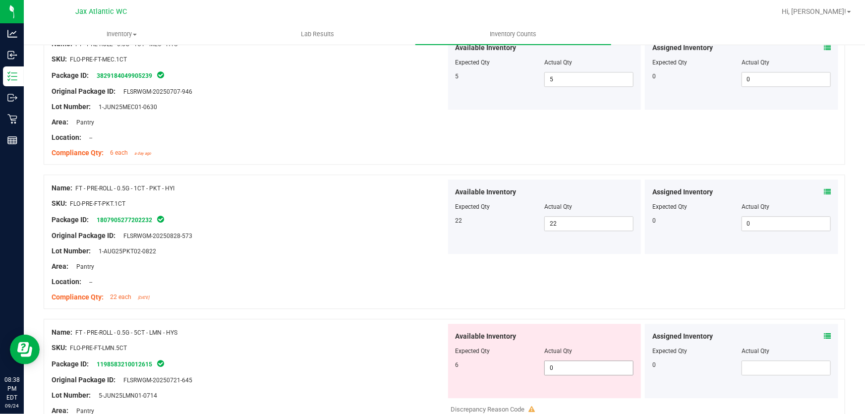
click at [567, 366] on span "0 0" at bounding box center [589, 368] width 89 height 15
click at [567, 366] on input "0" at bounding box center [589, 368] width 88 height 14
type input "6"
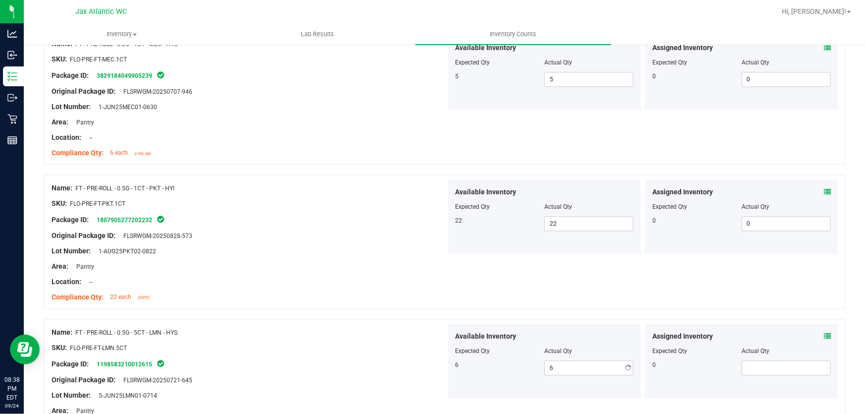
click at [367, 329] on div "Name: FT - PRE-ROLL - 0.5G - 5CT - LMN - HYS" at bounding box center [249, 332] width 395 height 10
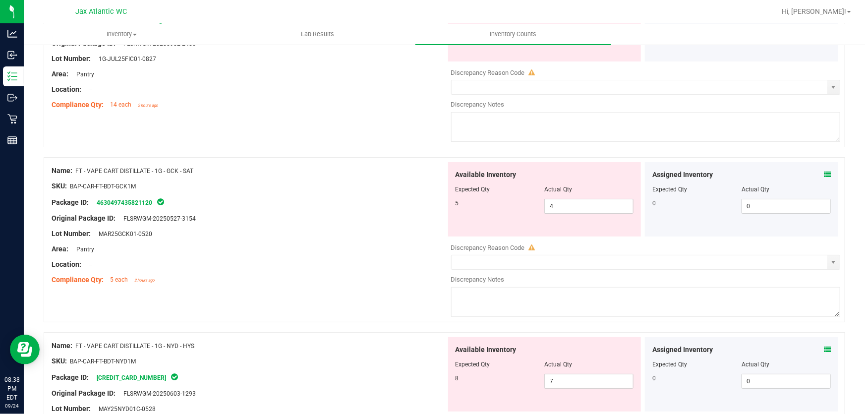
scroll to position [1893, 0]
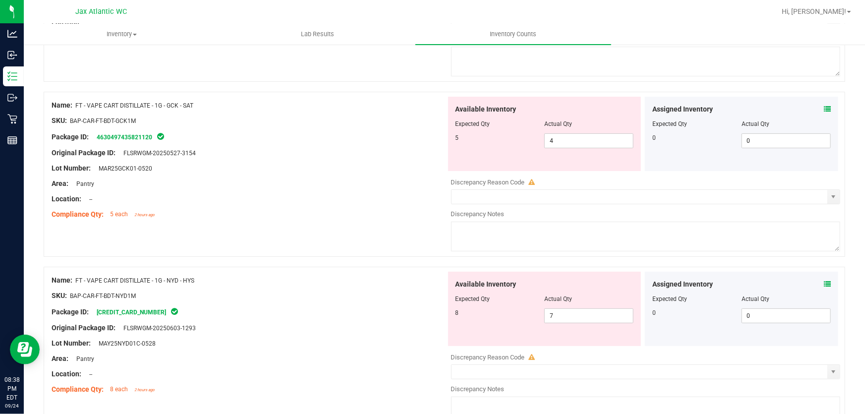
click at [824, 281] on icon at bounding box center [827, 284] width 7 height 7
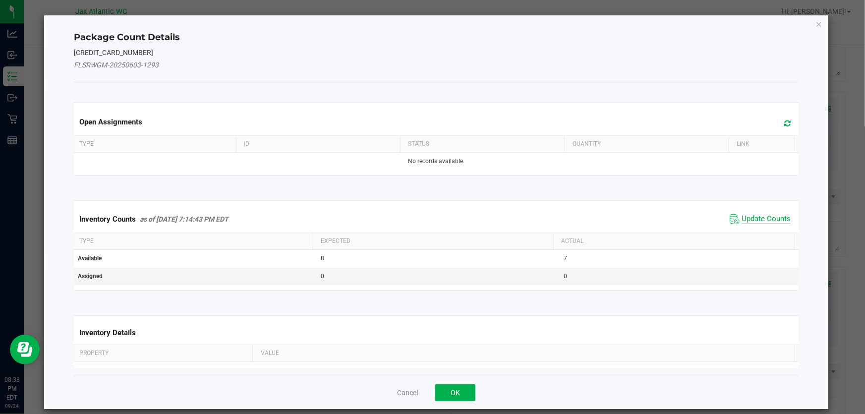
click at [742, 220] on span "Update Counts" at bounding box center [766, 219] width 49 height 10
drag, startPoint x: 736, startPoint y: 220, endPoint x: 739, endPoint y: 197, distance: 22.5
click at [736, 219] on div "Inventory Counts as of [DATE] 7:14:43 PM EDT Update Counts" at bounding box center [436, 219] width 729 height 26
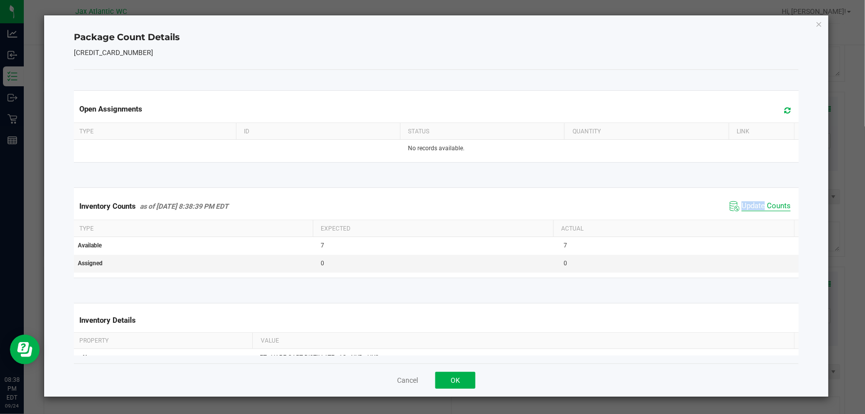
click at [742, 204] on span "Update Counts" at bounding box center [766, 206] width 49 height 10
click at [742, 204] on span "Update Counts" at bounding box center [766, 205] width 49 height 9
click at [742, 203] on span "Update Counts" at bounding box center [766, 205] width 49 height 9
drag, startPoint x: 441, startPoint y: 379, endPoint x: 457, endPoint y: 374, distance: 17.0
click at [443, 378] on button "OK" at bounding box center [455, 380] width 40 height 17
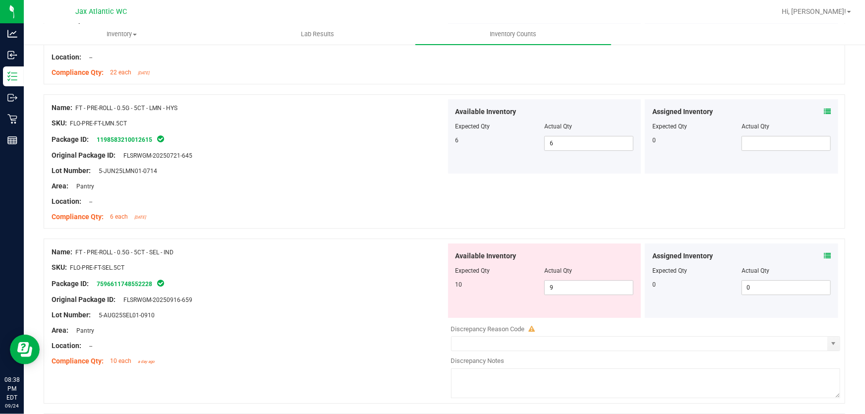
scroll to position [1397, 0]
click at [354, 324] on div "Area: Pantry" at bounding box center [249, 329] width 395 height 10
click at [577, 286] on span "9 9" at bounding box center [589, 286] width 89 height 15
click at [577, 286] on input "9" at bounding box center [589, 287] width 88 height 14
type input "10"
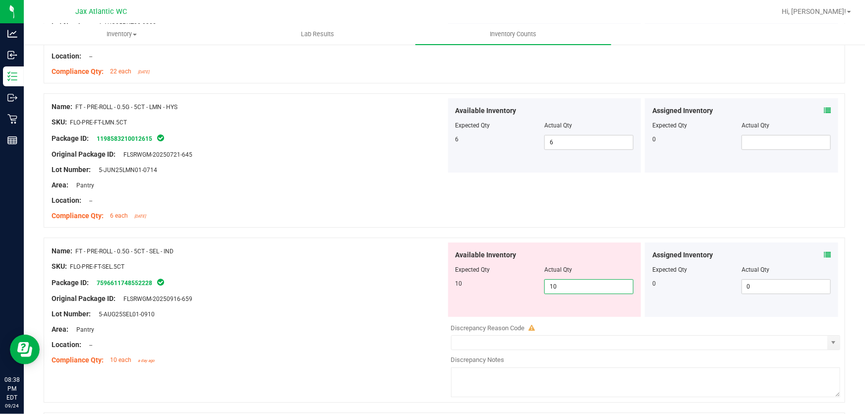
type input "10"
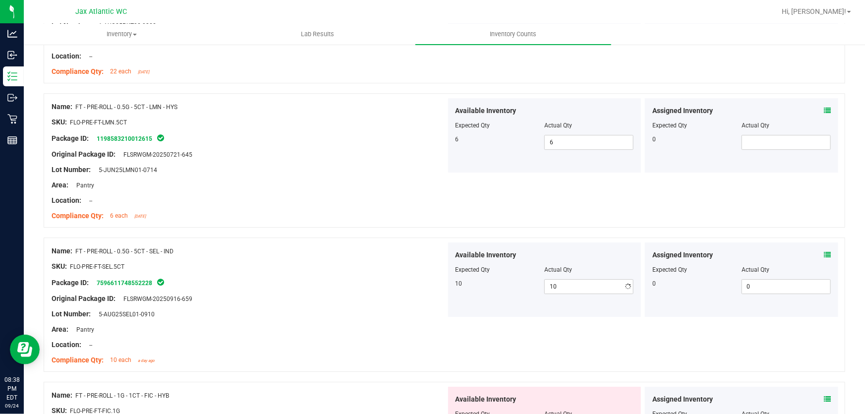
click at [283, 290] on div at bounding box center [249, 291] width 395 height 5
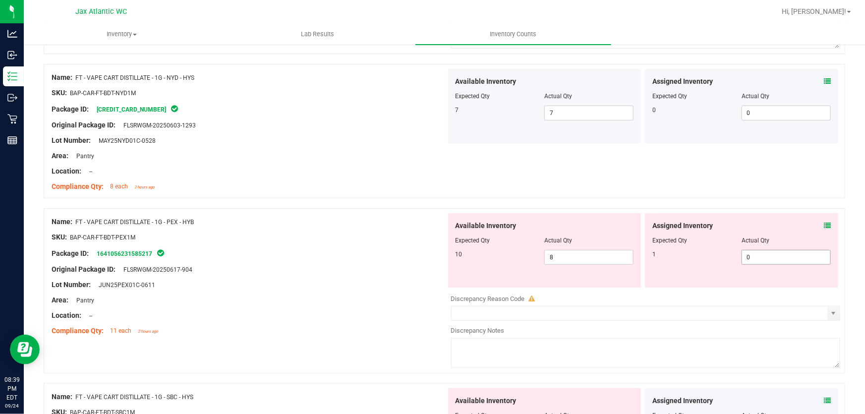
scroll to position [2073, 0]
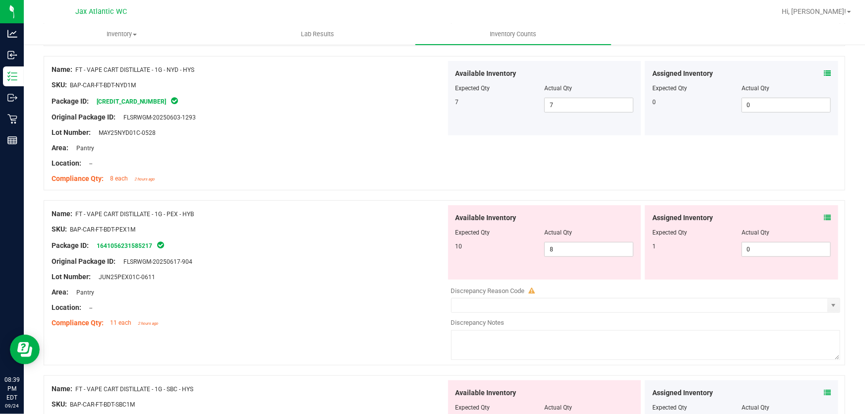
click at [824, 215] on icon at bounding box center [827, 217] width 7 height 7
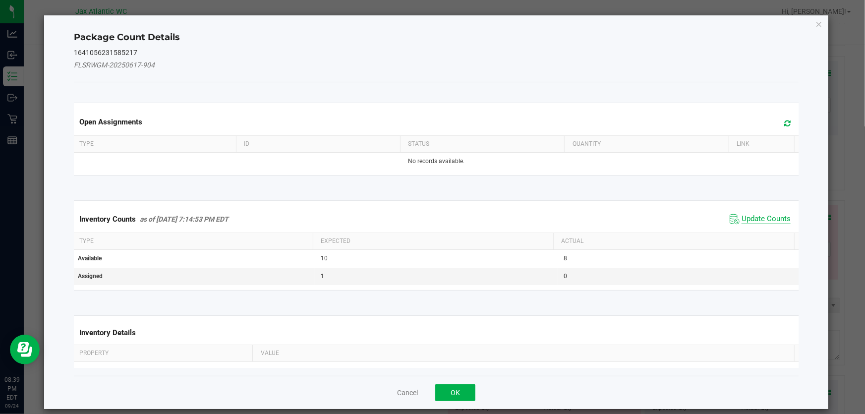
click at [747, 223] on span "Update Counts" at bounding box center [760, 219] width 66 height 15
click at [746, 215] on div "Inventory Counts as of [DATE] 7:14:53 PM EDT Update Counts" at bounding box center [436, 219] width 729 height 26
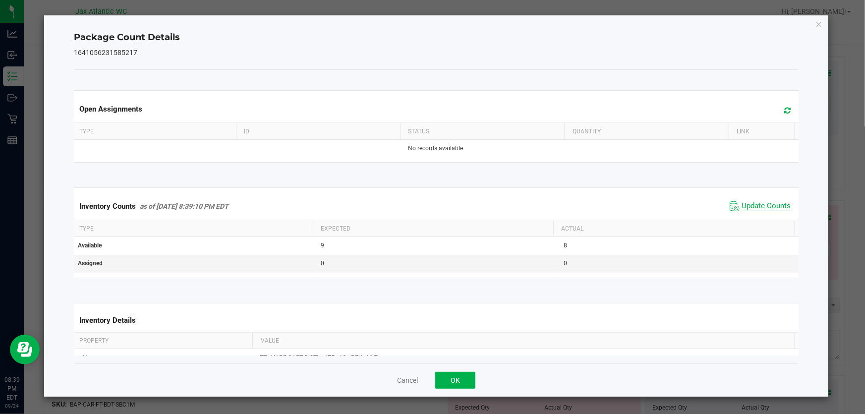
drag, startPoint x: 746, startPoint y: 213, endPoint x: 740, endPoint y: 206, distance: 9.2
click at [745, 213] on div "Inventory Counts as of [DATE] 8:39:10 PM EDT Update Counts" at bounding box center [436, 206] width 729 height 27
click at [742, 206] on span "Update Counts" at bounding box center [766, 206] width 49 height 10
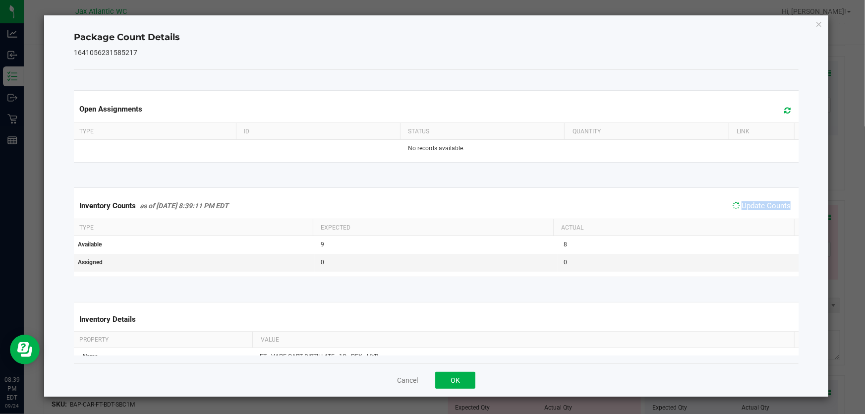
click at [742, 206] on span "Update Counts" at bounding box center [766, 205] width 49 height 9
drag, startPoint x: 459, startPoint y: 377, endPoint x: 463, endPoint y: 338, distance: 38.9
click at [459, 376] on button "OK" at bounding box center [455, 380] width 40 height 17
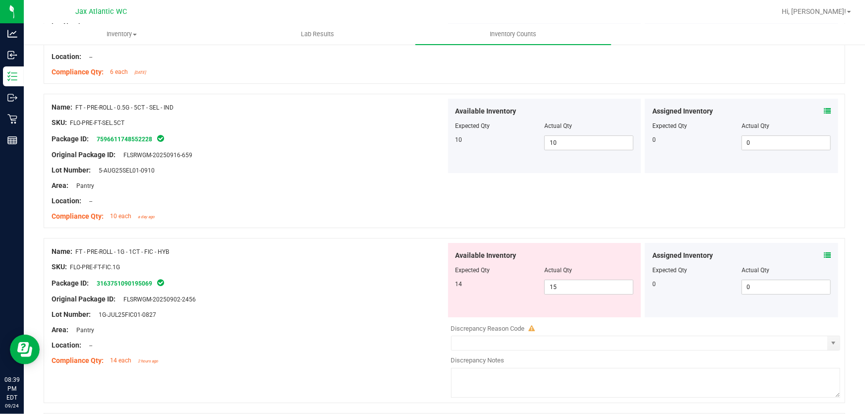
scroll to position [1577, 0]
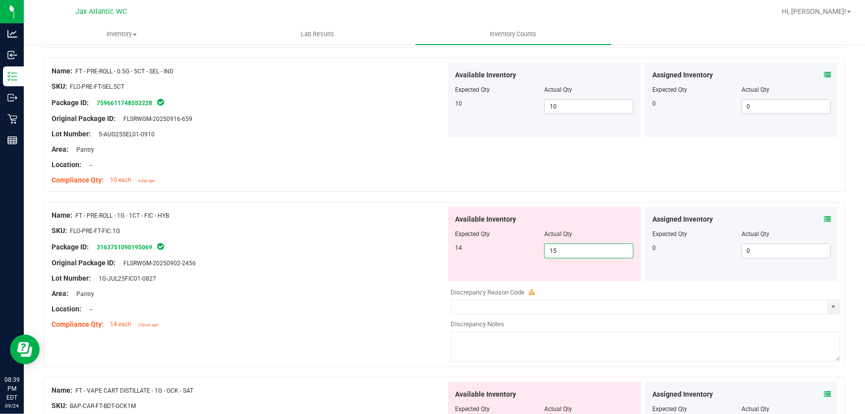
click at [570, 250] on span "15 15" at bounding box center [589, 250] width 89 height 15
click at [570, 250] on input "15" at bounding box center [589, 251] width 88 height 14
type input "14"
click at [350, 226] on div "SKU: FLO-PRE-FT-FIC.1G" at bounding box center [249, 231] width 395 height 10
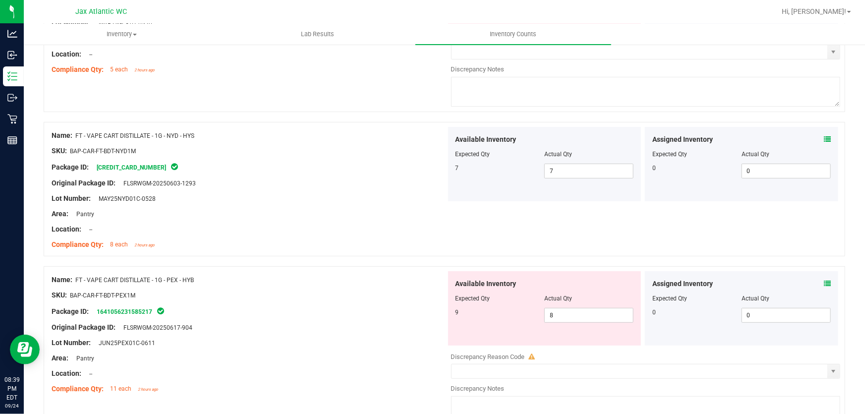
scroll to position [1984, 0]
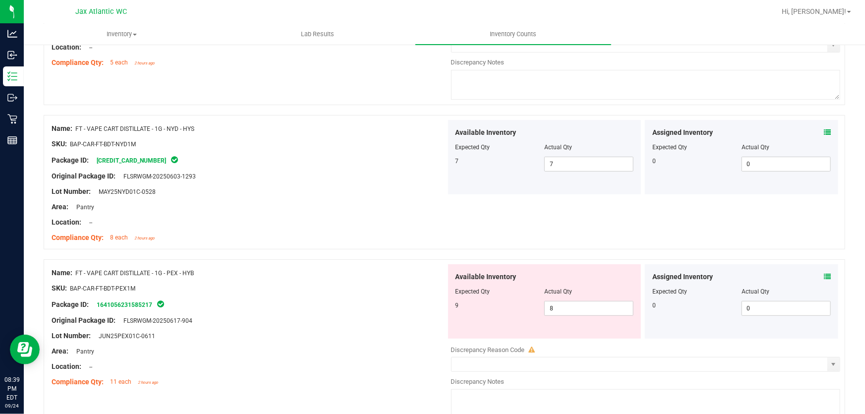
click at [824, 274] on icon at bounding box center [827, 276] width 7 height 7
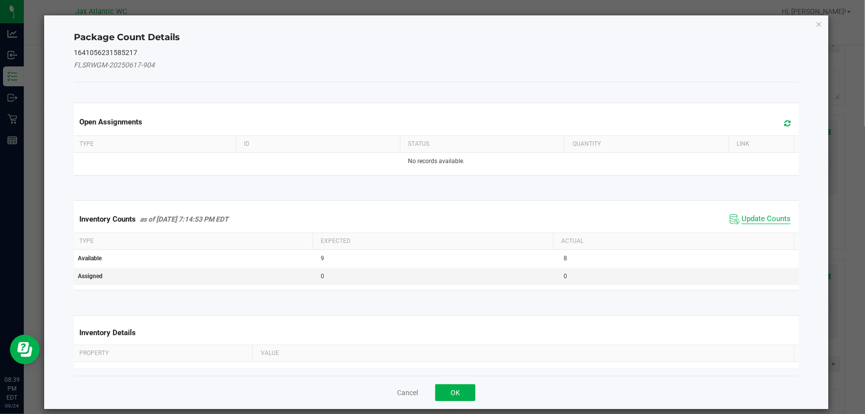
click at [759, 215] on span "Update Counts" at bounding box center [766, 219] width 49 height 10
click at [759, 215] on div "Inventory Counts as of [DATE] 7:14:53 PM EDT Update Counts" at bounding box center [436, 219] width 729 height 26
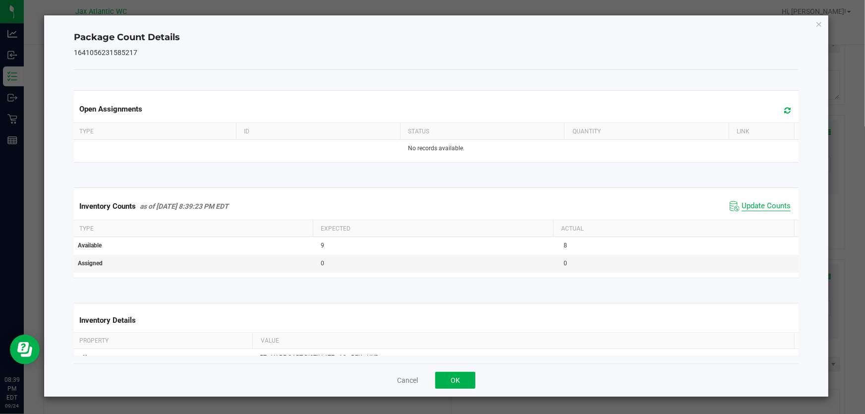
click at [749, 201] on span "Update Counts" at bounding box center [766, 206] width 49 height 10
click at [748, 202] on span "Update Counts" at bounding box center [766, 205] width 49 height 9
click at [441, 385] on button "OK" at bounding box center [455, 380] width 40 height 17
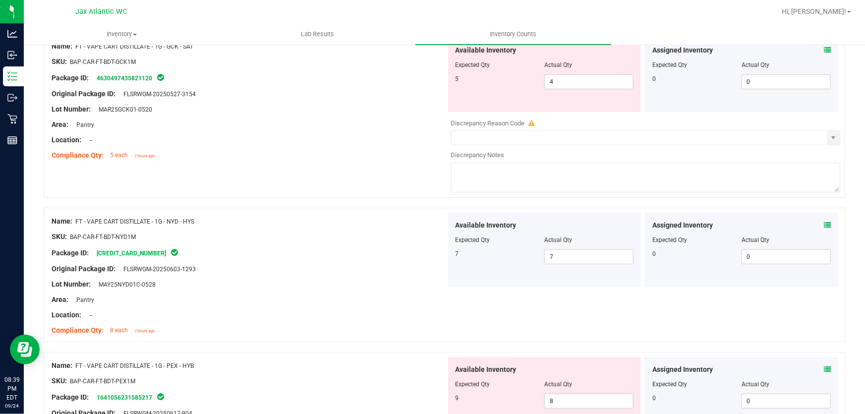
scroll to position [1713, 0]
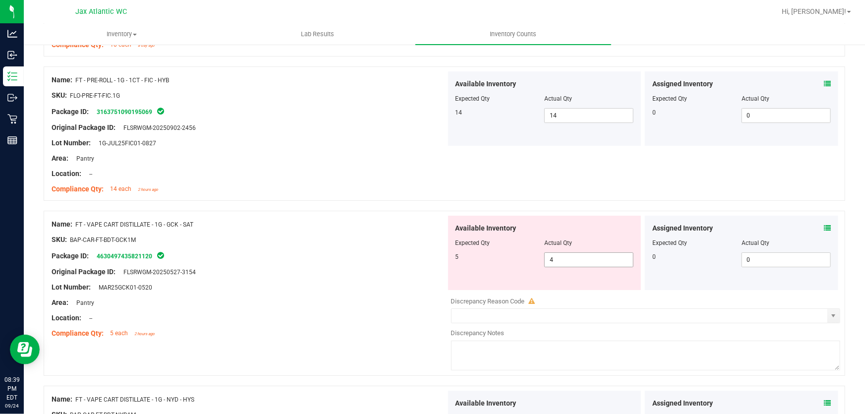
click at [560, 260] on span "4 4" at bounding box center [589, 259] width 89 height 15
click at [560, 260] on input "4" at bounding box center [589, 260] width 88 height 14
type input "5"
click at [303, 282] on div "Lot Number: MAR25GCK01-0520" at bounding box center [249, 287] width 395 height 10
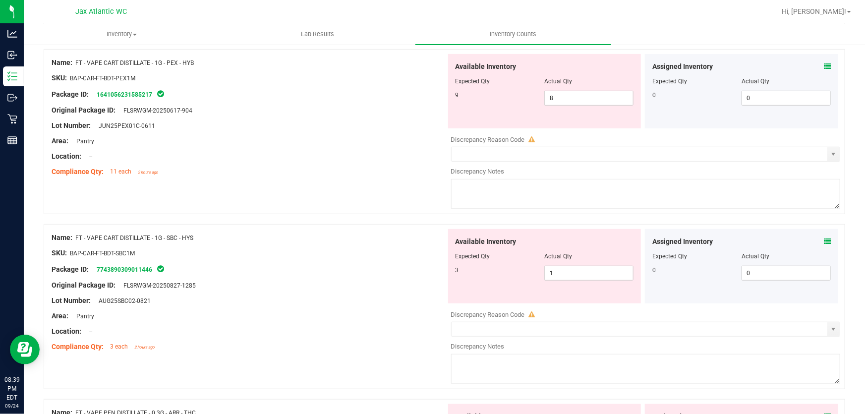
scroll to position [2164, 0]
click at [824, 238] on icon at bounding box center [827, 241] width 7 height 7
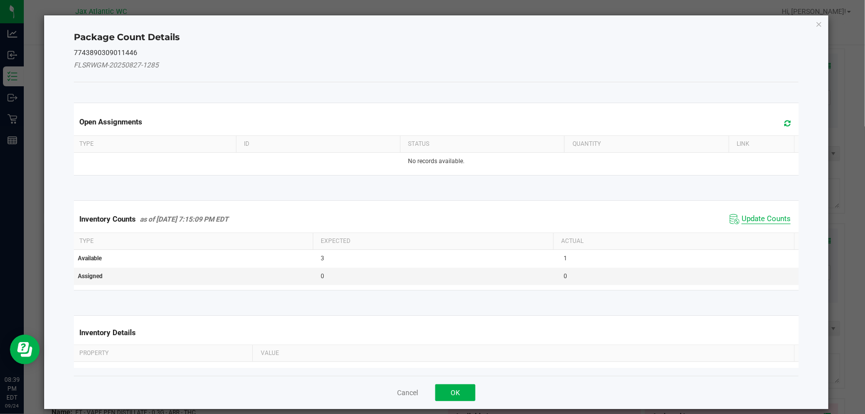
click at [750, 219] on span "Update Counts" at bounding box center [766, 219] width 49 height 10
click at [750, 216] on div "Inventory Counts as of [DATE] 7:15:09 PM EDT Update Counts" at bounding box center [436, 219] width 729 height 27
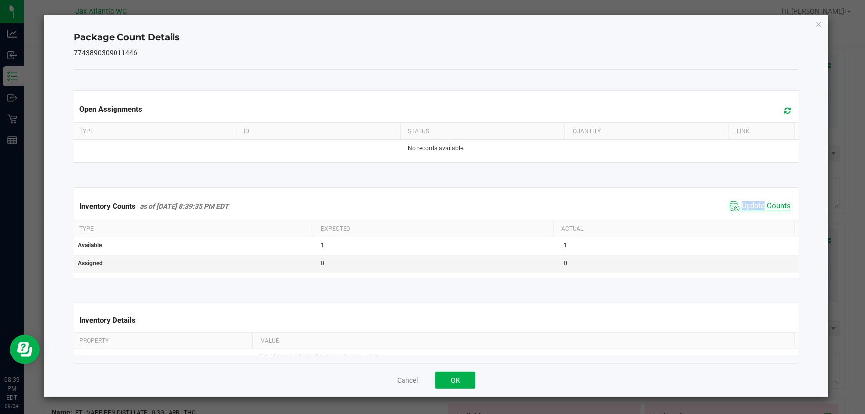
click at [750, 208] on span "Update Counts" at bounding box center [766, 206] width 49 height 10
click at [750, 206] on span "Update Counts" at bounding box center [766, 205] width 49 height 9
click at [452, 375] on button "OK" at bounding box center [455, 380] width 40 height 17
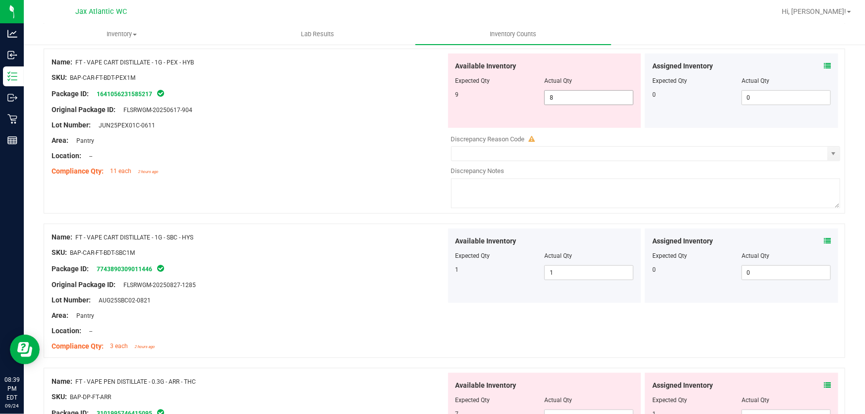
click at [551, 97] on span "8 8" at bounding box center [589, 97] width 89 height 15
click at [551, 97] on input "8" at bounding box center [589, 98] width 88 height 14
type input "9"
click at [367, 175] on div "Name: FT - VAPE CART DISTILLATE - 1G - PEX - HYB SKU: BAP-CAR-FT-BDT-PEX1M Pack…" at bounding box center [249, 117] width 395 height 126
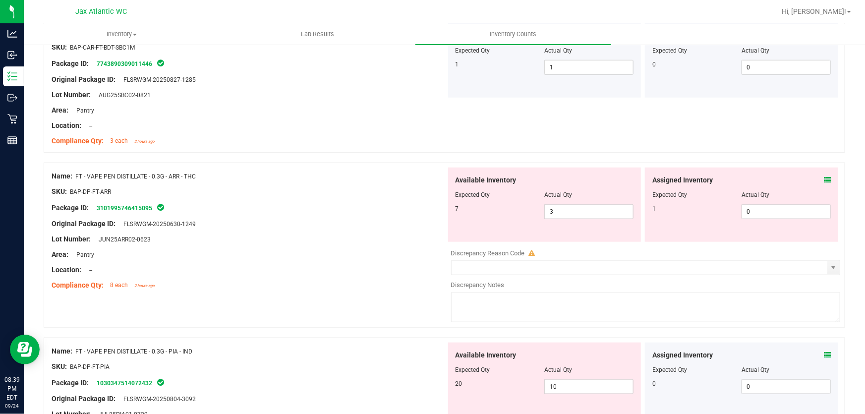
scroll to position [2344, 0]
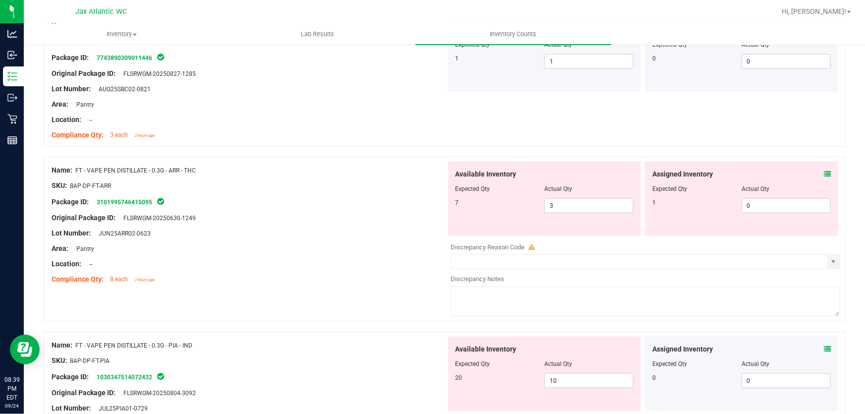
click at [813, 173] on div "Assigned Inventory" at bounding box center [742, 174] width 179 height 10
click at [824, 173] on icon at bounding box center [827, 174] width 7 height 7
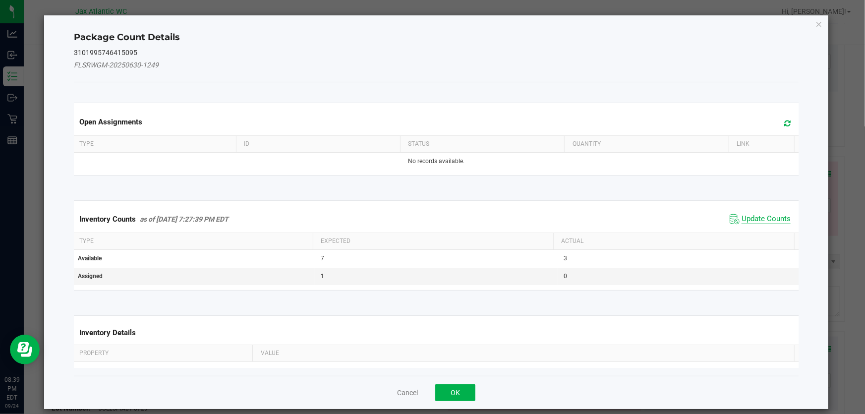
click at [747, 218] on span "Update Counts" at bounding box center [766, 219] width 49 height 10
drag, startPoint x: 744, startPoint y: 220, endPoint x: 741, endPoint y: 209, distance: 11.2
click at [744, 218] on div "Inventory Counts as of [DATE] 7:27:39 PM EDT Update Counts" at bounding box center [436, 219] width 729 height 26
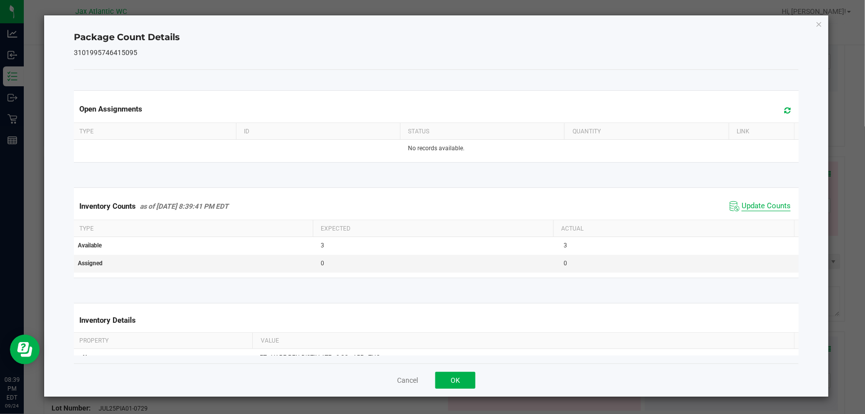
click at [743, 203] on span "Update Counts" at bounding box center [766, 206] width 49 height 10
click at [743, 203] on span "Update Counts" at bounding box center [766, 205] width 49 height 9
drag, startPoint x: 743, startPoint y: 203, endPoint x: 511, endPoint y: 339, distance: 268.9
click at [742, 203] on span "Update Counts" at bounding box center [766, 205] width 49 height 9
drag, startPoint x: 446, startPoint y: 381, endPoint x: 455, endPoint y: 366, distance: 18.0
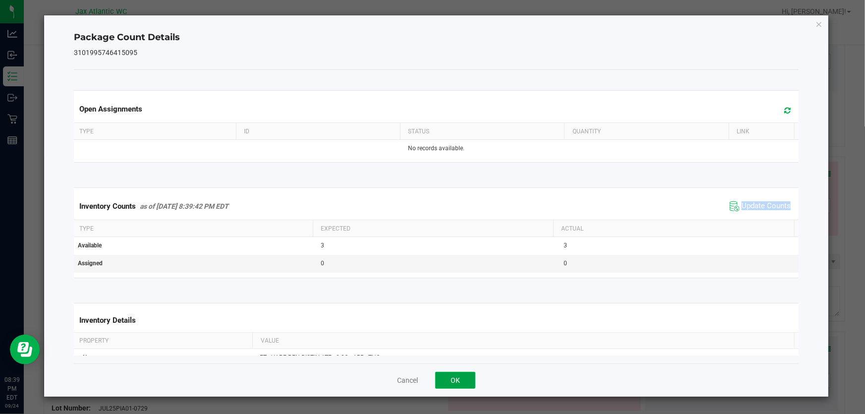
click at [446, 380] on button "OK" at bounding box center [455, 380] width 40 height 17
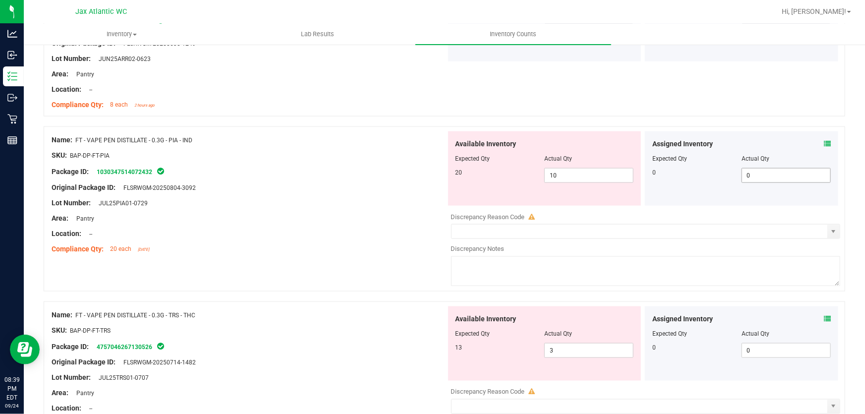
scroll to position [2524, 0]
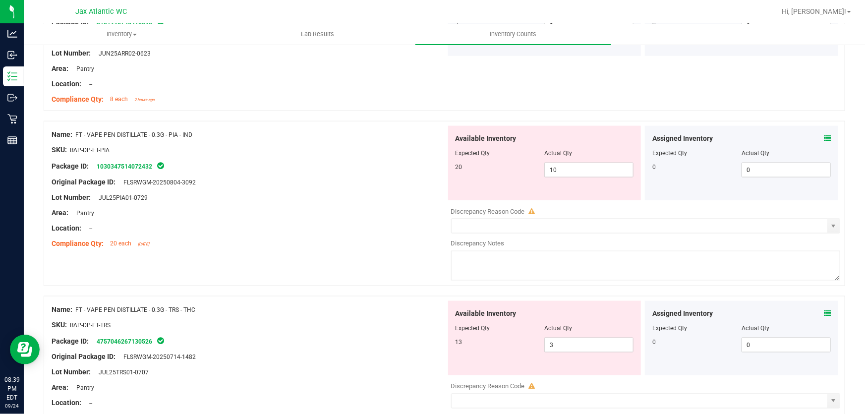
click at [824, 135] on icon at bounding box center [827, 138] width 7 height 7
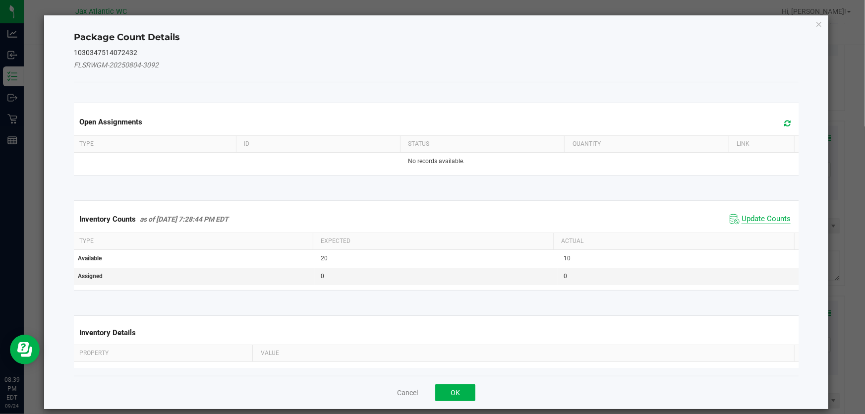
drag, startPoint x: 745, startPoint y: 222, endPoint x: 744, endPoint y: 216, distance: 6.0
click at [744, 222] on span "Update Counts" at bounding box center [766, 219] width 49 height 10
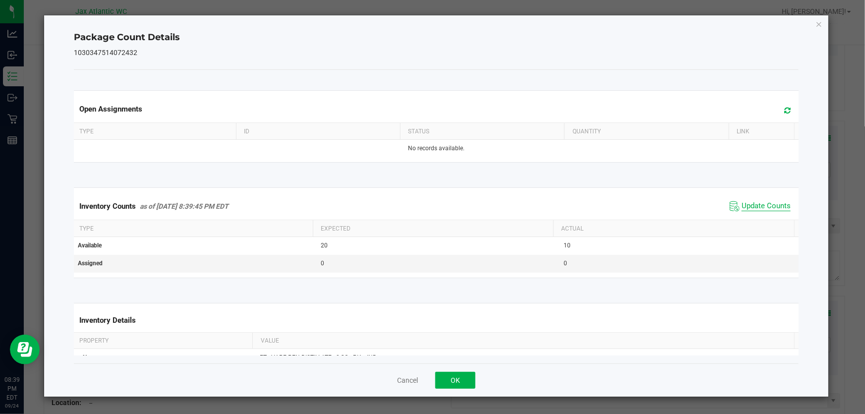
drag, startPoint x: 744, startPoint y: 216, endPoint x: 744, endPoint y: 210, distance: 6.0
click at [744, 215] on div "Inventory Counts as of [DATE] 8:39:45 PM EDT Update Counts" at bounding box center [436, 206] width 729 height 27
click at [744, 207] on span "Update Counts" at bounding box center [766, 206] width 49 height 10
click at [744, 207] on span "Update Counts" at bounding box center [766, 205] width 49 height 9
drag, startPoint x: 744, startPoint y: 207, endPoint x: 539, endPoint y: 323, distance: 235.6
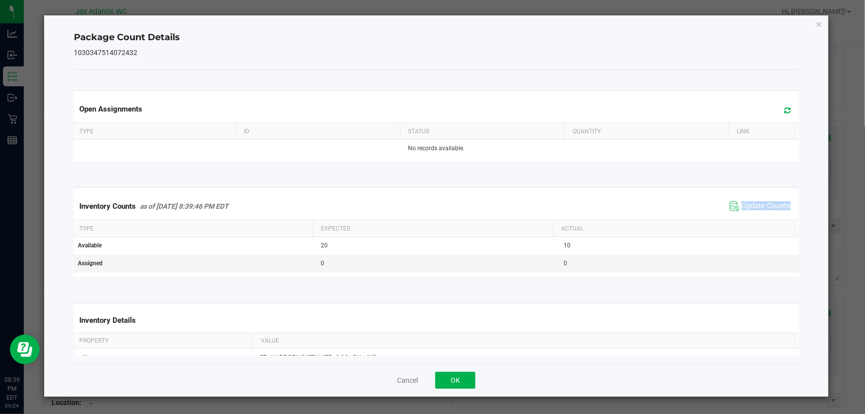
click at [742, 208] on span "Update Counts" at bounding box center [766, 206] width 49 height 10
click at [452, 374] on button "OK" at bounding box center [455, 380] width 40 height 17
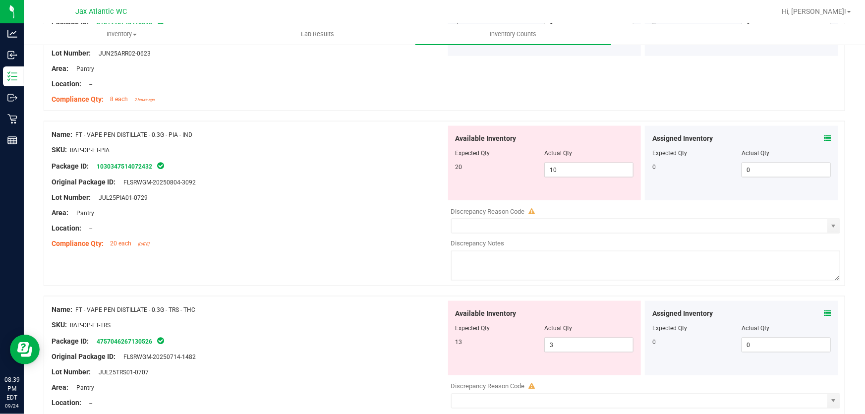
click at [359, 242] on div "Compliance Qty: 20 each [DATE]" at bounding box center [249, 244] width 395 height 10
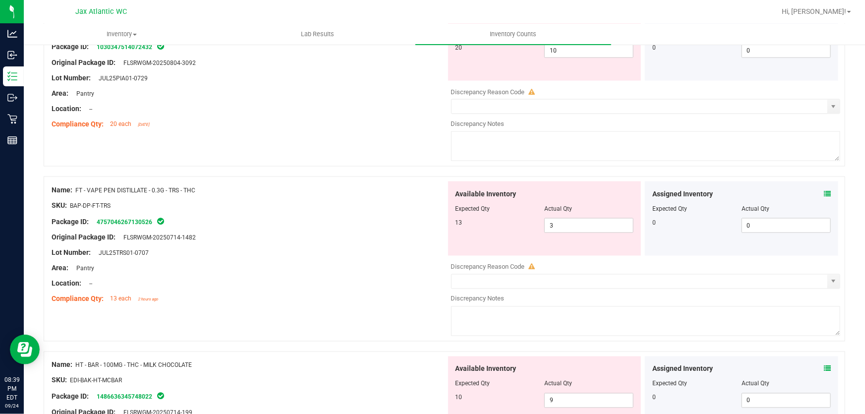
scroll to position [2660, 0]
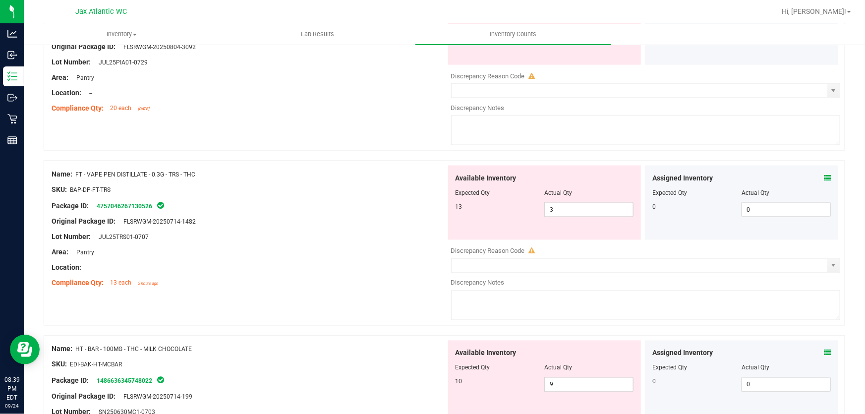
click at [824, 175] on icon at bounding box center [827, 178] width 7 height 7
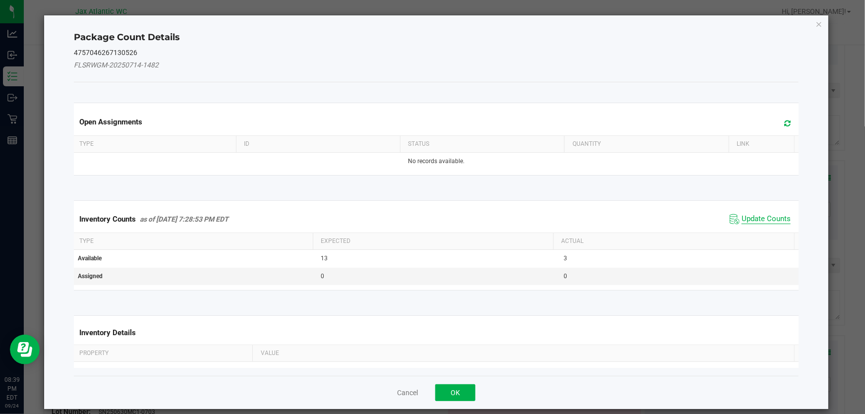
click at [742, 214] on span "Update Counts" at bounding box center [766, 219] width 49 height 10
click at [739, 214] on div "Inventory Counts as of [DATE] 7:28:53 PM EDT Update Counts" at bounding box center [436, 219] width 729 height 26
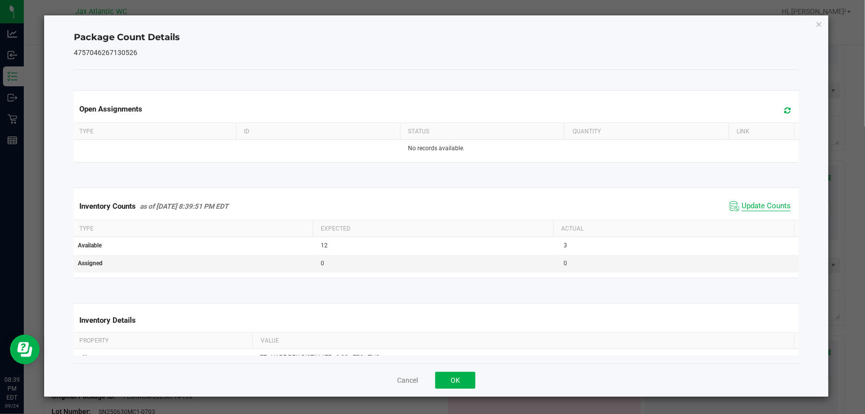
click at [742, 208] on span "Update Counts" at bounding box center [766, 206] width 49 height 10
drag, startPoint x: 460, startPoint y: 379, endPoint x: 538, endPoint y: 341, distance: 87.2
click at [461, 377] on button "OK" at bounding box center [455, 380] width 40 height 17
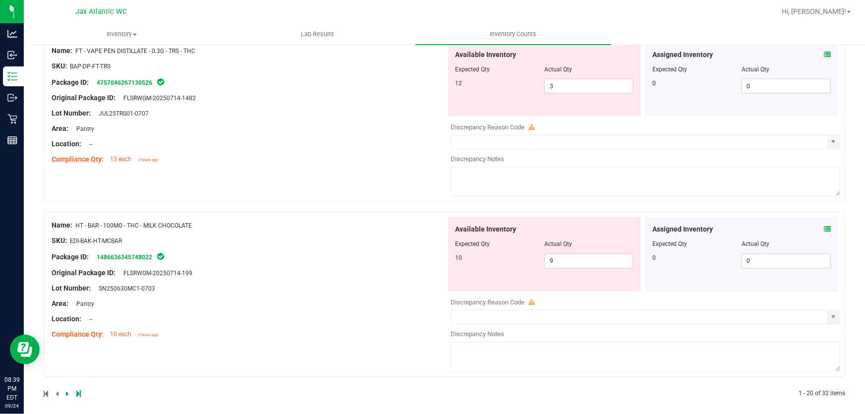
scroll to position [2787, 0]
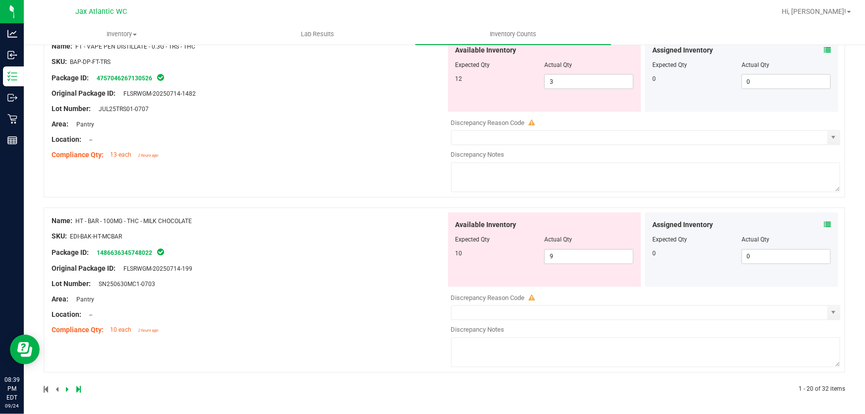
click at [824, 222] on icon at bounding box center [827, 225] width 7 height 7
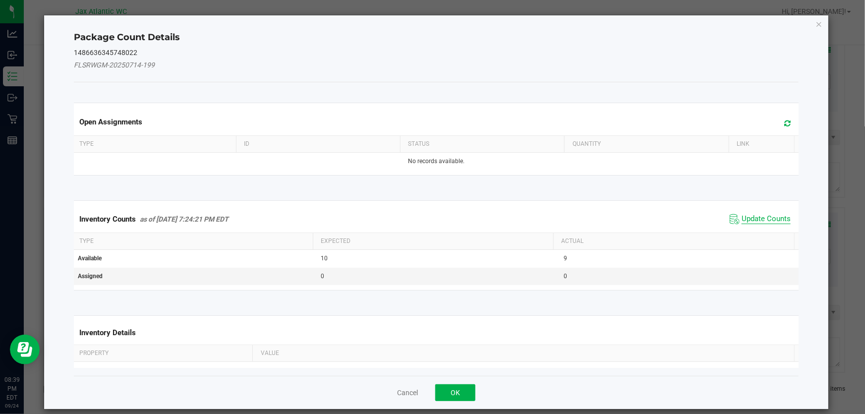
click at [750, 220] on span "Update Counts" at bounding box center [766, 219] width 49 height 10
click at [749, 216] on div "Inventory Counts as of [DATE] 7:24:21 PM EDT Update Counts" at bounding box center [436, 219] width 729 height 26
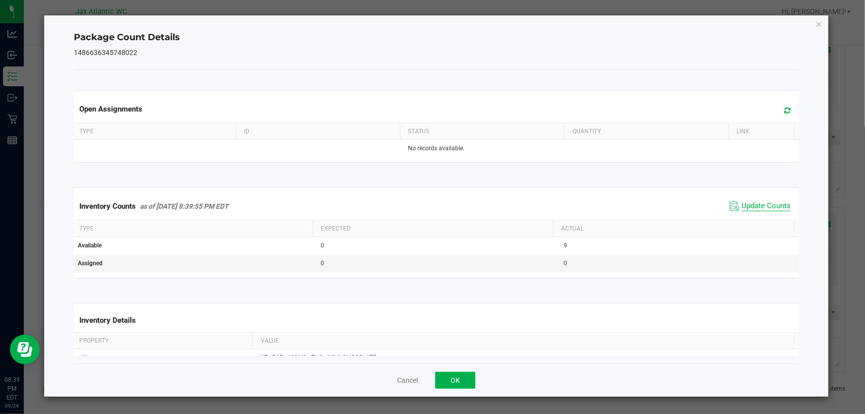
click at [743, 209] on span "Update Counts" at bounding box center [766, 206] width 49 height 10
drag, startPoint x: 448, startPoint y: 381, endPoint x: 482, endPoint y: 361, distance: 38.7
click at [451, 379] on button "OK" at bounding box center [455, 380] width 40 height 17
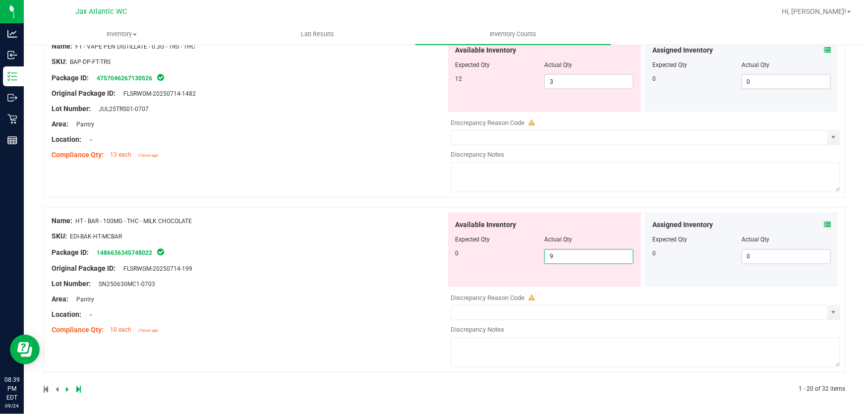
click at [563, 251] on span "9 9" at bounding box center [589, 256] width 89 height 15
click at [563, 251] on input "9" at bounding box center [589, 257] width 88 height 14
type input "0"
click at [373, 254] on div "Name: HT - BAR - 100MG - THC - MILK CHOCOLATE SKU: EDI-BAK-HT-MCBAR Package ID:…" at bounding box center [249, 276] width 395 height 126
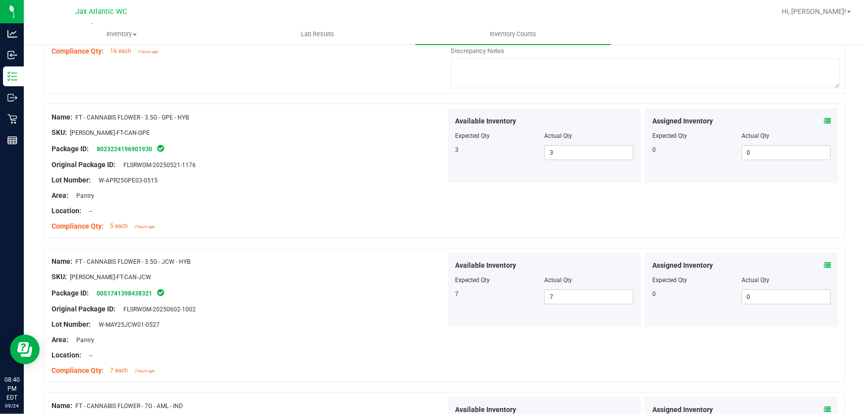
scroll to position [0, 0]
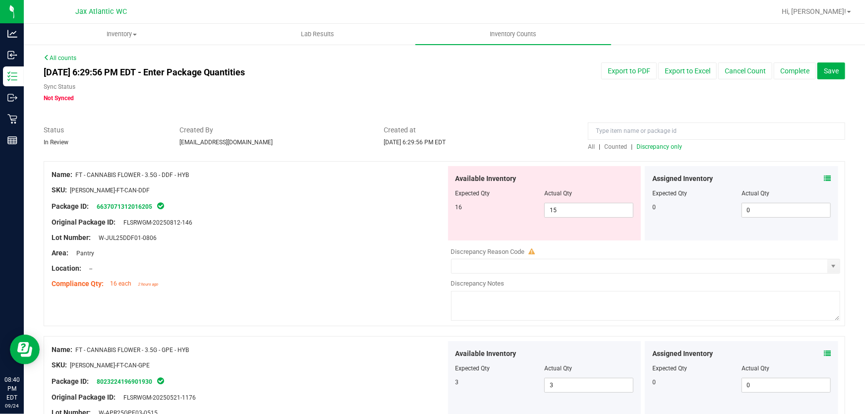
click at [645, 146] on span "Discrepancy only" at bounding box center [660, 146] width 46 height 7
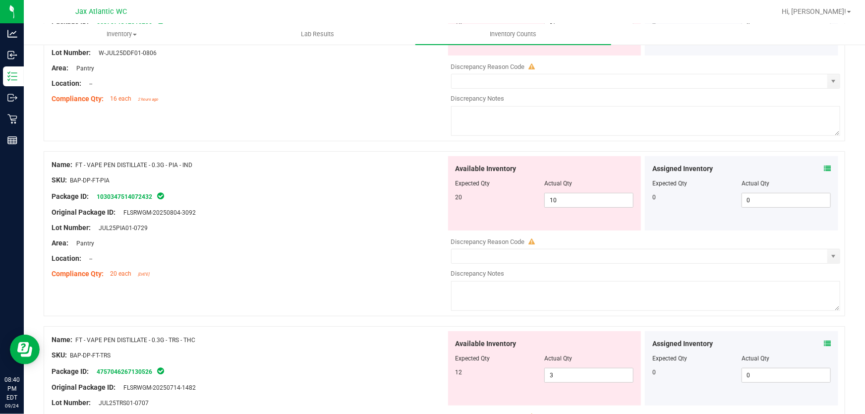
scroll to position [180, 0]
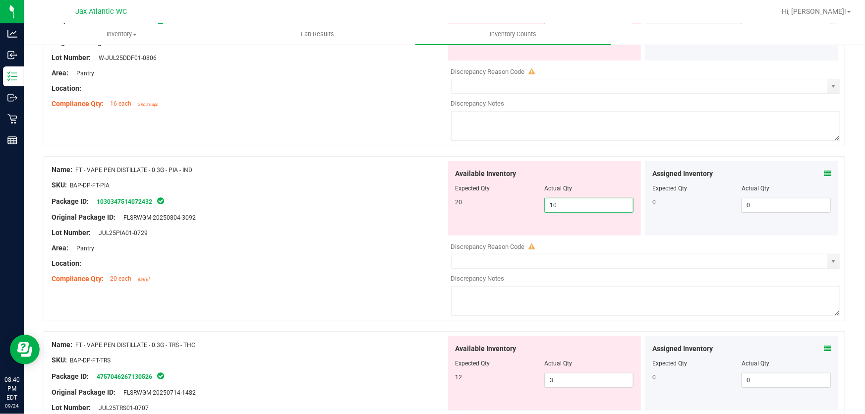
click at [591, 202] on span "10 10" at bounding box center [589, 205] width 89 height 15
click at [591, 202] on input "10" at bounding box center [589, 205] width 88 height 14
type input "20"
click at [292, 235] on div "Lot Number: JUL25PIA01-0729" at bounding box center [249, 233] width 395 height 10
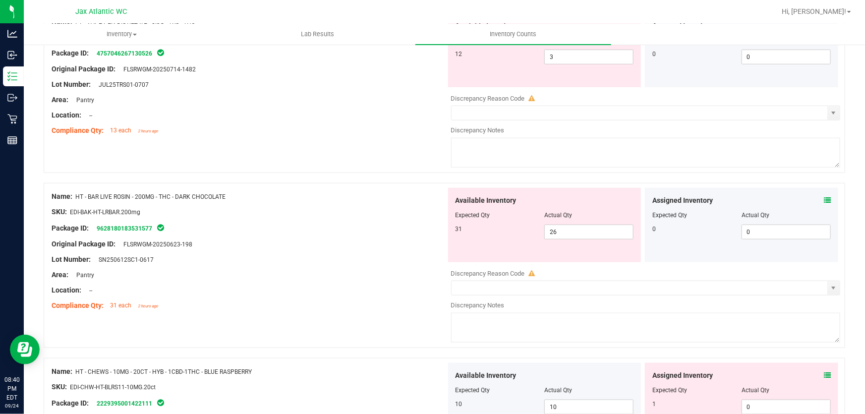
scroll to position [496, 0]
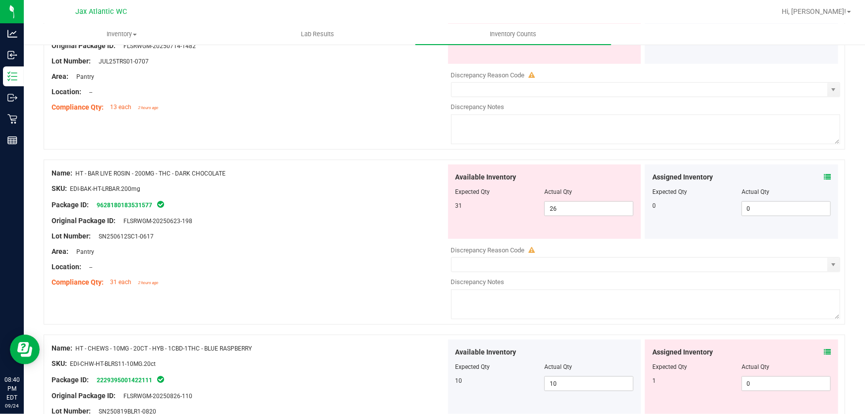
click at [824, 179] on icon at bounding box center [827, 177] width 7 height 7
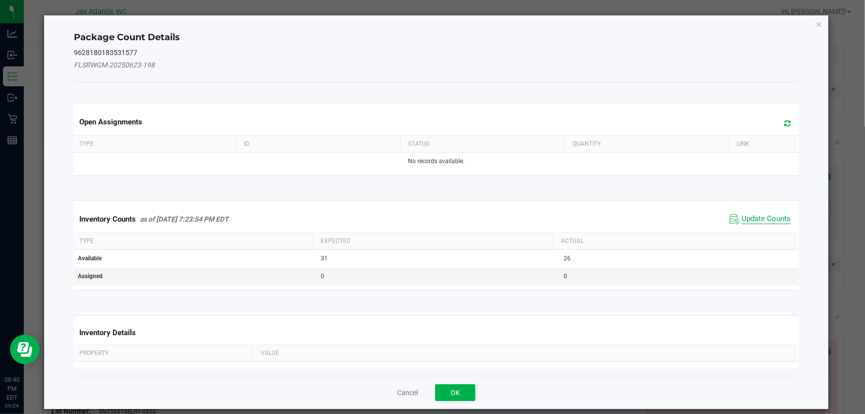
drag, startPoint x: 747, startPoint y: 221, endPoint x: 746, endPoint y: 215, distance: 5.5
click at [746, 219] on span "Update Counts" at bounding box center [766, 219] width 49 height 10
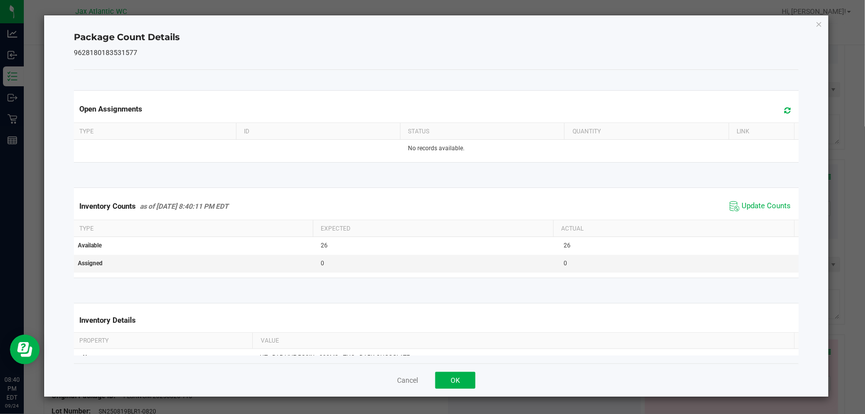
click at [745, 214] on div "Inventory Counts as of [DATE] 8:40:11 PM EDT Update Counts" at bounding box center [436, 206] width 729 height 27
click at [743, 206] on span "Update Counts" at bounding box center [766, 206] width 49 height 10
click at [743, 206] on span "Update Counts" at bounding box center [766, 205] width 49 height 9
click at [460, 377] on button "OK" at bounding box center [455, 380] width 40 height 17
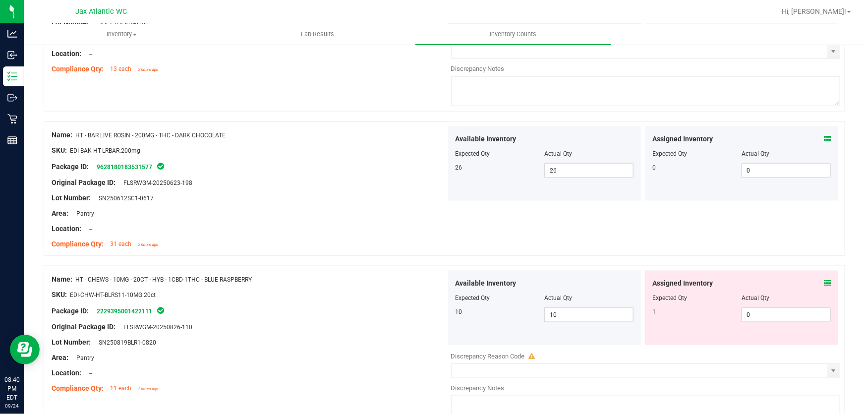
scroll to position [586, 0]
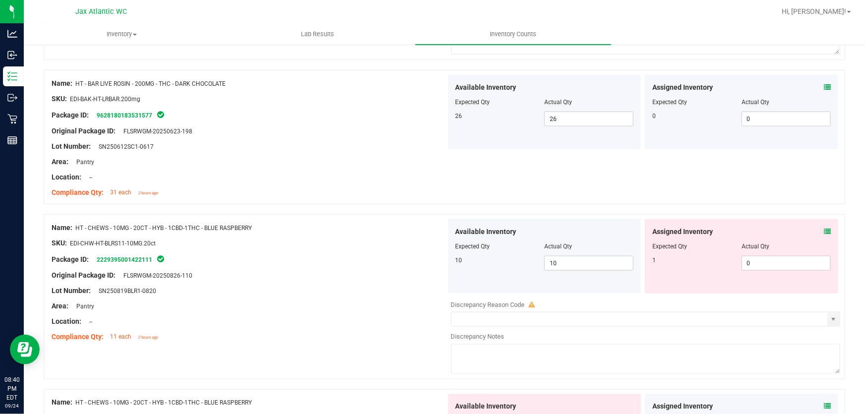
click at [817, 231] on div "Assigned Inventory" at bounding box center [742, 232] width 179 height 10
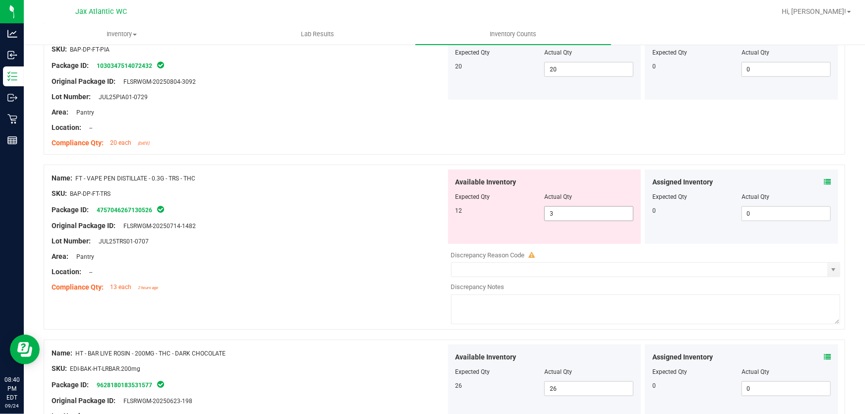
scroll to position [315, 0]
click at [571, 202] on div at bounding box center [545, 204] width 179 height 5
click at [564, 209] on span "3 3" at bounding box center [589, 214] width 89 height 15
click at [564, 209] on input "3" at bounding box center [589, 214] width 88 height 14
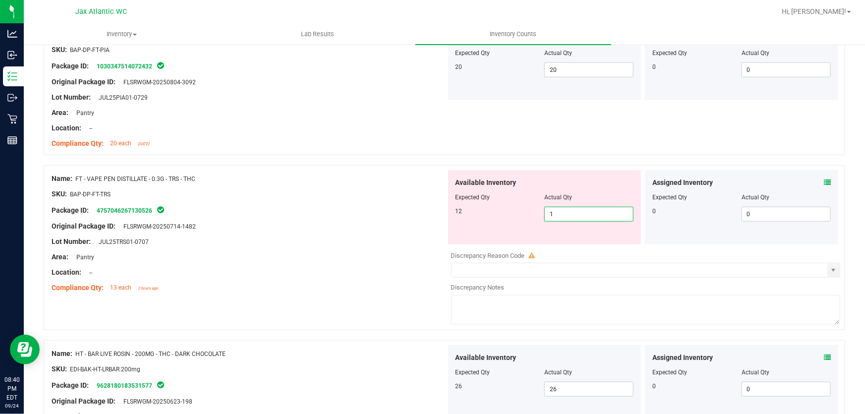
type input "12"
drag, startPoint x: 318, startPoint y: 216, endPoint x: 327, endPoint y: 212, distance: 10.2
click at [322, 213] on div "Name: FT - VAPE PEN DISTILLATE - 0.3G - TRS - THC SKU: BAP-DP-FT-TRS Package ID…" at bounding box center [249, 233] width 395 height 126
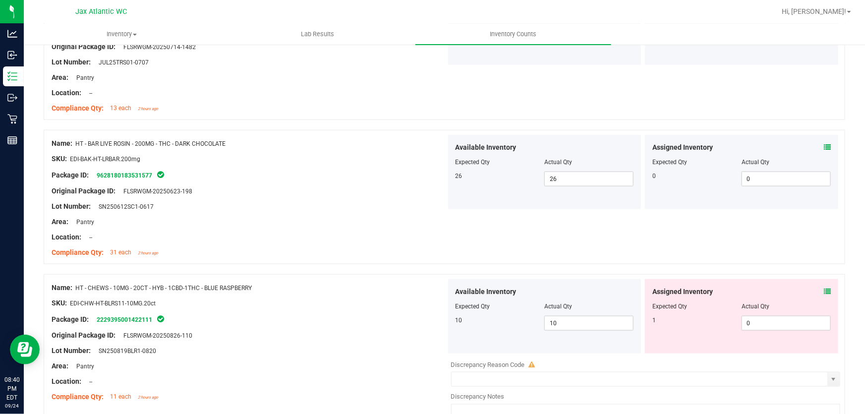
scroll to position [541, 0]
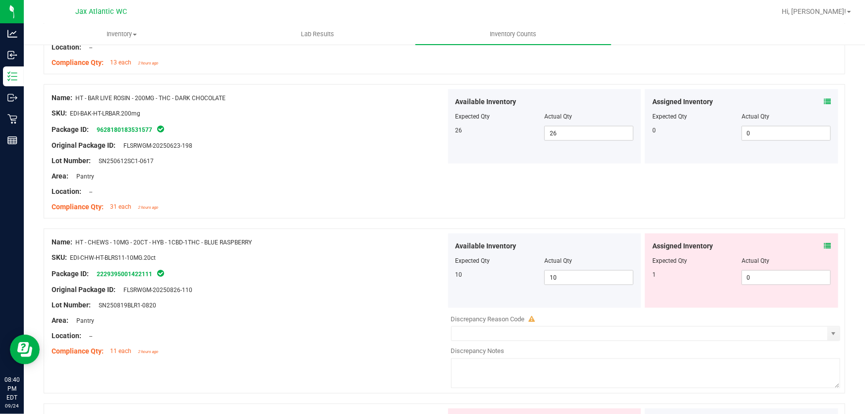
click at [824, 245] on icon at bounding box center [827, 245] width 7 height 7
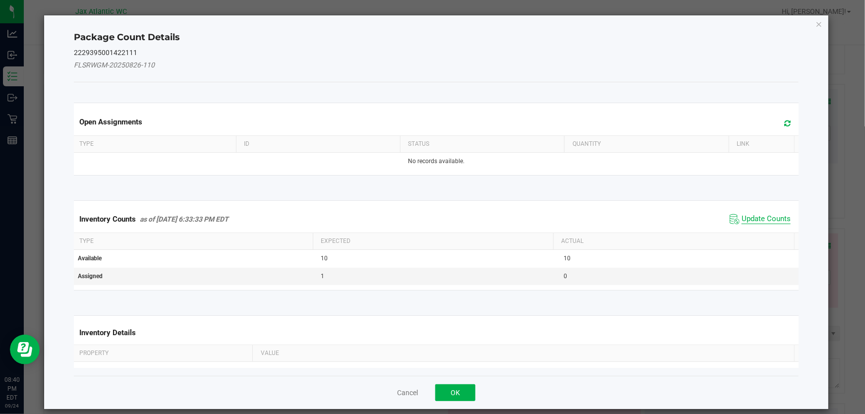
click at [742, 217] on span "Update Counts" at bounding box center [766, 219] width 49 height 10
click at [738, 213] on div "Inventory Counts as of [DATE] 6:33:33 PM EDT Update Counts" at bounding box center [436, 219] width 729 height 26
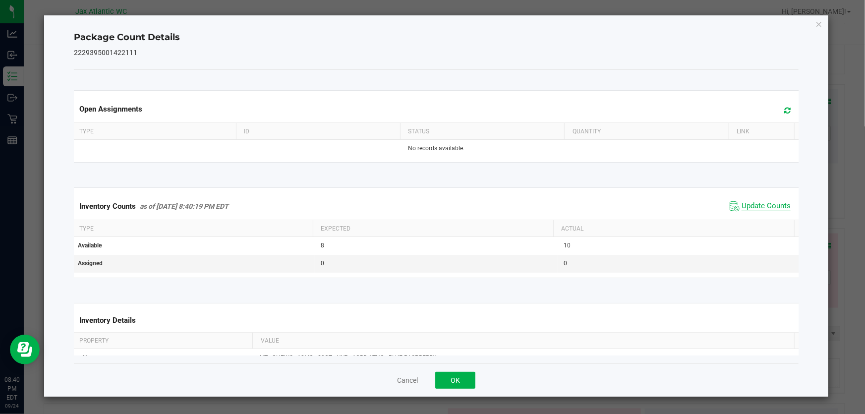
click at [743, 205] on span "Update Counts" at bounding box center [766, 206] width 49 height 10
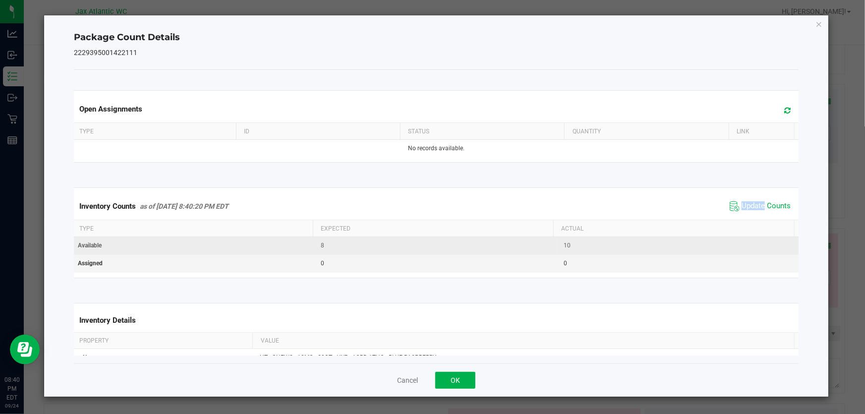
drag, startPoint x: 743, startPoint y: 205, endPoint x: 638, endPoint y: 248, distance: 113.6
click at [742, 205] on span "Update Counts" at bounding box center [766, 206] width 49 height 10
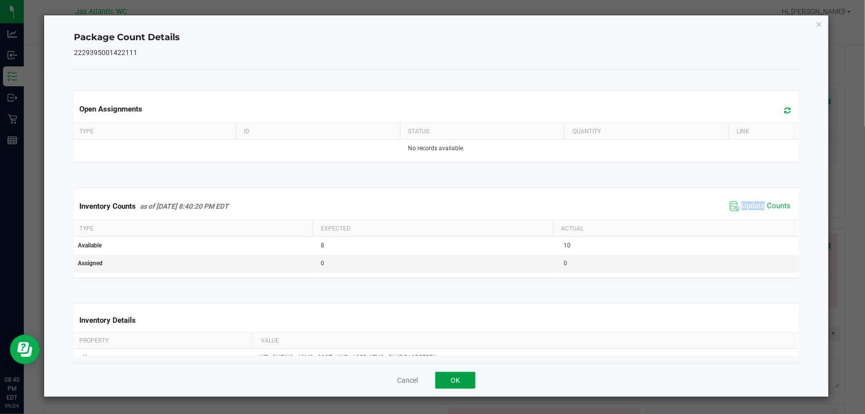
click at [458, 378] on button "OK" at bounding box center [455, 380] width 40 height 17
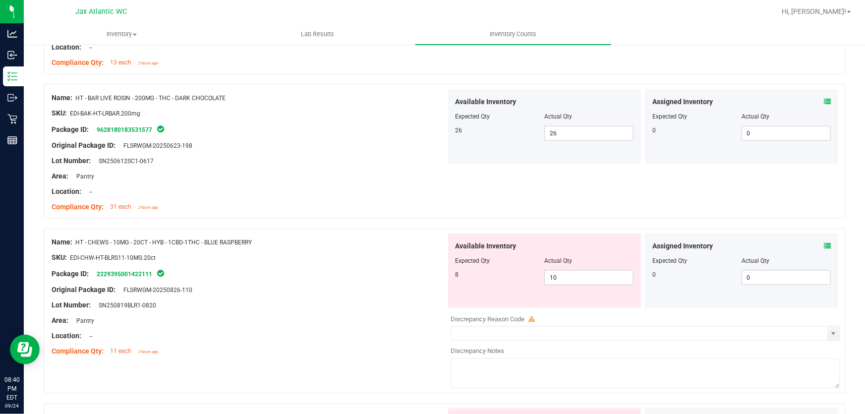
click at [338, 269] on div "Package ID: 2229395001422111" at bounding box center [249, 274] width 395 height 12
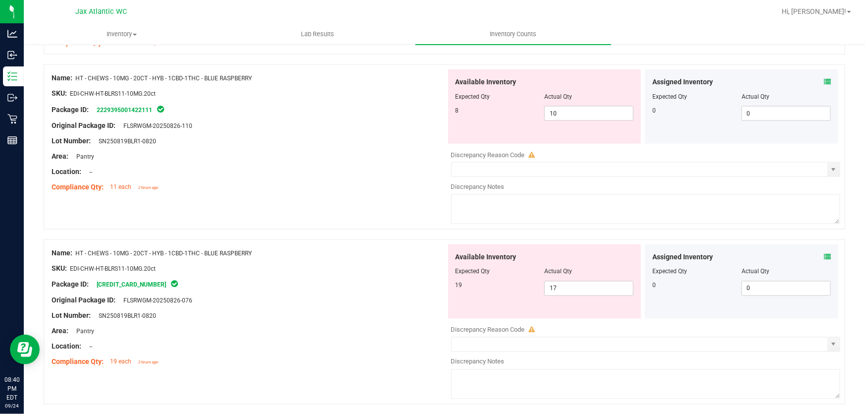
scroll to position [721, 0]
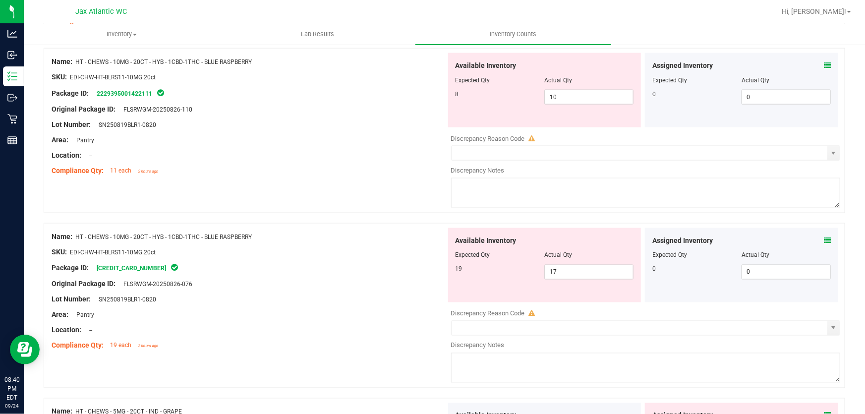
click at [824, 242] on icon at bounding box center [827, 240] width 7 height 7
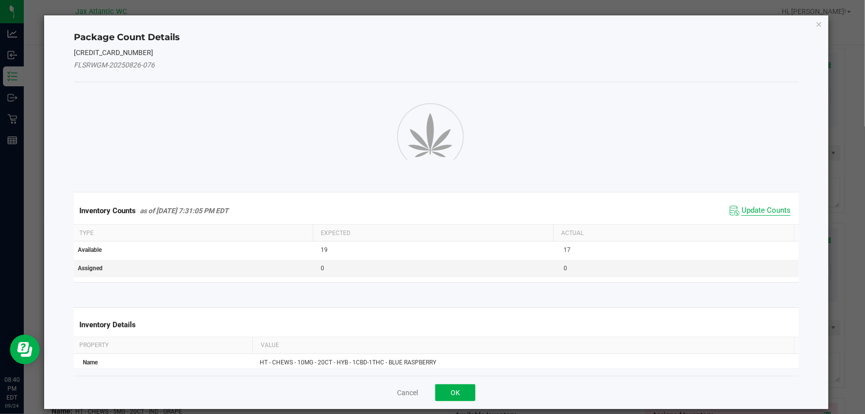
click at [764, 208] on span "Update Counts" at bounding box center [766, 211] width 49 height 10
click at [760, 209] on div "Inventory Counts as of [DATE] 7:31:05 PM EDT Update Counts" at bounding box center [436, 210] width 729 height 26
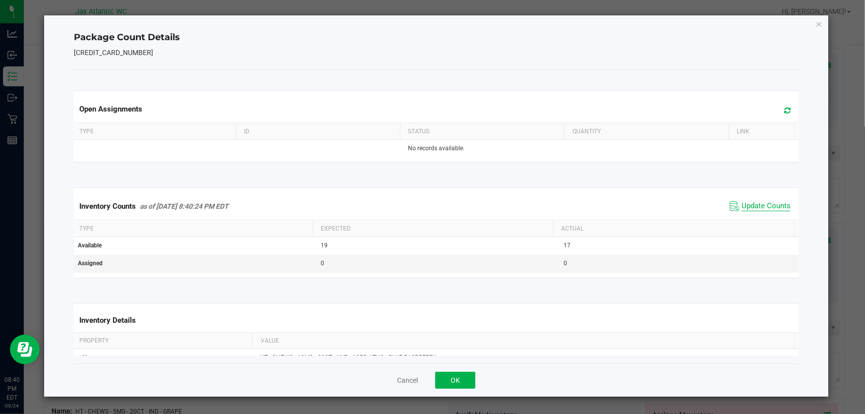
click at [752, 202] on span "Update Counts" at bounding box center [766, 206] width 49 height 10
click at [751, 201] on span "Update Counts" at bounding box center [766, 205] width 49 height 9
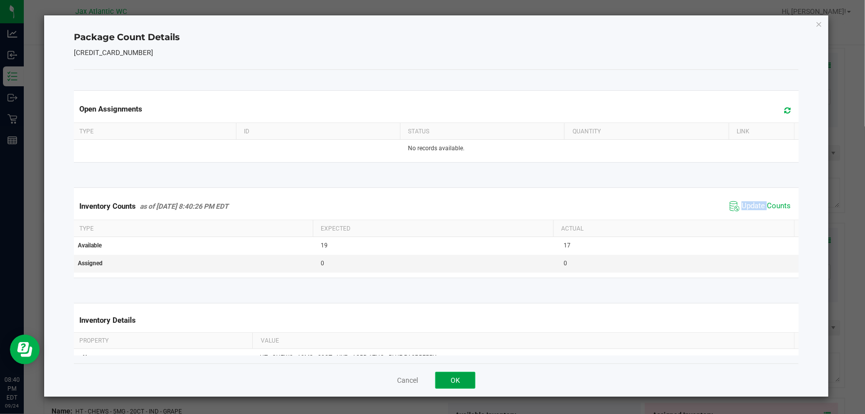
click at [451, 380] on button "OK" at bounding box center [455, 380] width 40 height 17
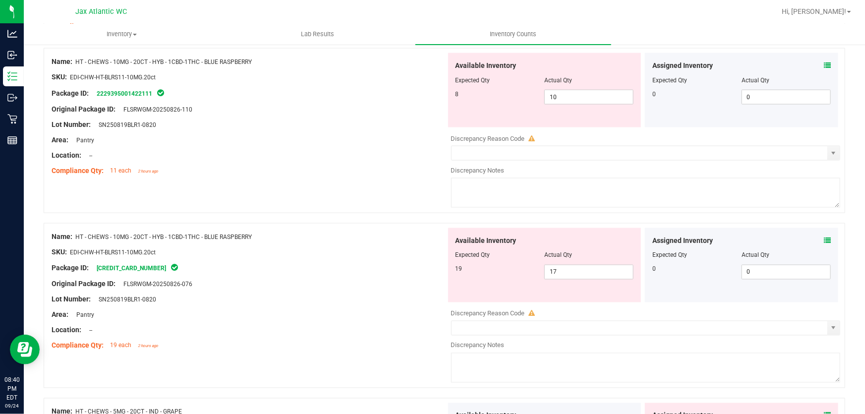
click at [260, 223] on div "Name: HT - CHEWS - 10MG - 20CT - HYB - 1CBD-1THC - BLUE RASPBERRY SKU: EDI-CHW-…" at bounding box center [445, 305] width 802 height 165
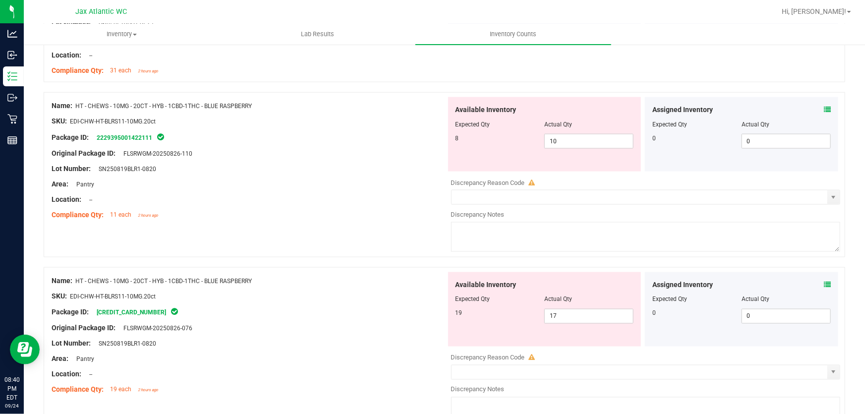
scroll to position [676, 0]
click at [589, 143] on span "10 10" at bounding box center [589, 142] width 89 height 15
click at [589, 143] on input "10" at bounding box center [589, 142] width 88 height 14
type input "8"
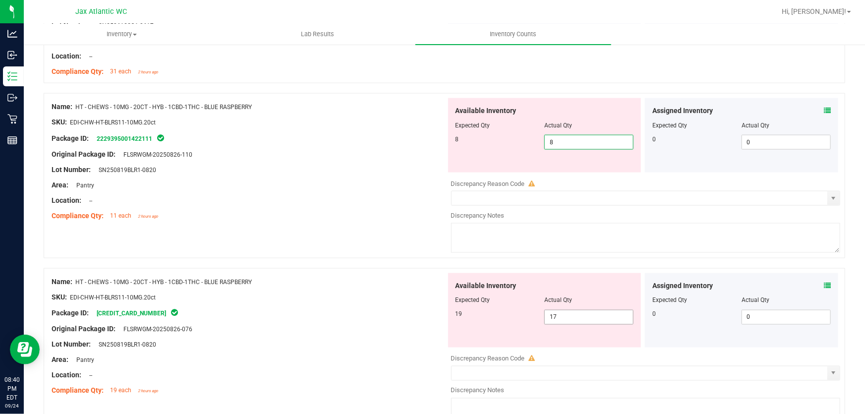
click at [571, 313] on div "Available Inventory Expected Qty Actual Qty 19 17 17" at bounding box center [544, 310] width 193 height 74
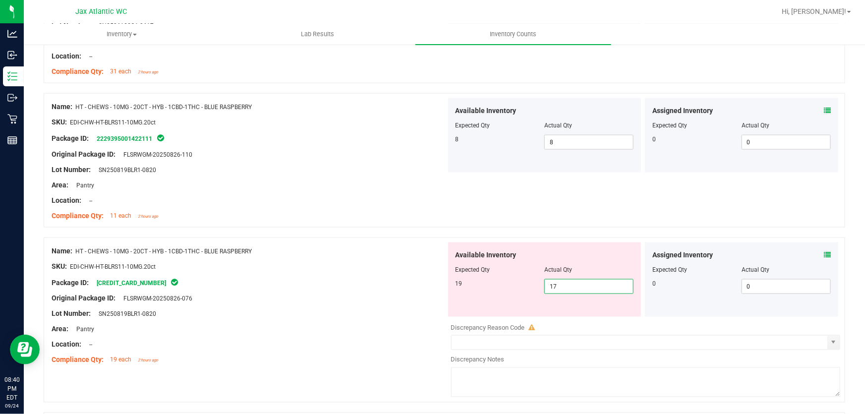
click at [571, 312] on div "Available Inventory Expected Qty Actual Qty 19 17 17" at bounding box center [544, 279] width 193 height 74
click at [569, 289] on span "17 17" at bounding box center [589, 286] width 89 height 15
click at [569, 289] on input "17" at bounding box center [589, 287] width 88 height 14
type input "19"
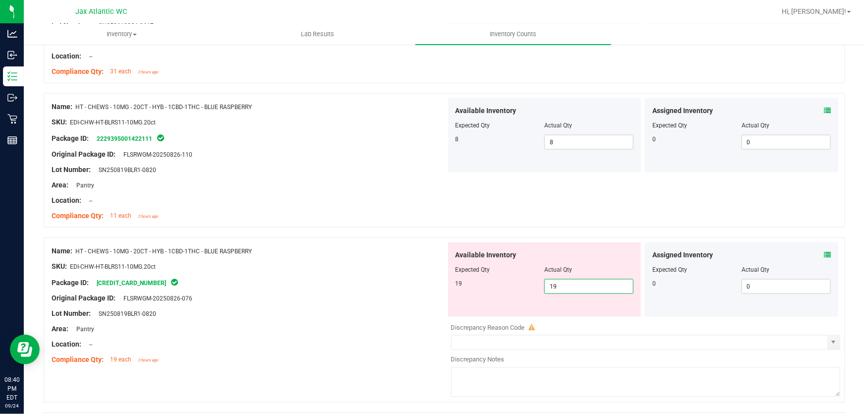
click at [348, 256] on div at bounding box center [249, 258] width 395 height 5
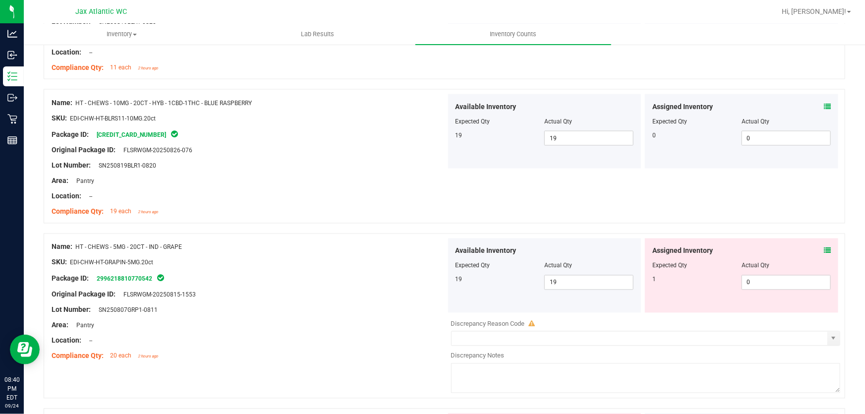
scroll to position [902, 0]
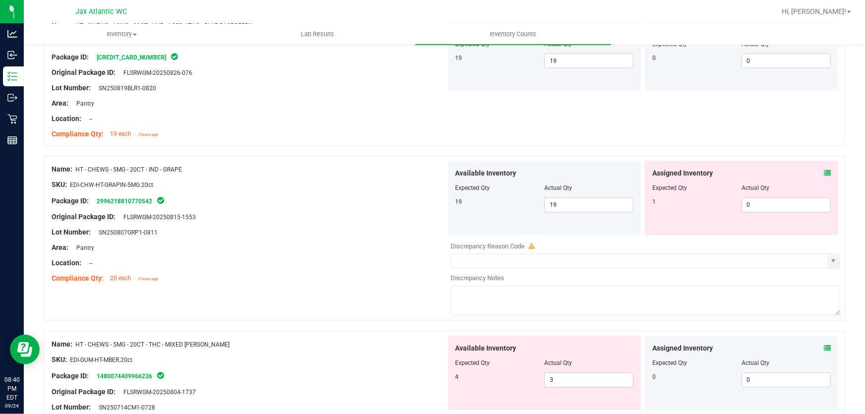
click at [824, 171] on icon at bounding box center [827, 173] width 7 height 7
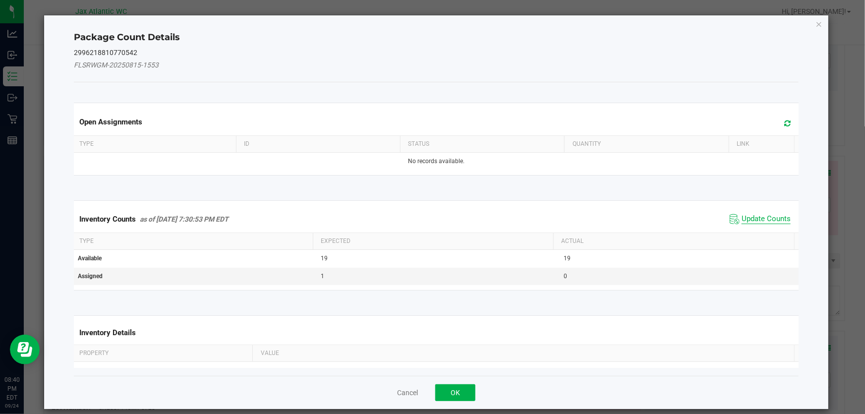
click at [748, 220] on span "Update Counts" at bounding box center [766, 219] width 49 height 10
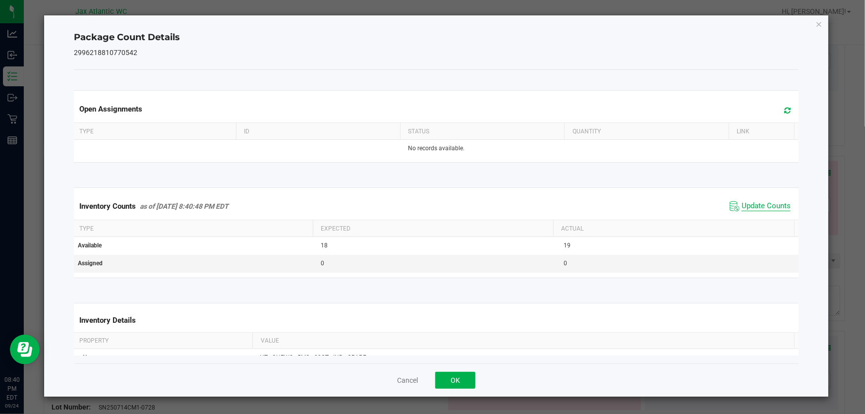
drag, startPoint x: 745, startPoint y: 219, endPoint x: 741, endPoint y: 208, distance: 11.6
click at [745, 218] on div "Inventory Counts as of [DATE] 8:40:48 PM EDT Update Counts" at bounding box center [436, 206] width 729 height 27
click at [744, 203] on span "Update Counts" at bounding box center [766, 206] width 49 height 10
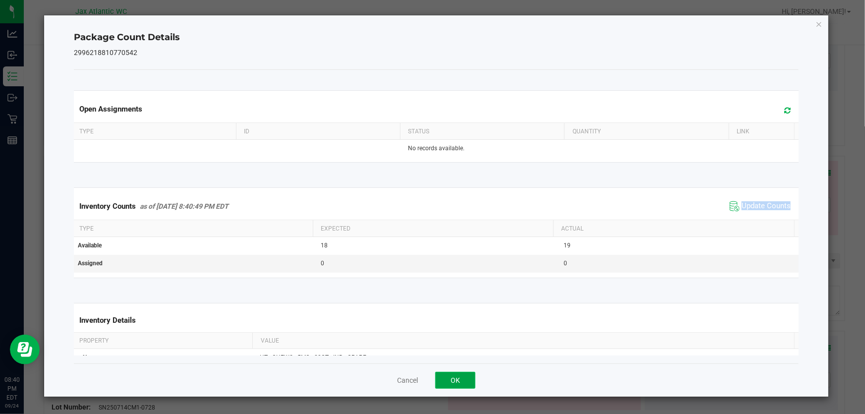
click at [457, 377] on button "OK" at bounding box center [455, 380] width 40 height 17
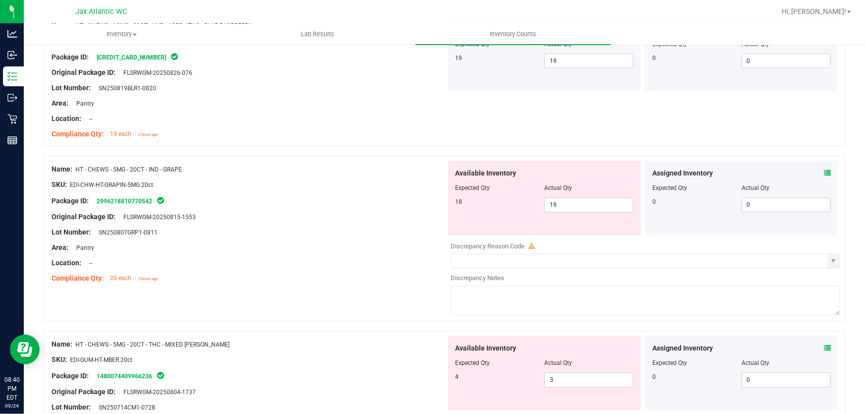
click at [309, 220] on div "Original Package ID: FLSRWGM-20250815-1553" at bounding box center [249, 217] width 395 height 10
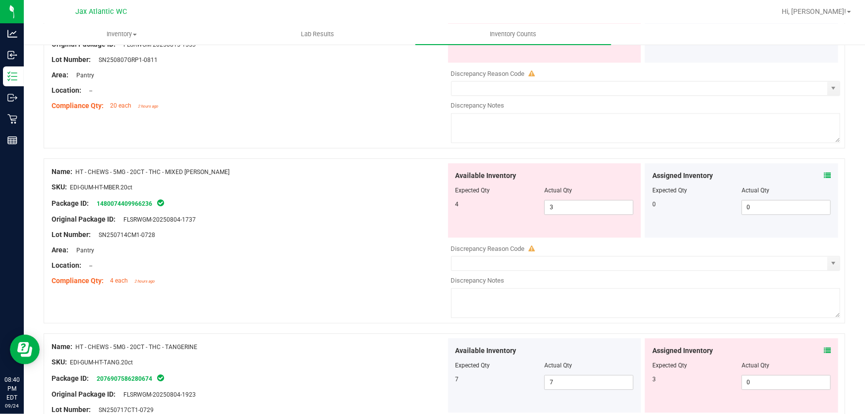
scroll to position [1082, 0]
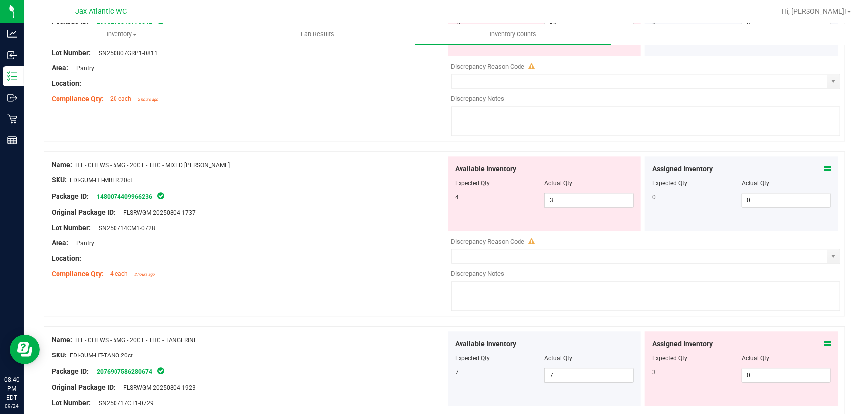
click at [824, 169] on icon at bounding box center [827, 168] width 7 height 7
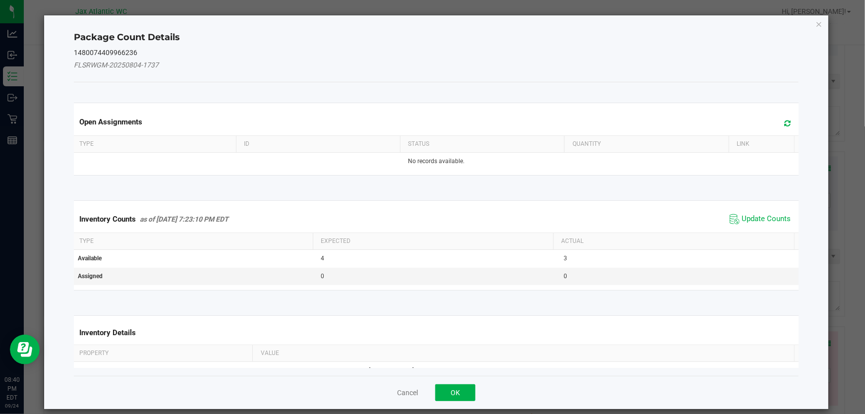
click at [754, 207] on div "Inventory Counts as of [DATE] 7:23:10 PM EDT Update Counts" at bounding box center [436, 219] width 729 height 27
drag, startPoint x: 753, startPoint y: 207, endPoint x: 745, endPoint y: 211, distance: 8.9
click at [752, 206] on div "Inventory Counts as of [DATE] 7:23:10 PM EDT Update Counts" at bounding box center [436, 219] width 729 height 27
click at [742, 216] on span "Update Counts" at bounding box center [766, 219] width 49 height 10
drag, startPoint x: 740, startPoint y: 215, endPoint x: 742, endPoint y: 206, distance: 9.1
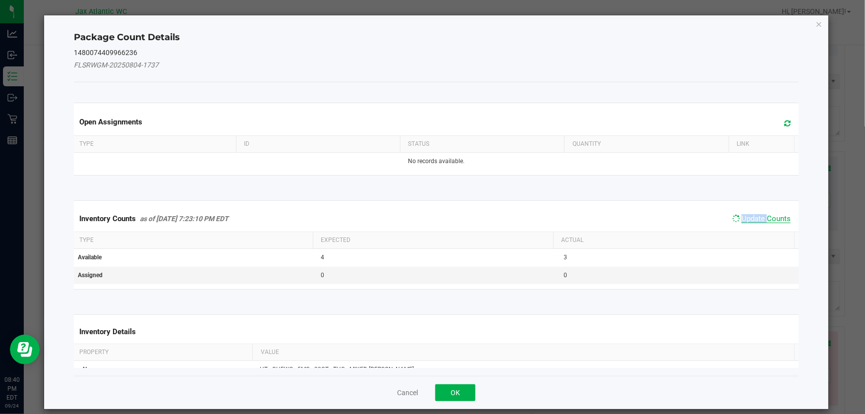
click at [740, 213] on span "Update Counts" at bounding box center [761, 219] width 63 height 14
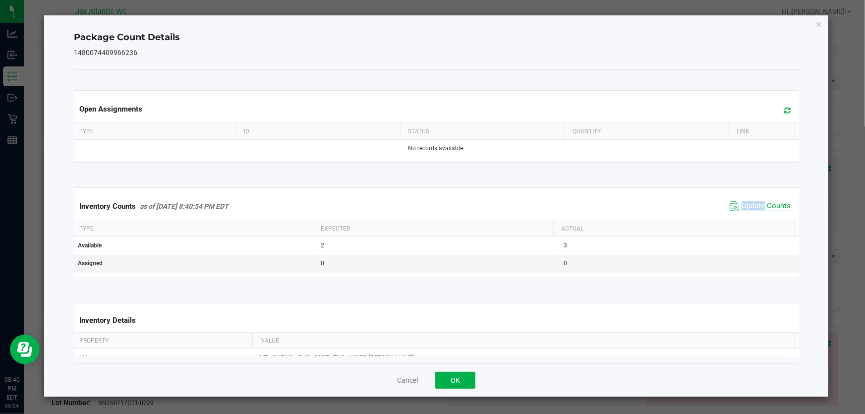
click at [744, 203] on span "Update Counts" at bounding box center [766, 206] width 49 height 10
click at [744, 203] on span "Update Counts" at bounding box center [766, 205] width 49 height 9
drag, startPoint x: 463, startPoint y: 379, endPoint x: 384, endPoint y: 291, distance: 118.4
click at [462, 379] on button "OK" at bounding box center [455, 380] width 40 height 17
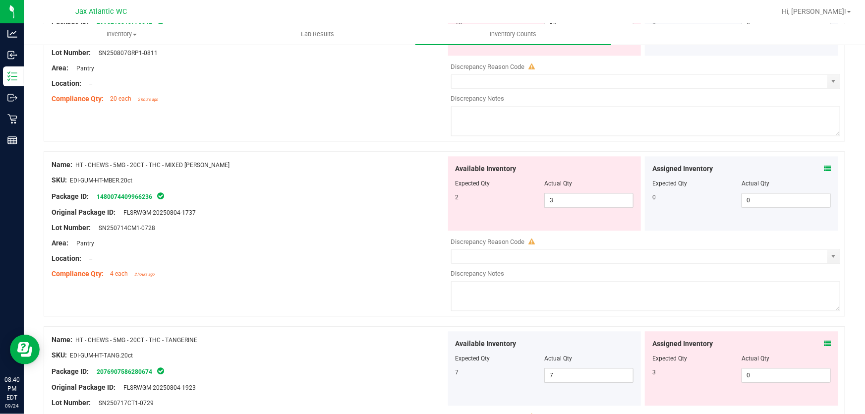
click at [344, 216] on div "Original Package ID: FLSRWGM-20250804-1737" at bounding box center [249, 212] width 395 height 10
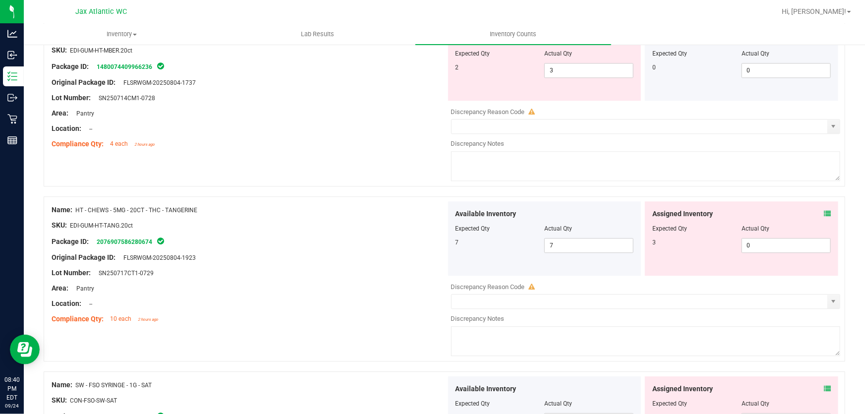
scroll to position [1217, 0]
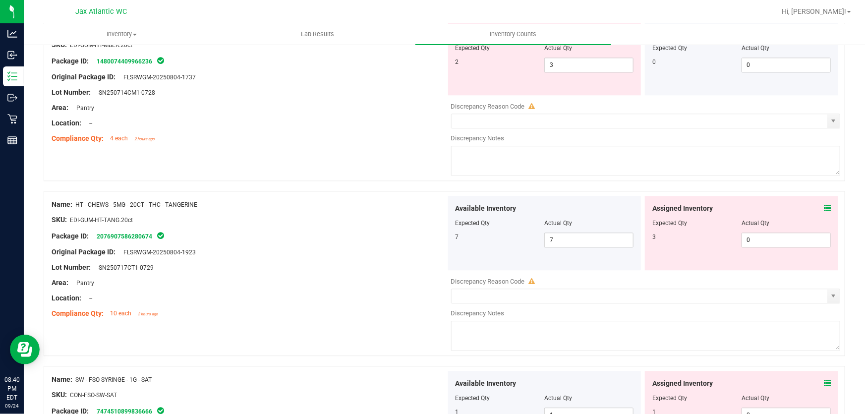
click at [824, 208] on icon at bounding box center [827, 208] width 7 height 7
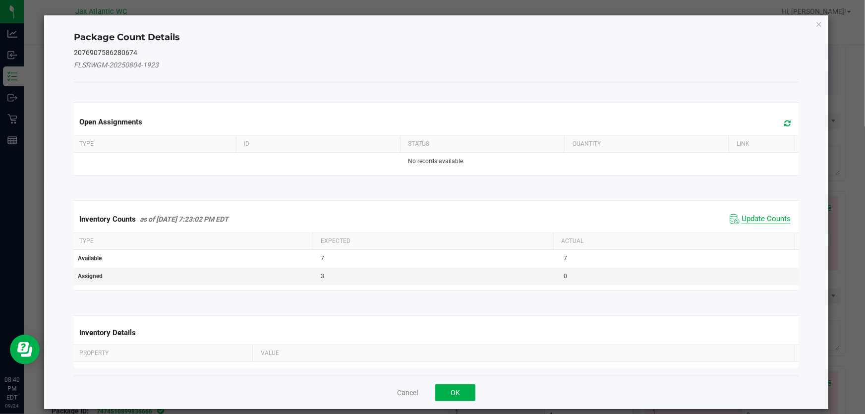
click at [742, 218] on span "Update Counts" at bounding box center [766, 219] width 49 height 10
drag, startPoint x: 739, startPoint y: 217, endPoint x: 744, endPoint y: 211, distance: 8.1
click at [739, 216] on div "Inventory Counts as of [DATE] 7:23:02 PM EDT Update Counts" at bounding box center [436, 219] width 729 height 26
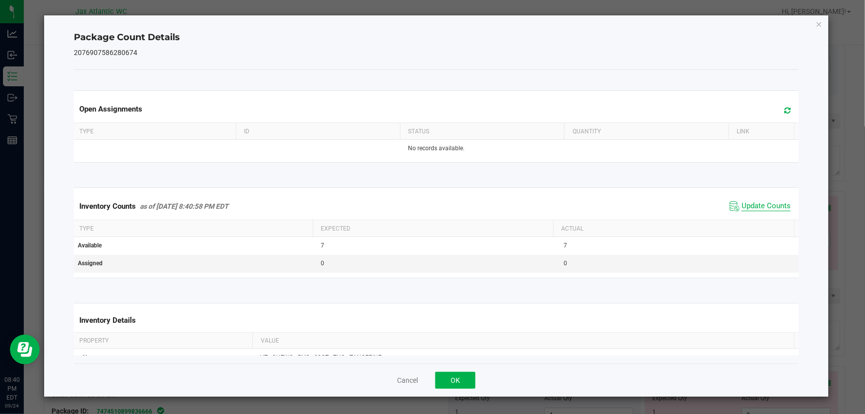
click at [745, 206] on span "Update Counts" at bounding box center [766, 206] width 49 height 10
drag, startPoint x: 745, startPoint y: 206, endPoint x: 726, endPoint y: 213, distance: 20.5
click at [744, 206] on span "Update Counts" at bounding box center [766, 206] width 49 height 10
click at [460, 377] on button "OK" at bounding box center [455, 380] width 40 height 17
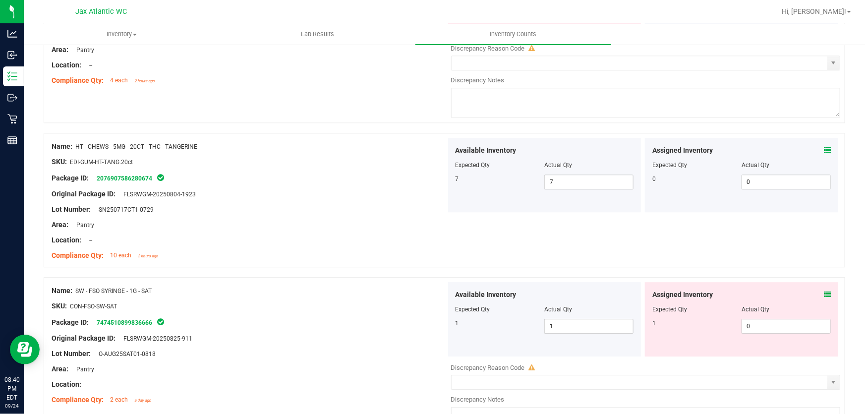
scroll to position [1443, 0]
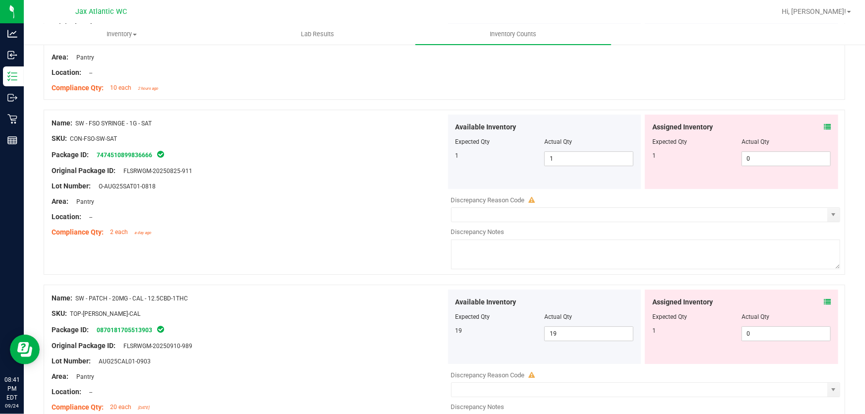
click at [824, 124] on icon at bounding box center [827, 126] width 7 height 7
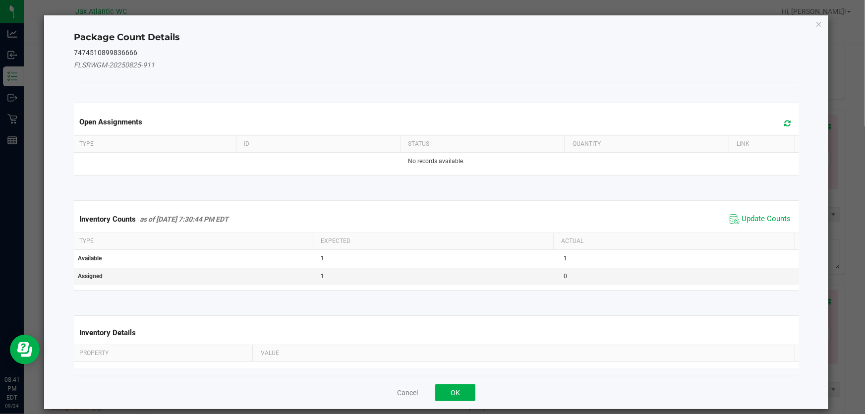
click at [759, 204] on kendo-grid "Inventory Counts as of [DATE] 7:30:44 PM EDT Update Counts Type Expected Actual…" at bounding box center [436, 245] width 740 height 90
click at [742, 214] on span "Update Counts" at bounding box center [766, 219] width 49 height 10
click at [739, 212] on span "Update Counts" at bounding box center [761, 219] width 63 height 14
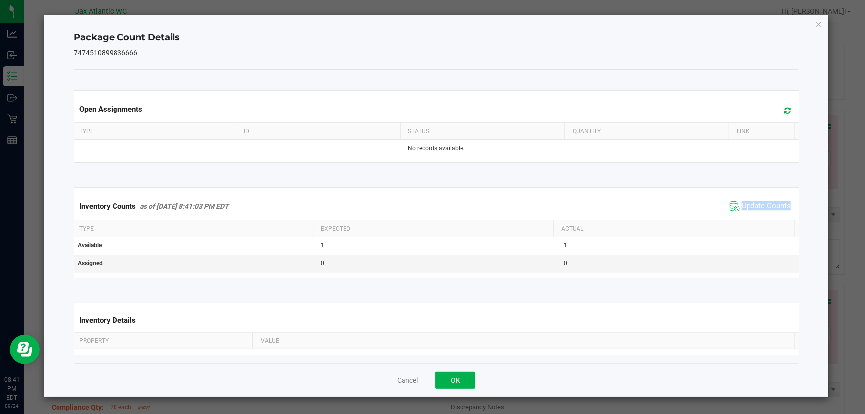
click at [747, 204] on span "Update Counts" at bounding box center [766, 206] width 49 height 10
click at [747, 204] on span "Update Counts" at bounding box center [766, 205] width 49 height 9
drag, startPoint x: 747, startPoint y: 204, endPoint x: 565, endPoint y: 318, distance: 215.0
click at [745, 207] on span "Update Counts" at bounding box center [766, 206] width 49 height 10
drag, startPoint x: 464, startPoint y: 379, endPoint x: 582, endPoint y: 315, distance: 134.2
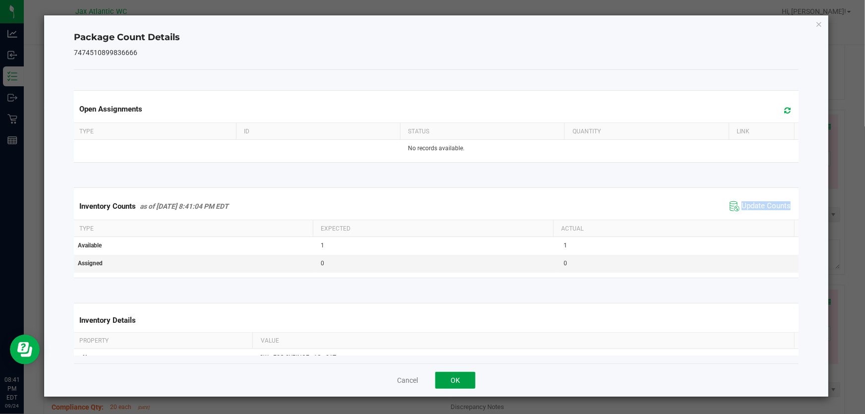
click at [466, 374] on button "OK" at bounding box center [455, 380] width 40 height 17
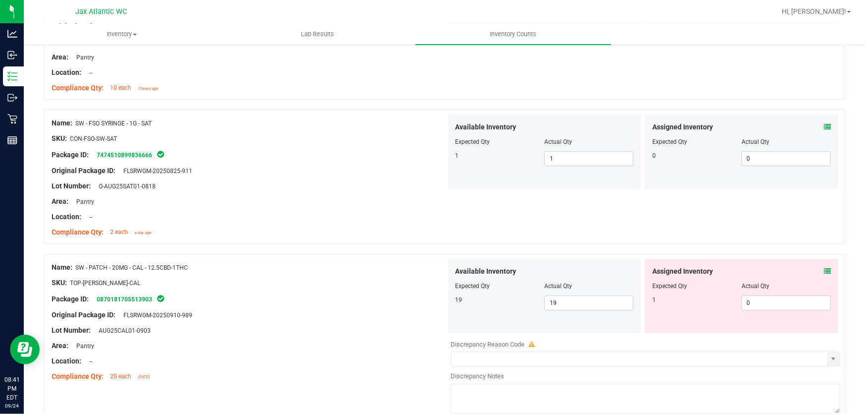
click at [824, 268] on icon at bounding box center [827, 271] width 7 height 7
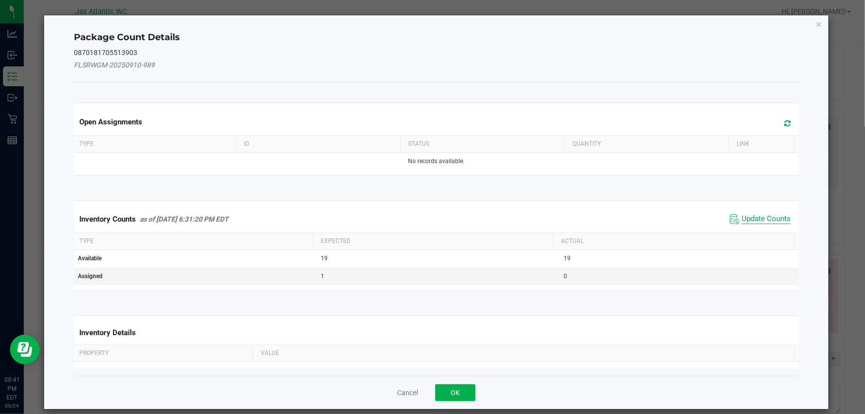
click at [748, 219] on span "Update Counts" at bounding box center [766, 219] width 49 height 10
drag, startPoint x: 747, startPoint y: 218, endPoint x: 747, endPoint y: 211, distance: 6.9
click at [747, 217] on div "Inventory Counts as of [DATE] 6:31:20 PM EDT Update Counts" at bounding box center [436, 219] width 729 height 26
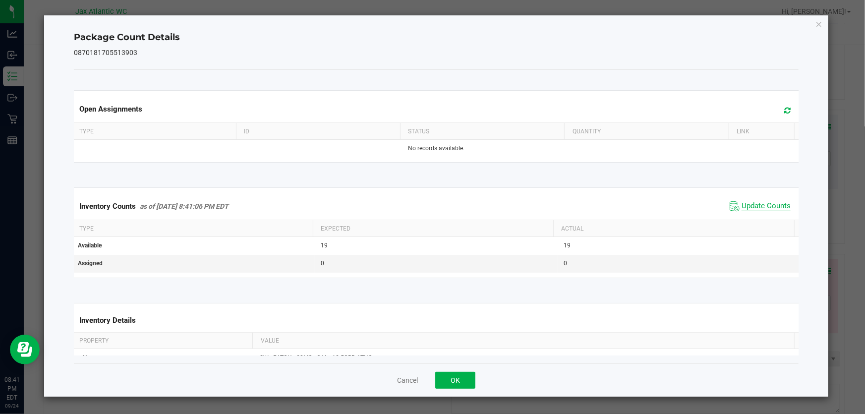
click at [746, 208] on span "Update Counts" at bounding box center [766, 206] width 49 height 10
click at [746, 207] on span "Update Counts" at bounding box center [766, 206] width 49 height 10
drag, startPoint x: 746, startPoint y: 207, endPoint x: 508, endPoint y: 340, distance: 271.9
click at [738, 213] on div "Inventory Counts as of [DATE] 8:41:07 PM EDT Update Counts" at bounding box center [436, 206] width 729 height 26
drag, startPoint x: 452, startPoint y: 377, endPoint x: 472, endPoint y: 339, distance: 43.5
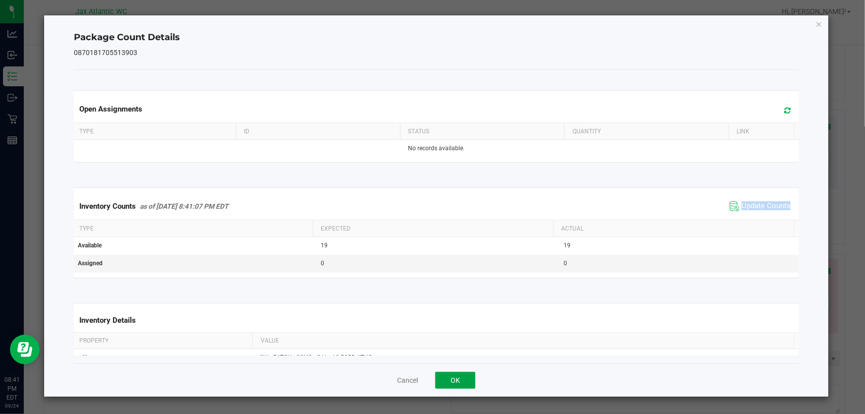
click at [453, 376] on button "OK" at bounding box center [455, 380] width 40 height 17
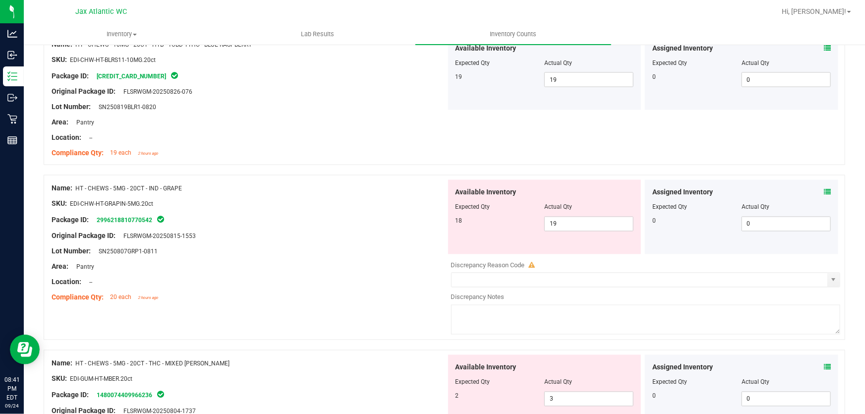
scroll to position [856, 0]
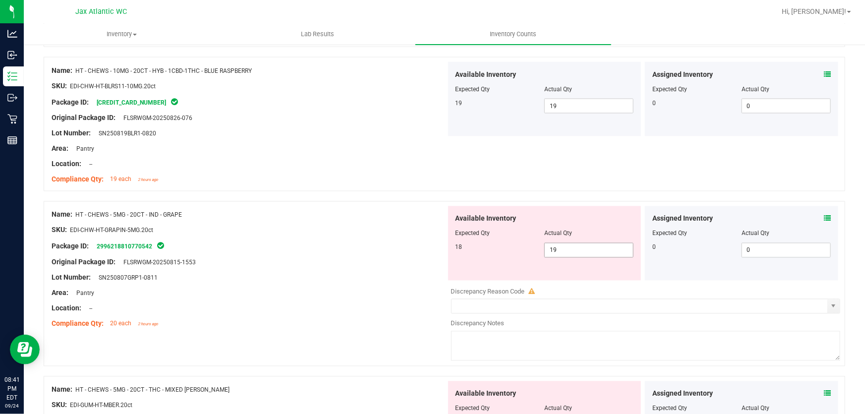
click at [566, 247] on span "19 19" at bounding box center [589, 250] width 89 height 15
click at [566, 248] on input "19" at bounding box center [589, 250] width 88 height 14
type input "18"
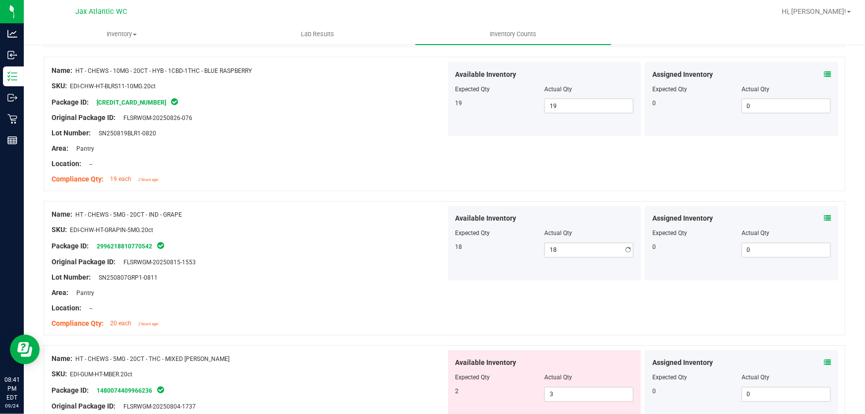
click at [277, 283] on div at bounding box center [249, 285] width 395 height 5
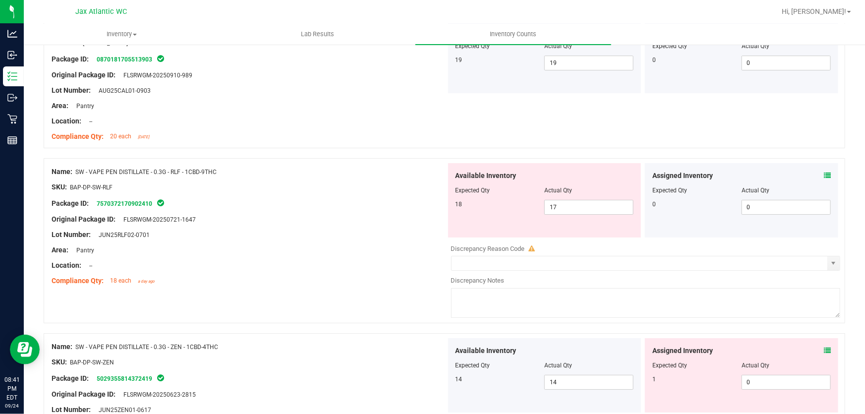
scroll to position [1668, 0]
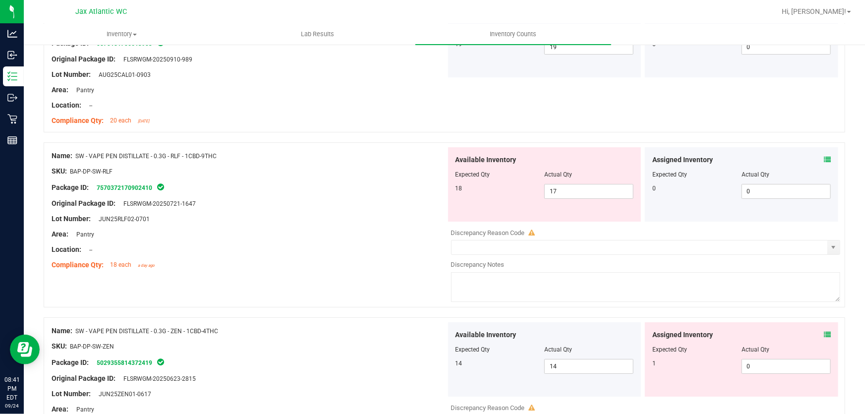
click at [824, 158] on icon at bounding box center [827, 159] width 7 height 7
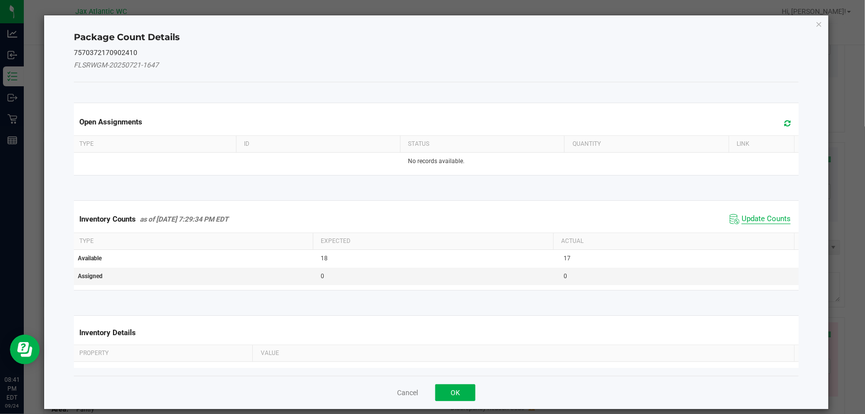
click at [754, 218] on span "Update Counts" at bounding box center [766, 219] width 49 height 10
click at [754, 219] on div "Inventory Counts as of [DATE] 7:29:34 PM EDT Update Counts" at bounding box center [436, 219] width 729 height 27
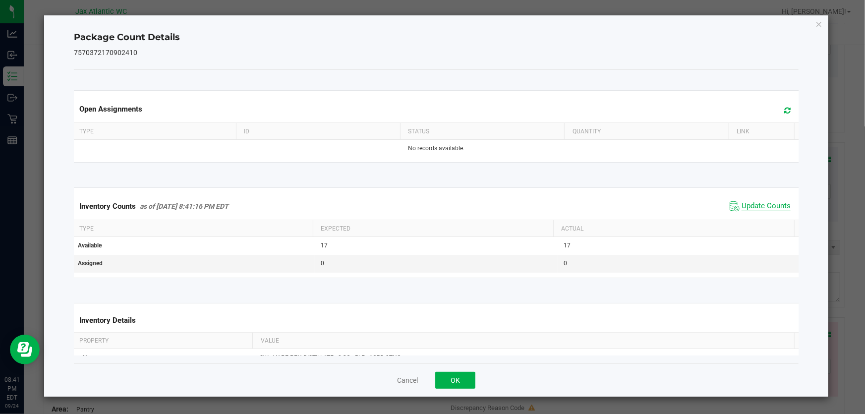
click at [751, 204] on span "Update Counts" at bounding box center [766, 206] width 49 height 10
drag, startPoint x: 751, startPoint y: 204, endPoint x: 560, endPoint y: 318, distance: 222.7
click at [749, 206] on span "Update Counts" at bounding box center [766, 206] width 49 height 10
click at [452, 375] on button "OK" at bounding box center [455, 380] width 40 height 17
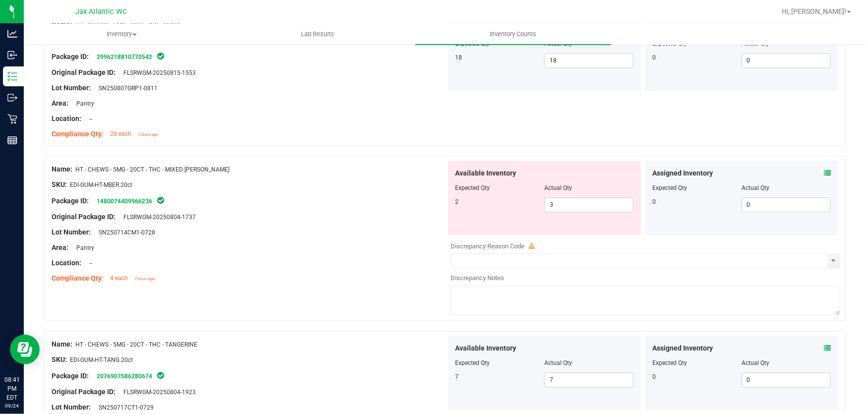
scroll to position [1036, 0]
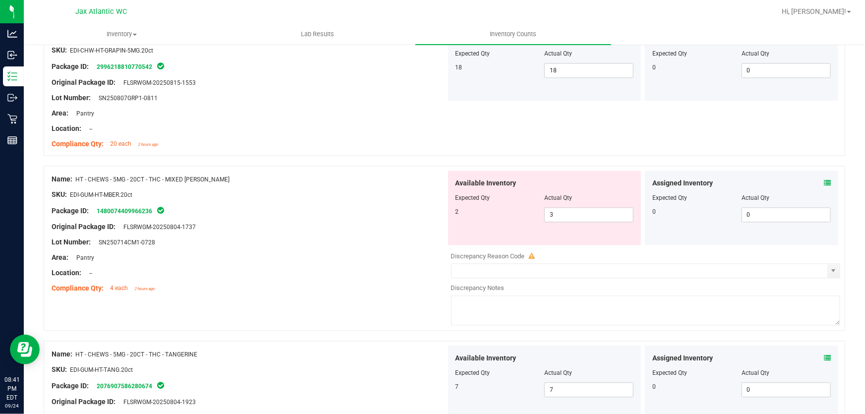
click at [248, 268] on div "Location: --" at bounding box center [249, 273] width 395 height 10
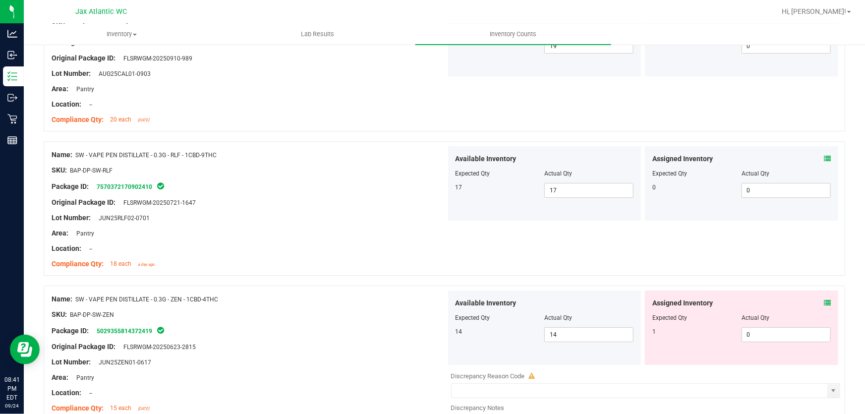
scroll to position [1713, 0]
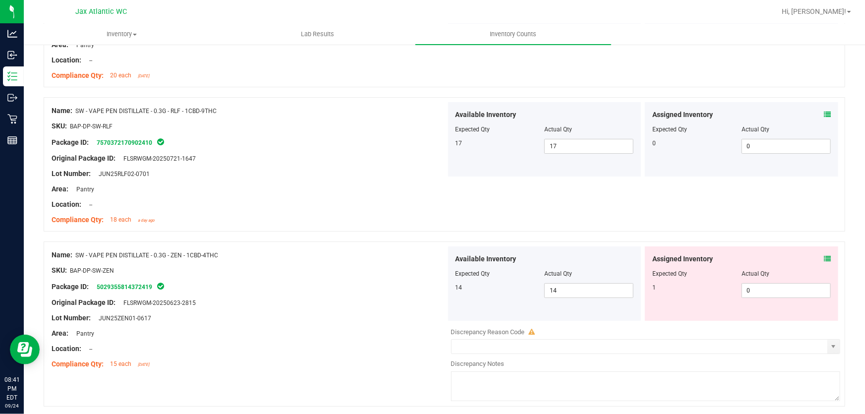
click at [824, 256] on icon at bounding box center [827, 258] width 7 height 7
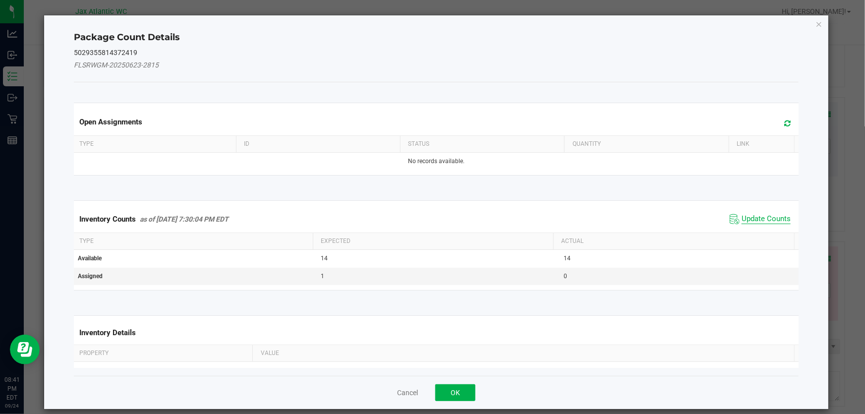
click at [750, 218] on span "Update Counts" at bounding box center [766, 219] width 49 height 10
drag, startPoint x: 749, startPoint y: 217, endPoint x: 749, endPoint y: 210, distance: 6.4
click at [749, 216] on div "Inventory Counts as of [DATE] 7:30:04 PM EDT Update Counts" at bounding box center [436, 219] width 729 height 26
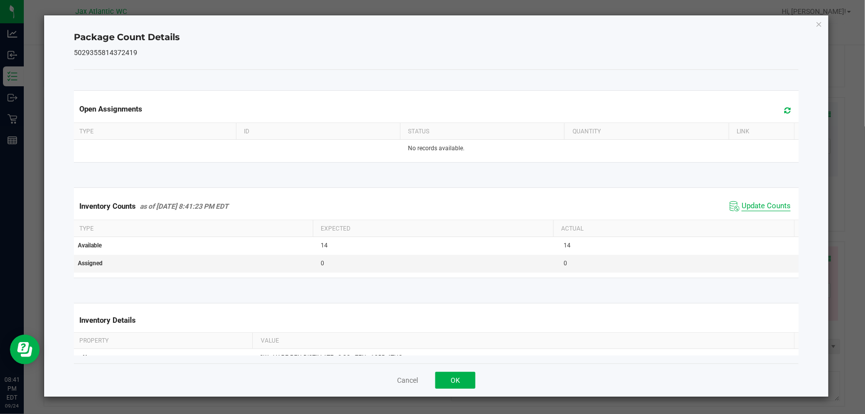
click at [749, 205] on span "Update Counts" at bounding box center [766, 206] width 49 height 10
click at [749, 205] on span "Update Counts" at bounding box center [766, 205] width 49 height 9
drag, startPoint x: 467, startPoint y: 383, endPoint x: 496, endPoint y: 362, distance: 35.5
click at [467, 382] on button "OK" at bounding box center [455, 380] width 40 height 17
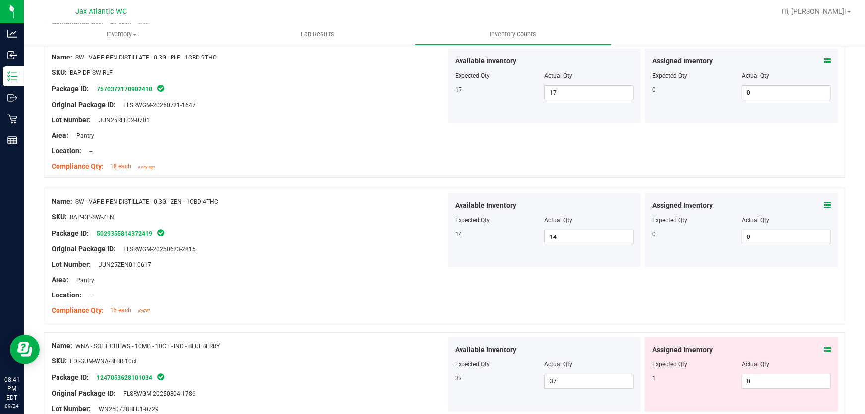
scroll to position [1938, 0]
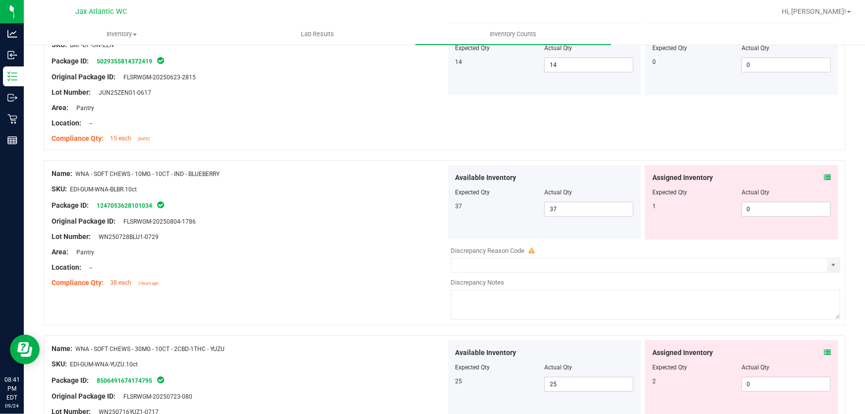
click at [824, 177] on icon at bounding box center [827, 177] width 7 height 7
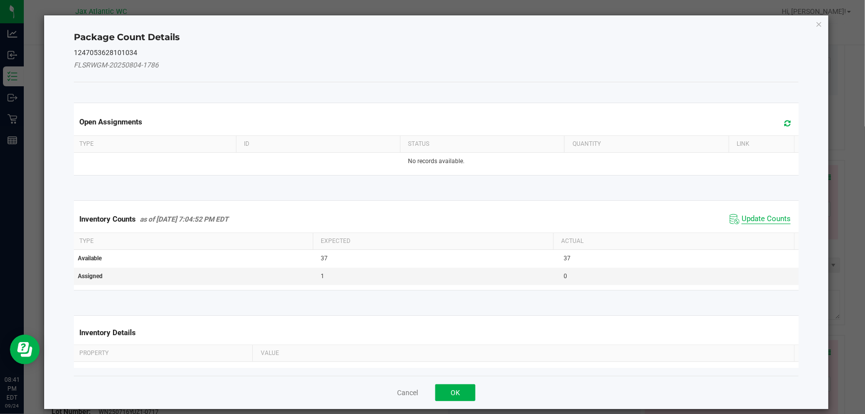
click at [742, 217] on span "Update Counts" at bounding box center [766, 219] width 49 height 10
click at [737, 217] on div "Inventory Counts as of [DATE] 7:04:52 PM EDT Update Counts" at bounding box center [436, 219] width 729 height 26
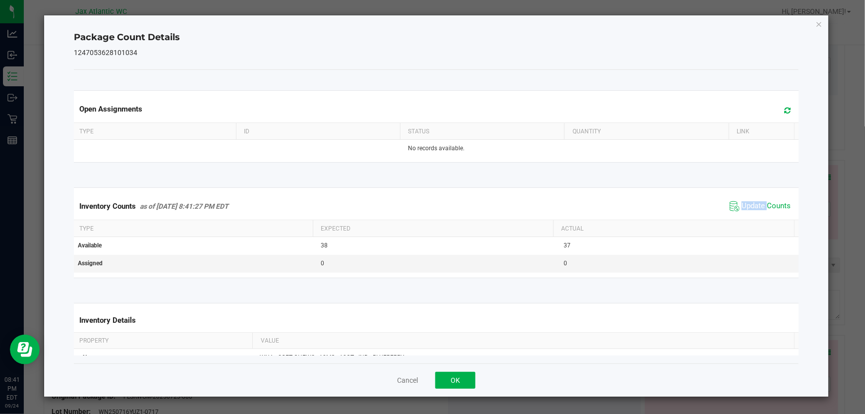
click at [748, 197] on div "Inventory Counts as of [DATE] 8:41:27 PM EDT Update Counts" at bounding box center [436, 206] width 729 height 27
click at [742, 208] on span "Update Counts" at bounding box center [766, 206] width 49 height 10
drag, startPoint x: 742, startPoint y: 208, endPoint x: 721, endPoint y: 211, distance: 22.0
click at [742, 208] on span "Update Counts" at bounding box center [766, 206] width 49 height 10
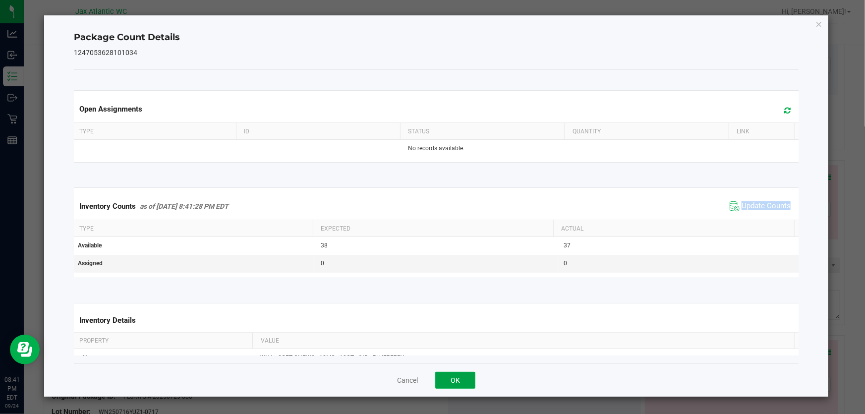
drag, startPoint x: 456, startPoint y: 378, endPoint x: 462, endPoint y: 382, distance: 7.2
click at [462, 382] on button "OK" at bounding box center [455, 380] width 40 height 17
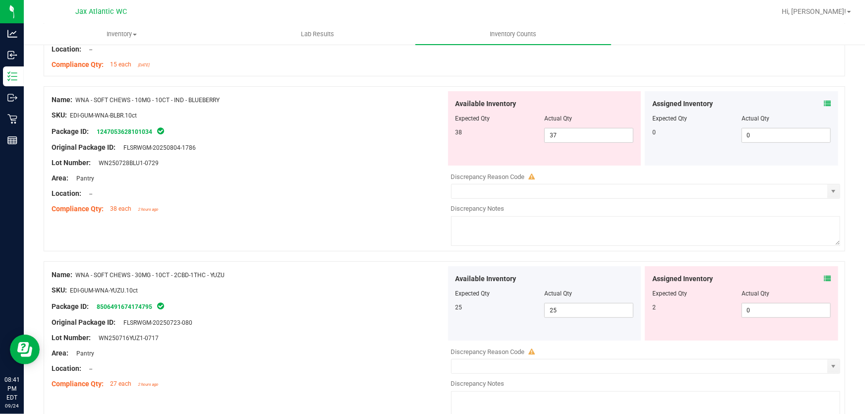
scroll to position [2028, 0]
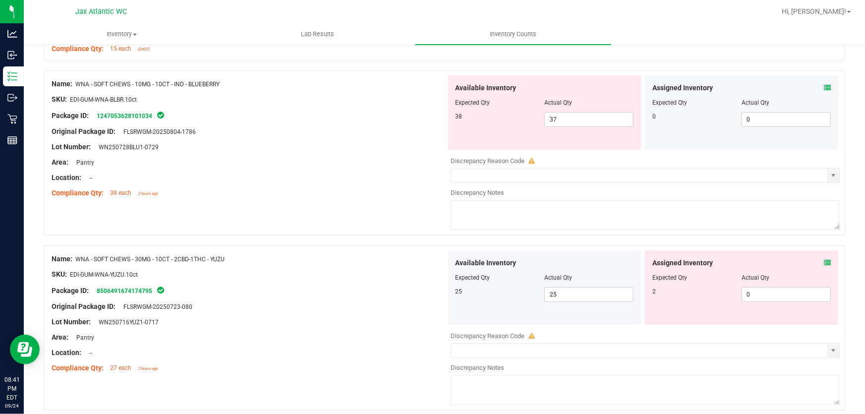
click at [824, 259] on icon at bounding box center [827, 262] width 7 height 7
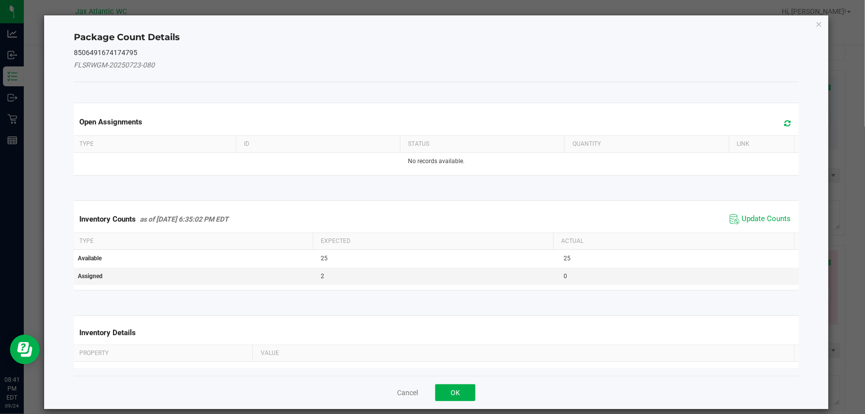
click at [743, 210] on div "Inventory Counts as of [DATE] 6:35:02 PM EDT Update Counts" at bounding box center [436, 219] width 729 height 27
click at [743, 212] on div "Inventory Counts as of [DATE] 6:35:02 PM EDT Update Counts" at bounding box center [436, 219] width 729 height 27
click at [742, 212] on span "Update Counts" at bounding box center [760, 219] width 66 height 15
click at [741, 212] on span "Update Counts" at bounding box center [761, 219] width 63 height 14
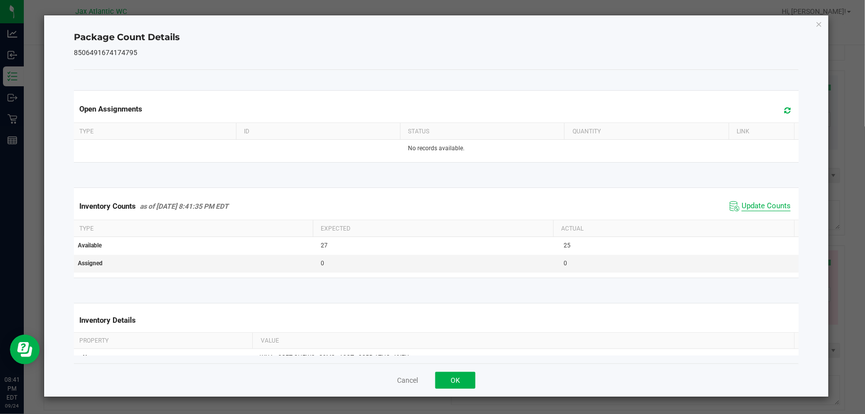
click at [742, 206] on span "Update Counts" at bounding box center [766, 206] width 49 height 10
click at [742, 206] on span "Update Counts" at bounding box center [766, 205] width 49 height 9
click at [742, 206] on span "Update Counts" at bounding box center [766, 206] width 49 height 10
click at [453, 377] on button "OK" at bounding box center [455, 380] width 40 height 17
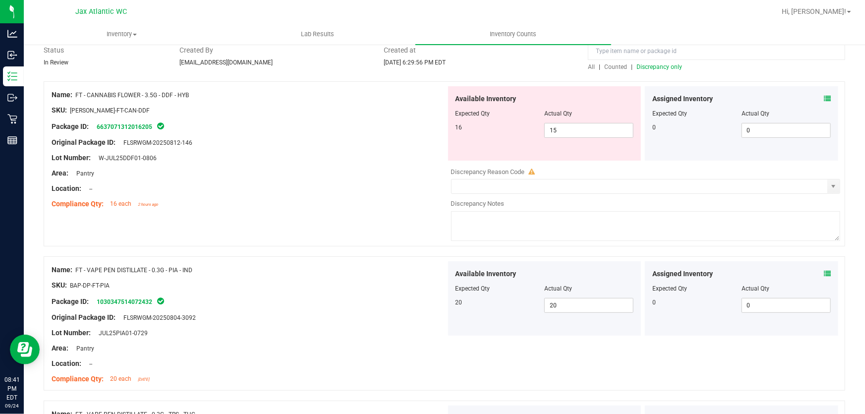
scroll to position [0, 0]
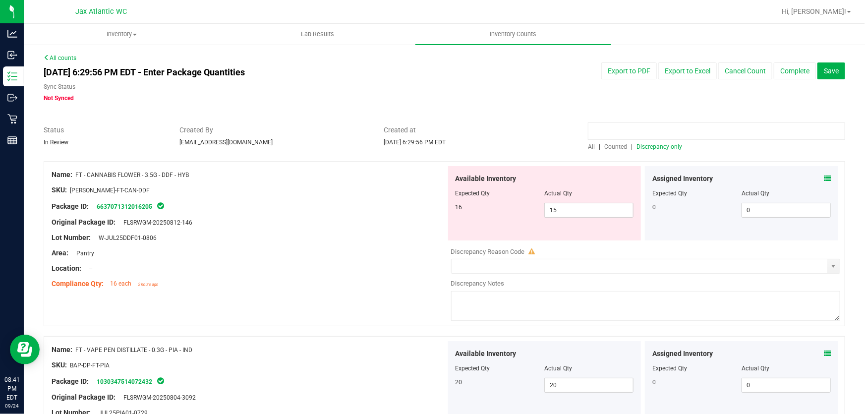
click at [655, 138] on input at bounding box center [716, 130] width 257 height 17
click at [650, 144] on span "Discrepancy only" at bounding box center [660, 146] width 46 height 7
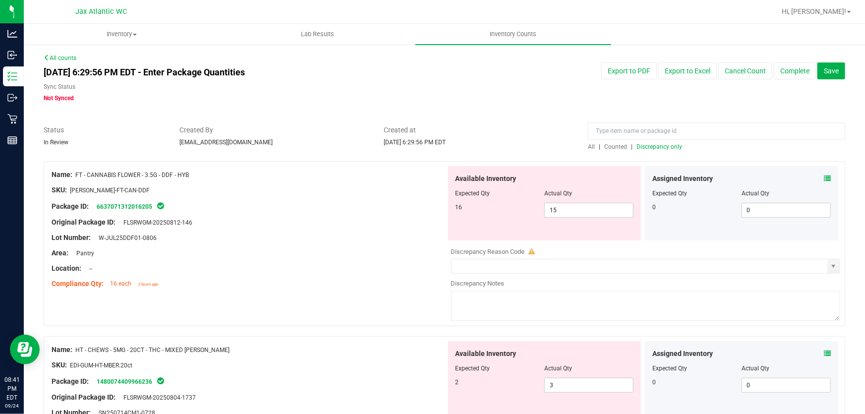
click at [290, 245] on div at bounding box center [249, 245] width 395 height 5
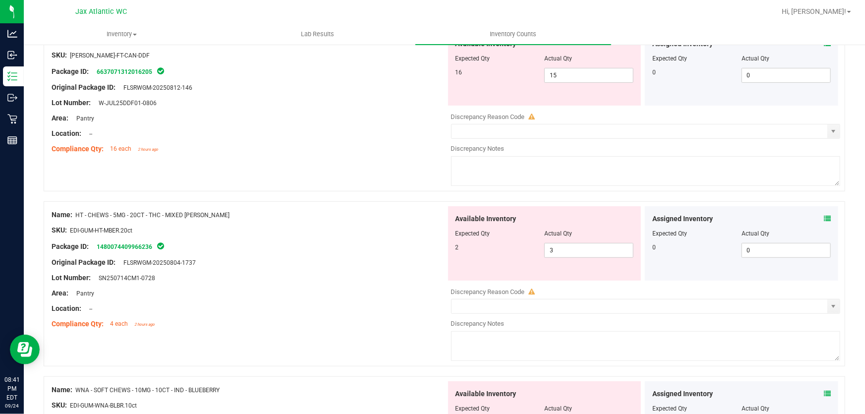
drag, startPoint x: 202, startPoint y: 219, endPoint x: 77, endPoint y: 218, distance: 125.5
click at [77, 218] on div "Name: HT - CHEWS - 5MG - 20CT - THC - MIXED [PERSON_NAME]" at bounding box center [249, 215] width 395 height 10
copy span "HT - CHEWS - 5MG - 20CT - THC - MIXED [PERSON_NAME]"
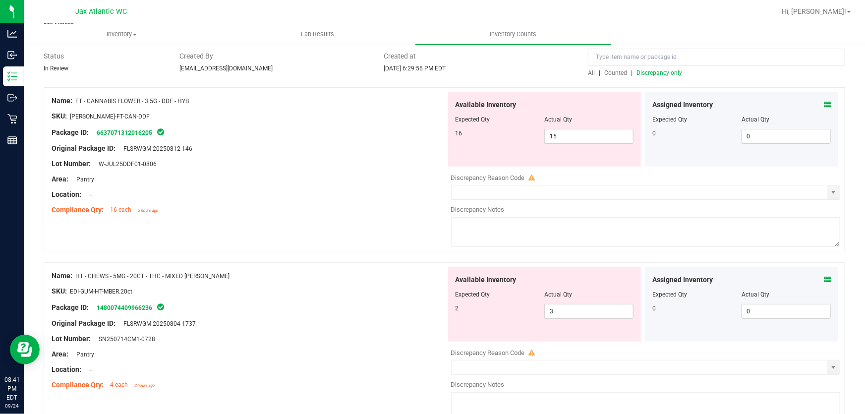
scroll to position [0, 0]
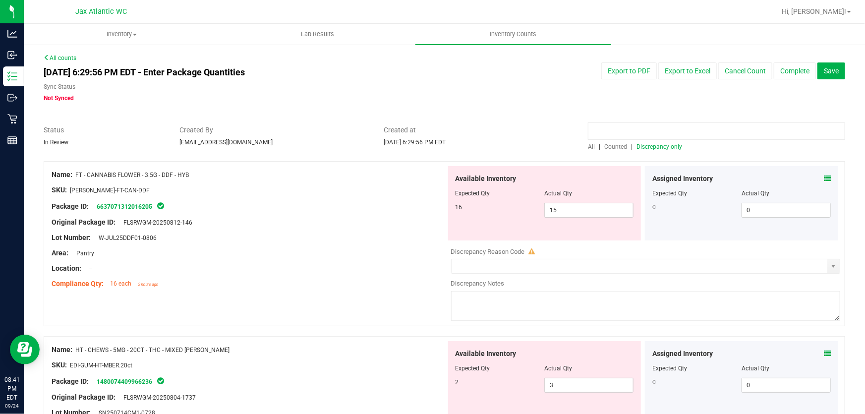
click at [629, 129] on input at bounding box center [716, 130] width 257 height 17
paste input "HT - CHEWS - 5MG - 20CT - THC - MIXED [PERSON_NAME]"
type input "HT - CHEWS - 5MG - 20CT - THC - MIXED [PERSON_NAME]"
click at [605, 145] on span "Counted" at bounding box center [616, 146] width 23 height 7
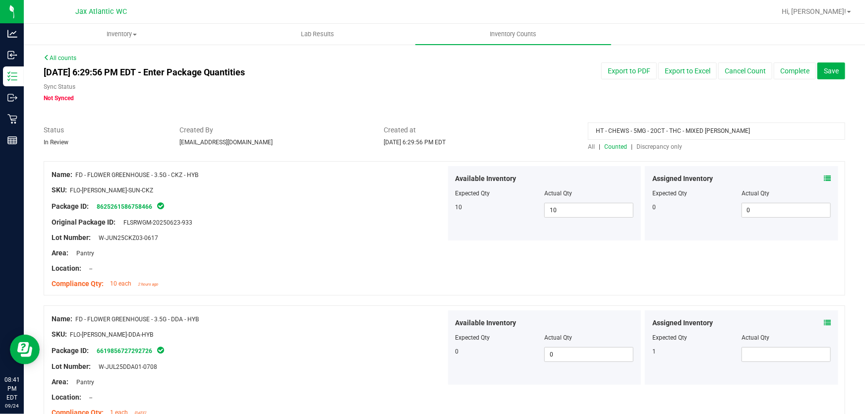
click at [610, 148] on span "Counted" at bounding box center [616, 146] width 23 height 7
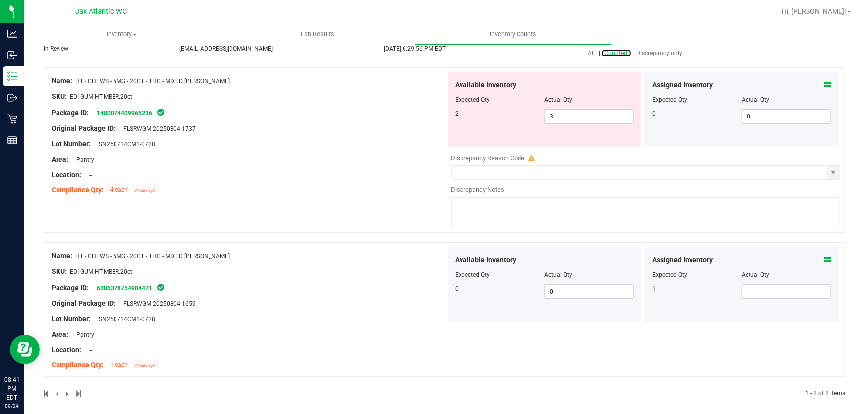
scroll to position [99, 0]
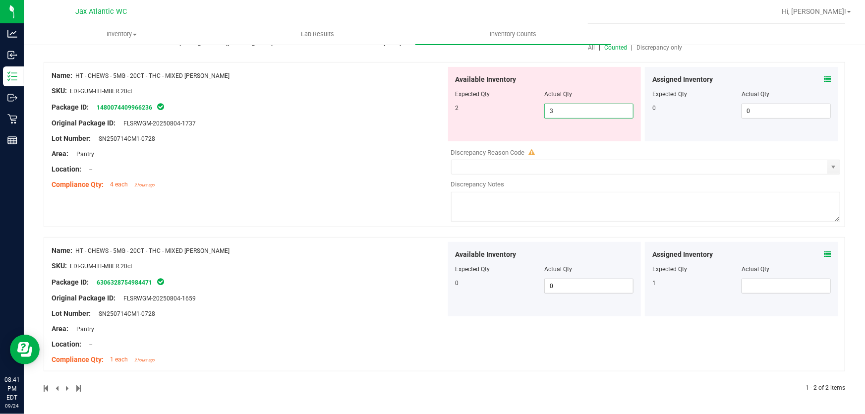
click at [562, 112] on span "3 3" at bounding box center [589, 111] width 89 height 15
click at [562, 112] on input "3" at bounding box center [589, 111] width 88 height 14
type input "2"
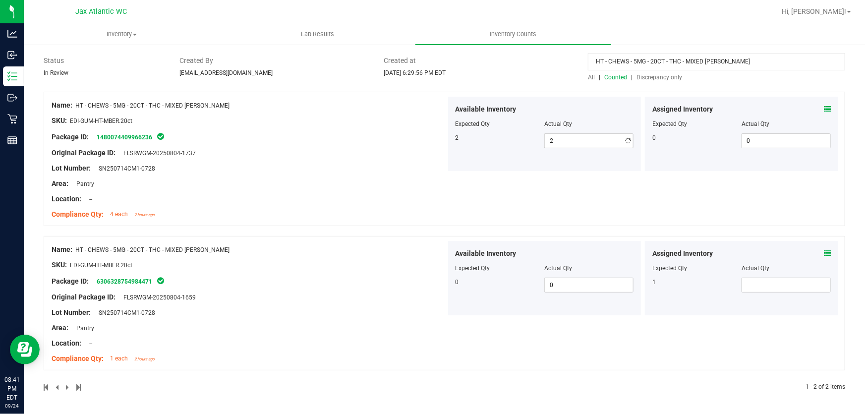
click at [824, 248] on span at bounding box center [827, 253] width 7 height 10
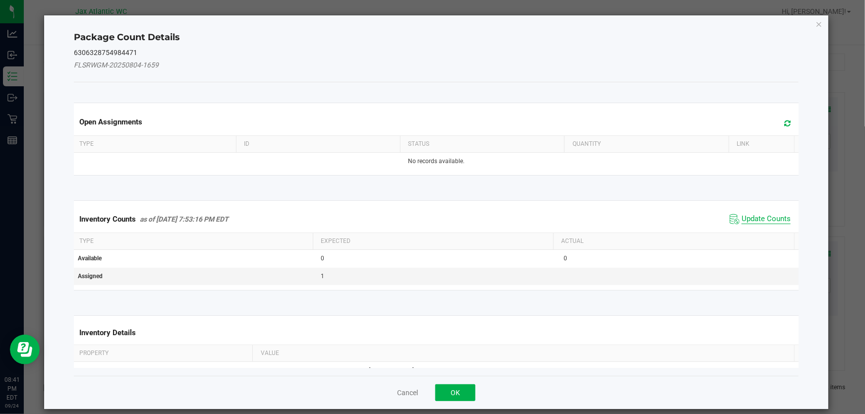
click at [751, 217] on span "Update Counts" at bounding box center [766, 219] width 49 height 10
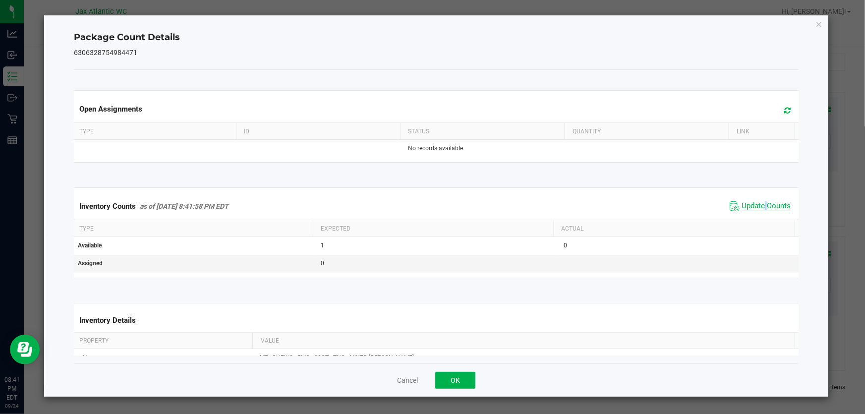
drag, startPoint x: 751, startPoint y: 217, endPoint x: 743, endPoint y: 204, distance: 15.1
click at [749, 215] on div "Inventory Counts as of [DATE] 8:41:58 PM EDT Update Counts" at bounding box center [436, 206] width 729 height 27
click at [741, 200] on span "Update Counts" at bounding box center [760, 206] width 66 height 15
drag, startPoint x: 741, startPoint y: 199, endPoint x: 466, endPoint y: 371, distance: 324.3
click at [741, 200] on span "Update Counts" at bounding box center [761, 206] width 63 height 14
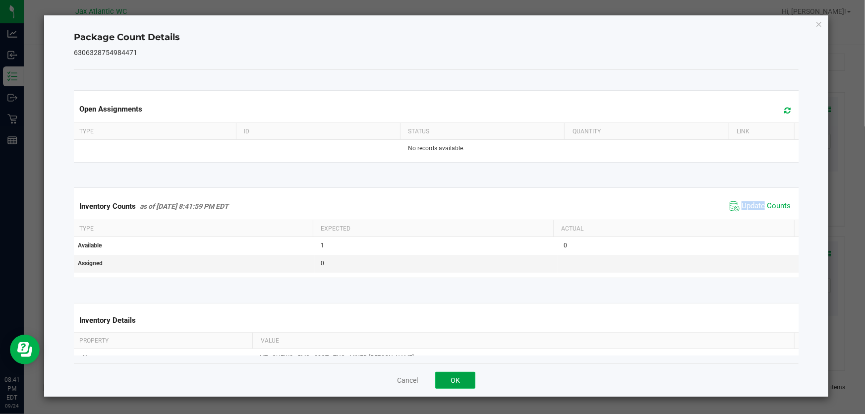
click at [455, 373] on button "OK" at bounding box center [455, 380] width 40 height 17
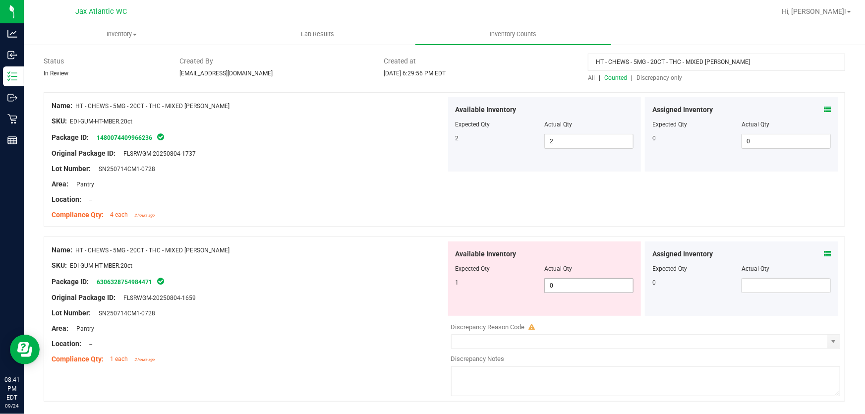
click at [565, 284] on span "0 0" at bounding box center [589, 285] width 89 height 15
click at [565, 284] on input "0" at bounding box center [589, 286] width 88 height 14
type input "1"
click at [365, 225] on div "Name: HT - CHEWS - 5MG - 20CT - THC - MIXED [PERSON_NAME] SKU: EDI-GUM-HT-MBER.…" at bounding box center [445, 159] width 802 height 134
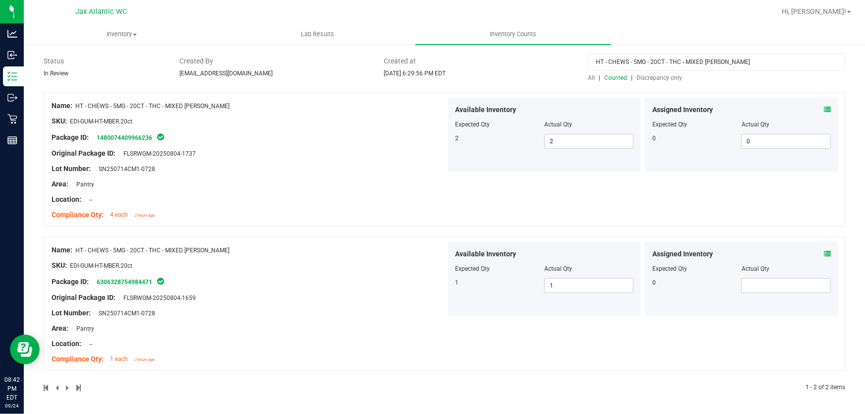
click at [703, 59] on input "HT - CHEWS - 5MG - 20CT - THC - MIXED [PERSON_NAME]" at bounding box center [716, 62] width 257 height 17
click at [719, 61] on input "HT - CHEWS - 5MG - 20CT - THC - MIXED [PERSON_NAME]" at bounding box center [716, 62] width 257 height 17
click at [660, 77] on span "Discrepancy only" at bounding box center [660, 77] width 46 height 7
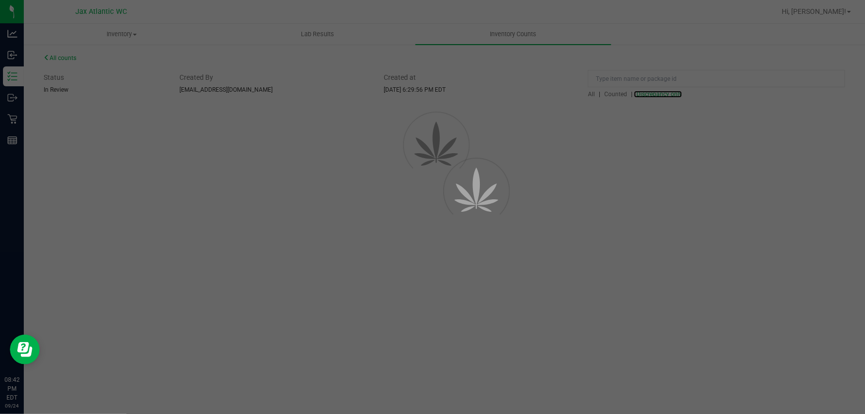
scroll to position [0, 0]
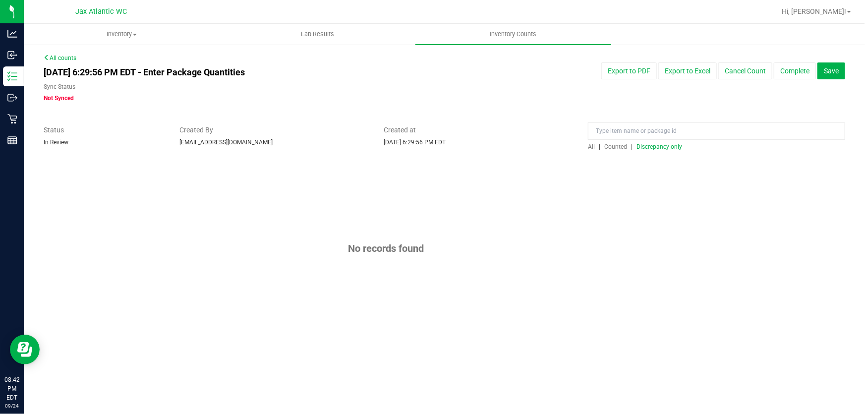
click at [651, 150] on div "All | Counted | Discrepancy only" at bounding box center [716, 146] width 257 height 9
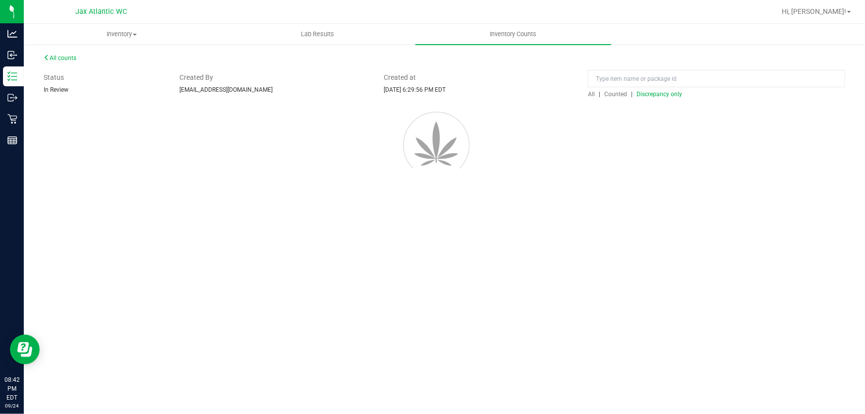
click at [654, 98] on span "Discrepancy only" at bounding box center [660, 94] width 46 height 7
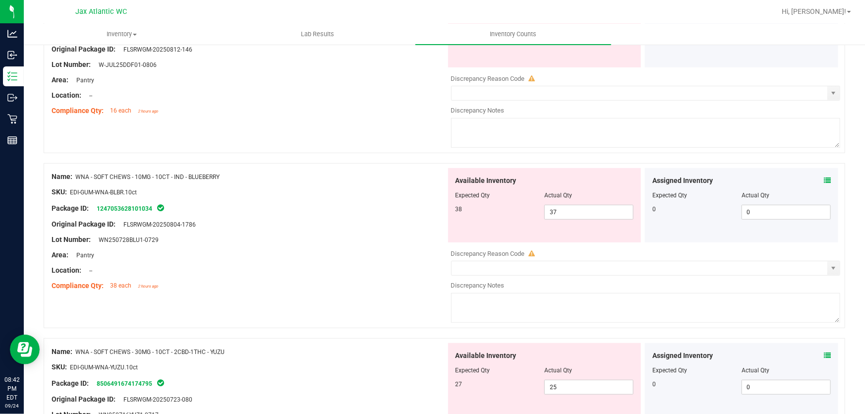
scroll to position [180, 0]
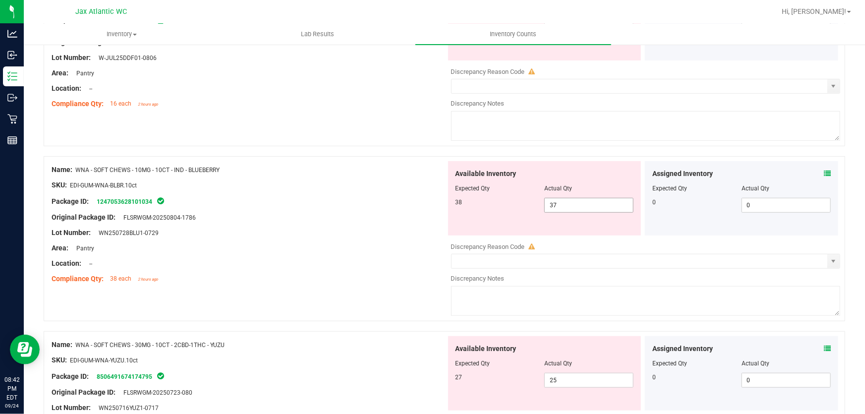
click at [576, 207] on span "37 37" at bounding box center [589, 205] width 89 height 15
click at [577, 207] on input "37" at bounding box center [589, 205] width 88 height 14
type input "38"
click at [573, 374] on div "Available Inventory Expected Qty Actual Qty 27 25 25" at bounding box center [544, 373] width 193 height 74
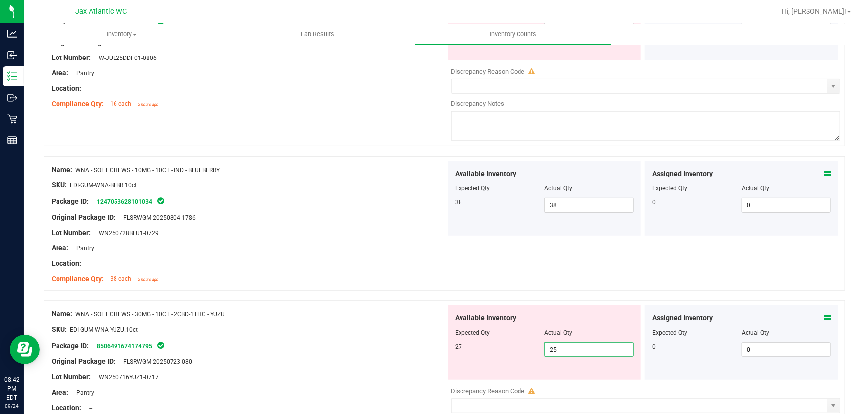
click at [573, 374] on div "Available Inventory Expected Qty Actual Qty 27 25 25" at bounding box center [544, 342] width 193 height 74
click at [569, 347] on span "25 25" at bounding box center [589, 349] width 89 height 15
click at [569, 347] on input "25" at bounding box center [589, 350] width 88 height 14
type input "27"
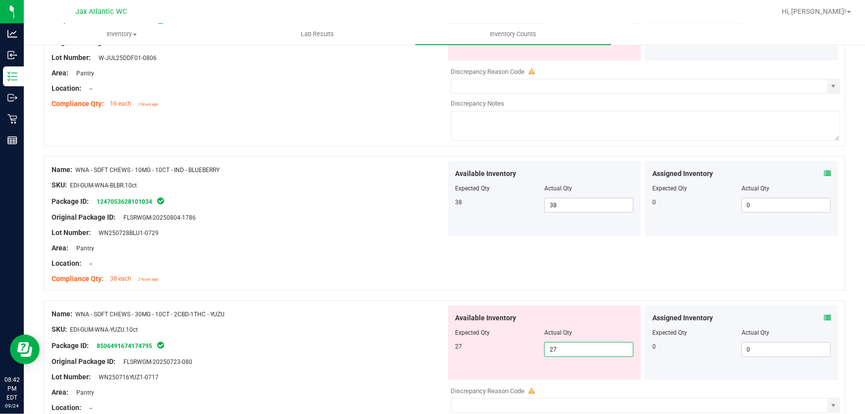
click at [383, 260] on div "Location: --" at bounding box center [249, 263] width 395 height 10
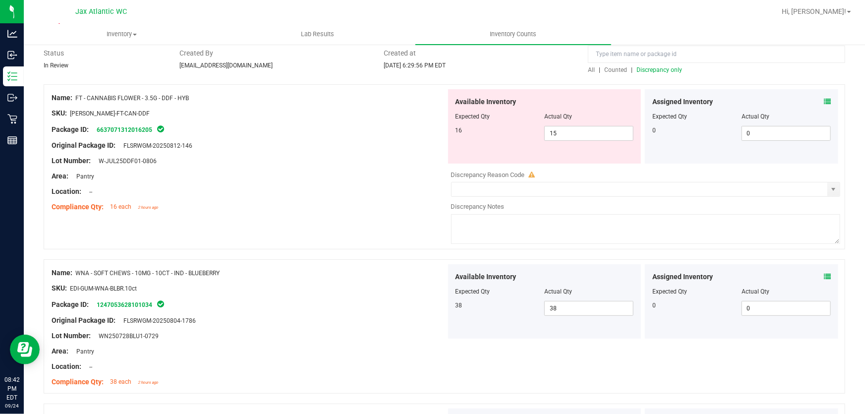
scroll to position [0, 0]
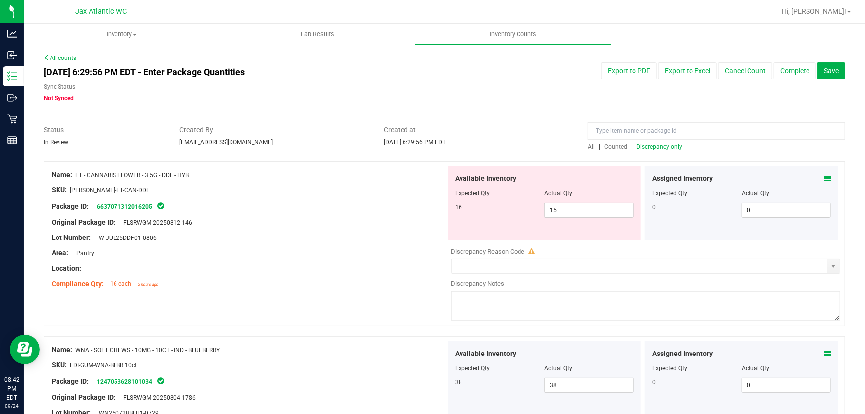
click at [657, 147] on span "Discrepancy only" at bounding box center [660, 146] width 46 height 7
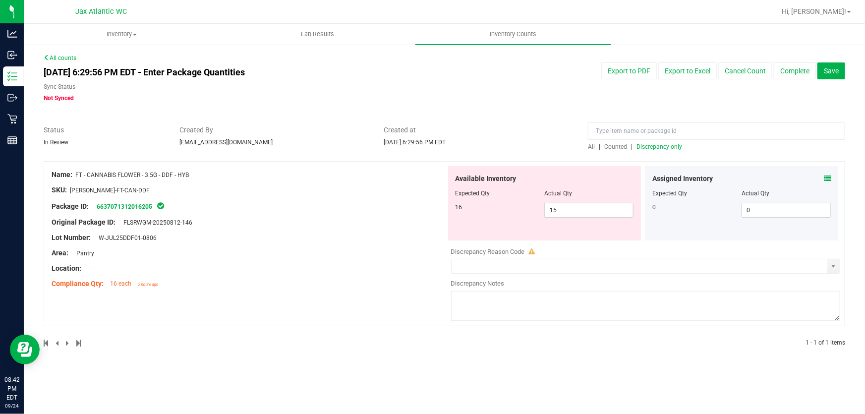
drag, startPoint x: 264, startPoint y: 206, endPoint x: 255, endPoint y: 203, distance: 9.6
click at [263, 206] on div "Package ID: 6637071312016205" at bounding box center [249, 206] width 395 height 12
drag, startPoint x: 165, startPoint y: 172, endPoint x: 77, endPoint y: 173, distance: 87.8
click at [77, 173] on div "Name: FT - CANNABIS FLOWER - 3.5G - DDF - HYB" at bounding box center [249, 175] width 395 height 10
copy span "FT - CANNABIS FLOWER - 3.5G - DDF - HYB"
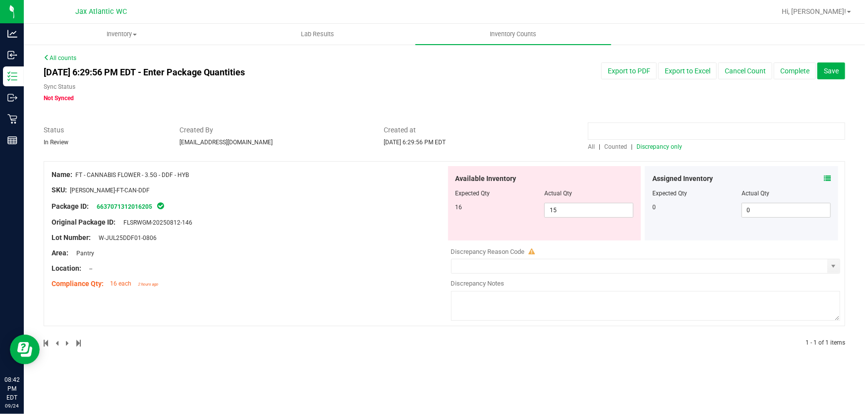
click at [622, 127] on input at bounding box center [716, 130] width 257 height 17
paste input "FT - CANNABIS FLOWER - 3.5G - DDF - HYB"
type input "FT - CANNABIS FLOWER - 3.5G - DDF - HYB"
click at [616, 144] on span "Counted" at bounding box center [616, 146] width 23 height 7
click at [828, 180] on icon at bounding box center [827, 178] width 7 height 7
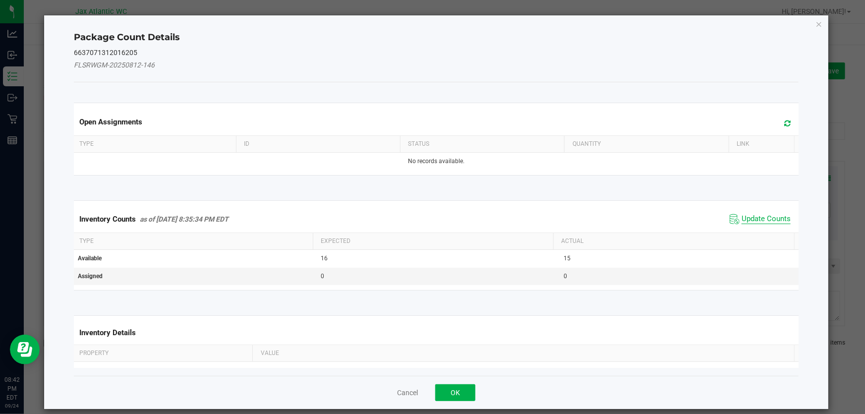
click at [742, 221] on span "Update Counts" at bounding box center [766, 219] width 49 height 10
click at [740, 218] on div "Inventory Counts as of [DATE] 8:35:34 PM EDT Update Counts" at bounding box center [436, 219] width 729 height 26
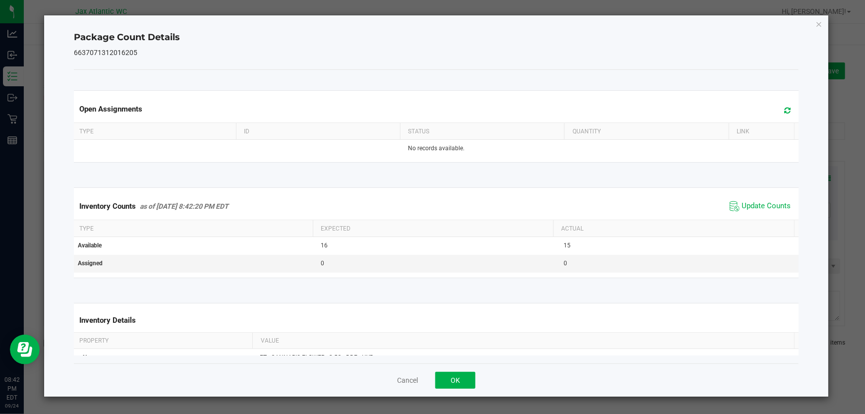
click at [744, 200] on span "Update Counts" at bounding box center [760, 206] width 66 height 15
click at [444, 379] on button "OK" at bounding box center [455, 380] width 40 height 17
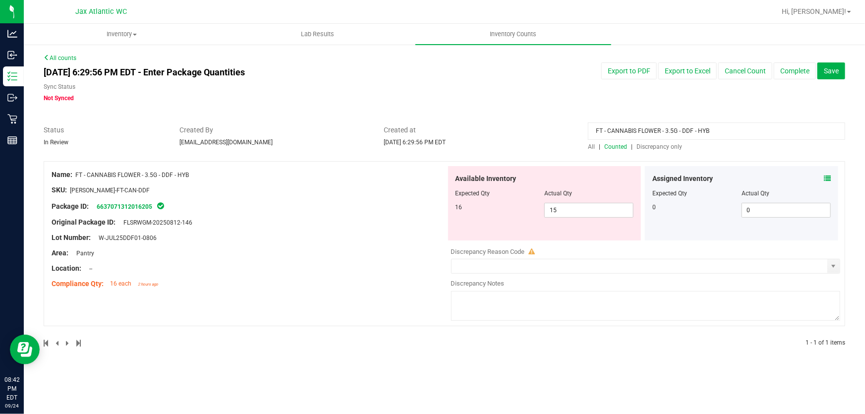
click at [346, 185] on div "SKU: [PERSON_NAME]-FT-CAN-DDF" at bounding box center [249, 190] width 395 height 10
click at [579, 212] on span "15 15" at bounding box center [589, 210] width 89 height 15
click at [579, 212] on input "15" at bounding box center [589, 210] width 88 height 14
type input "16"
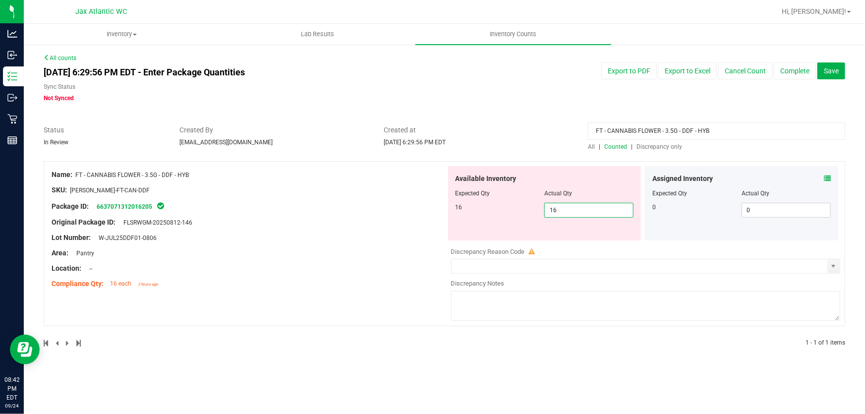
click at [366, 216] on ng-container "Original Package ID: FLSRWGM-20250812-146" at bounding box center [249, 219] width 395 height 15
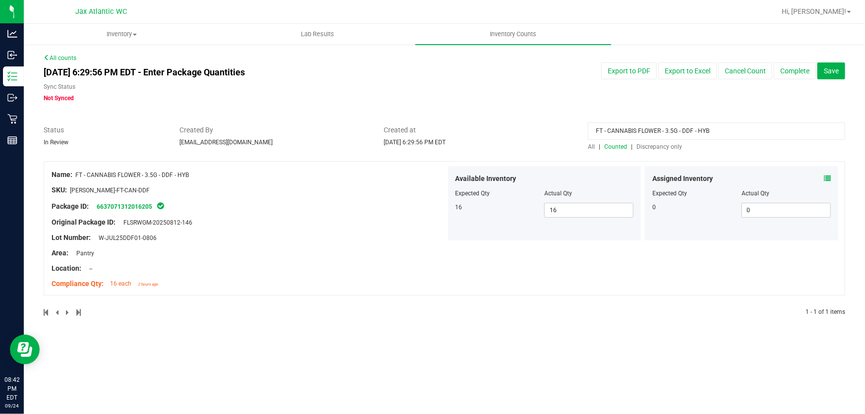
click at [647, 146] on span "Discrepancy only" at bounding box center [660, 146] width 46 height 7
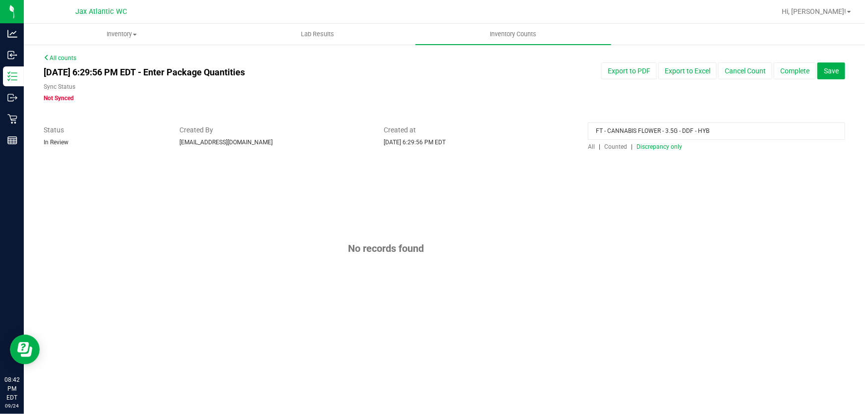
click at [717, 135] on input "FT - CANNABIS FLOWER - 3.5G - DDF - HYB" at bounding box center [716, 130] width 257 height 17
click at [716, 135] on input "FT - CANNABIS FLOWER - 3.5G - DDF - HYB" at bounding box center [716, 130] width 257 height 17
click at [532, 147] on div "Status In Review Created By [EMAIL_ADDRESS][DOMAIN_NAME] Created at [DATE] 6:29…" at bounding box center [444, 138] width 817 height 26
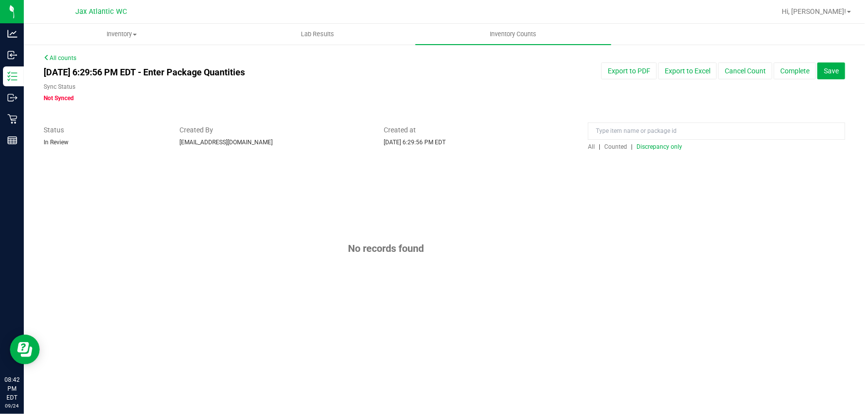
click at [659, 148] on span "Discrepancy only" at bounding box center [660, 146] width 46 height 7
click at [833, 72] on span "Save" at bounding box center [831, 71] width 15 height 8
